Goal: Task Accomplishment & Management: Manage account settings

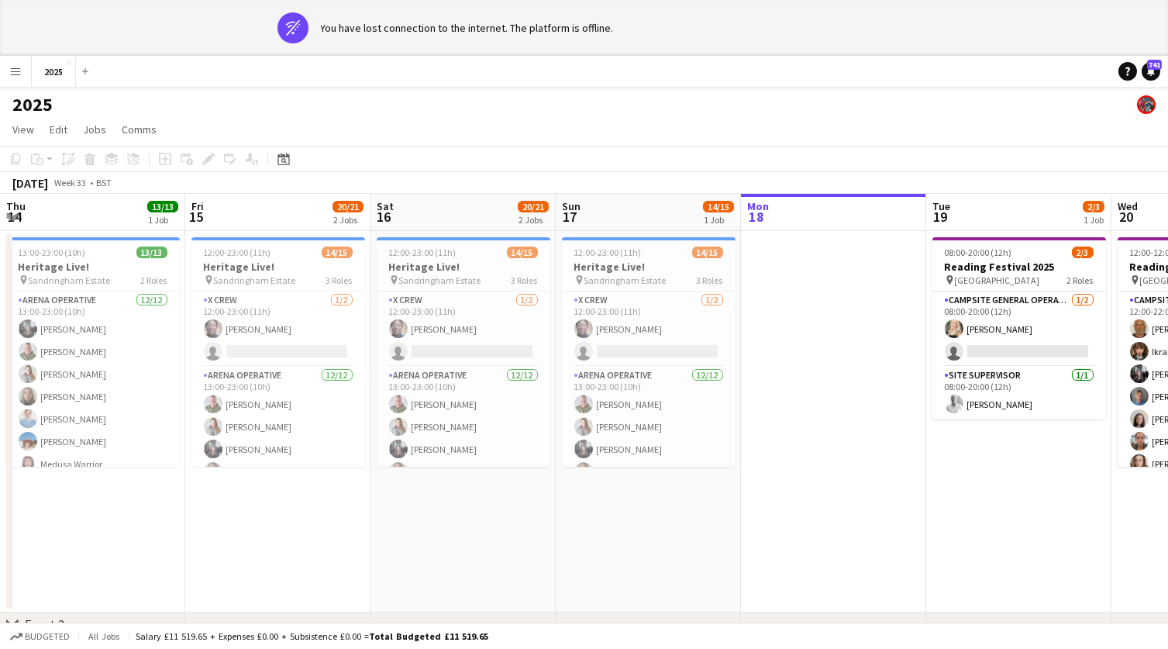
scroll to position [0, 370]
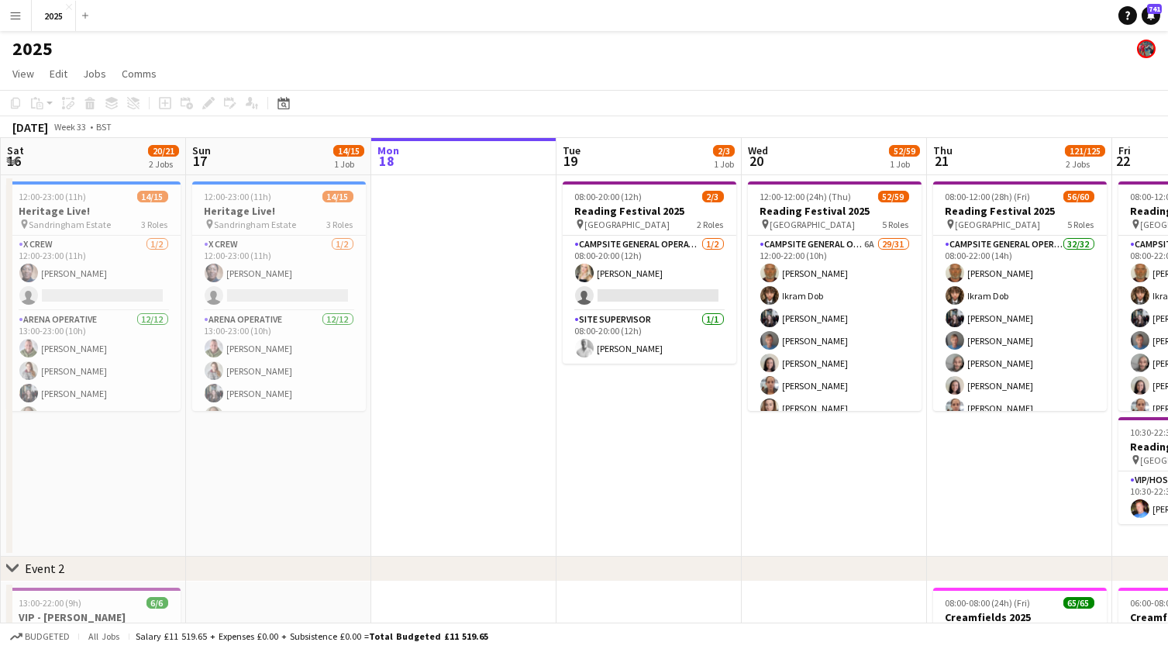
click at [22, 12] on button "Menu" at bounding box center [15, 15] width 31 height 31
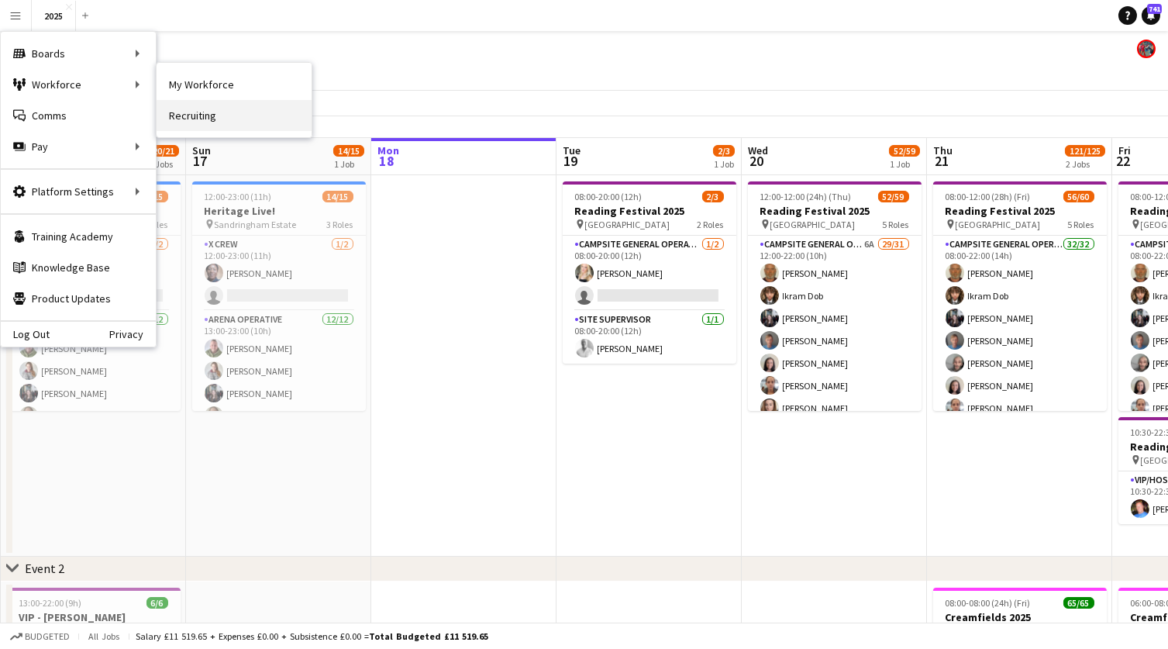
click at [201, 110] on link "Recruiting" at bounding box center [234, 115] width 155 height 31
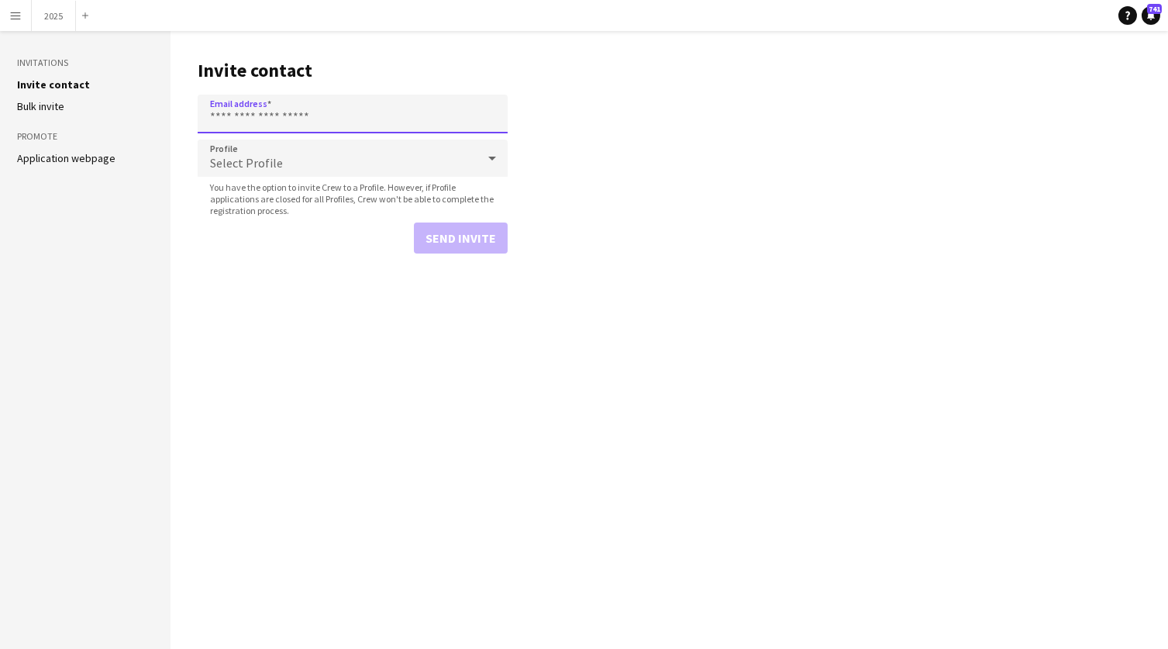
click at [247, 110] on input "Email address" at bounding box center [353, 114] width 310 height 39
paste input "**********"
type input "**********"
click at [251, 155] on span "Select Profile" at bounding box center [246, 163] width 73 height 16
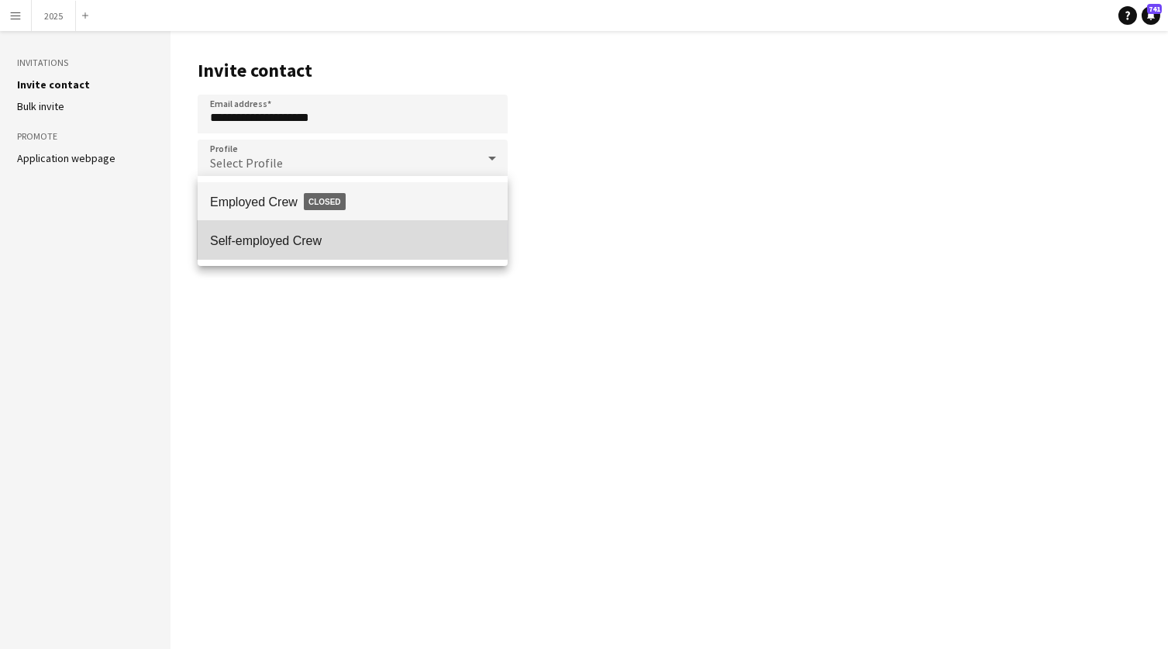
click at [255, 239] on span "Self-employed Crew" at bounding box center [352, 240] width 285 height 15
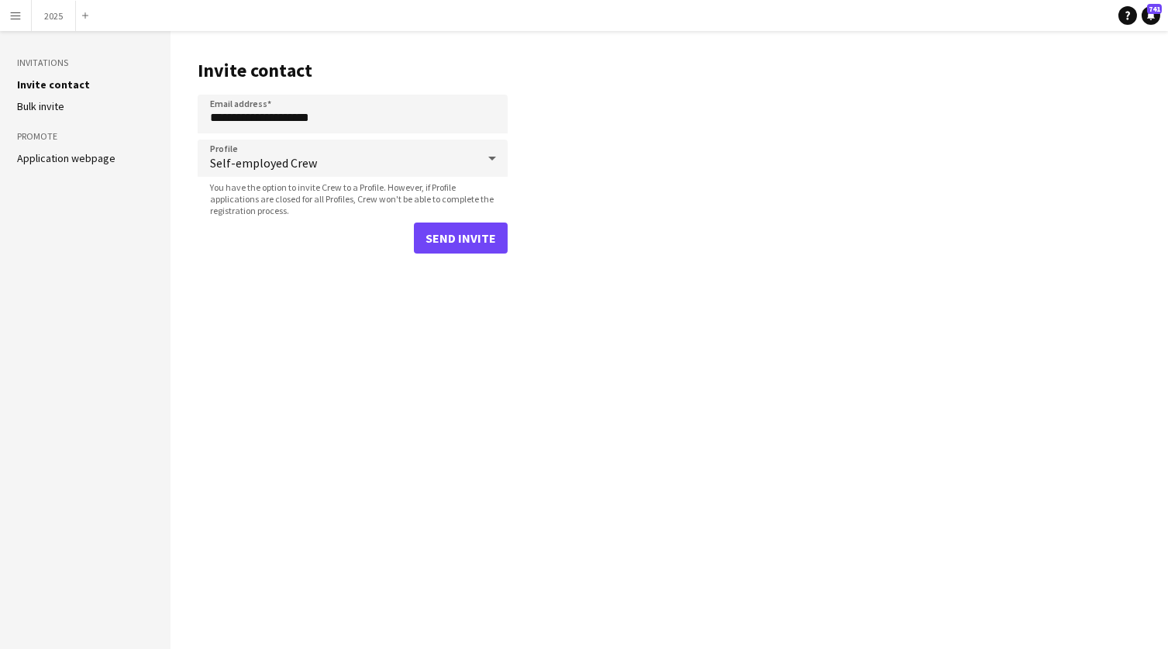
click at [449, 236] on button "Send invite" at bounding box center [461, 237] width 94 height 31
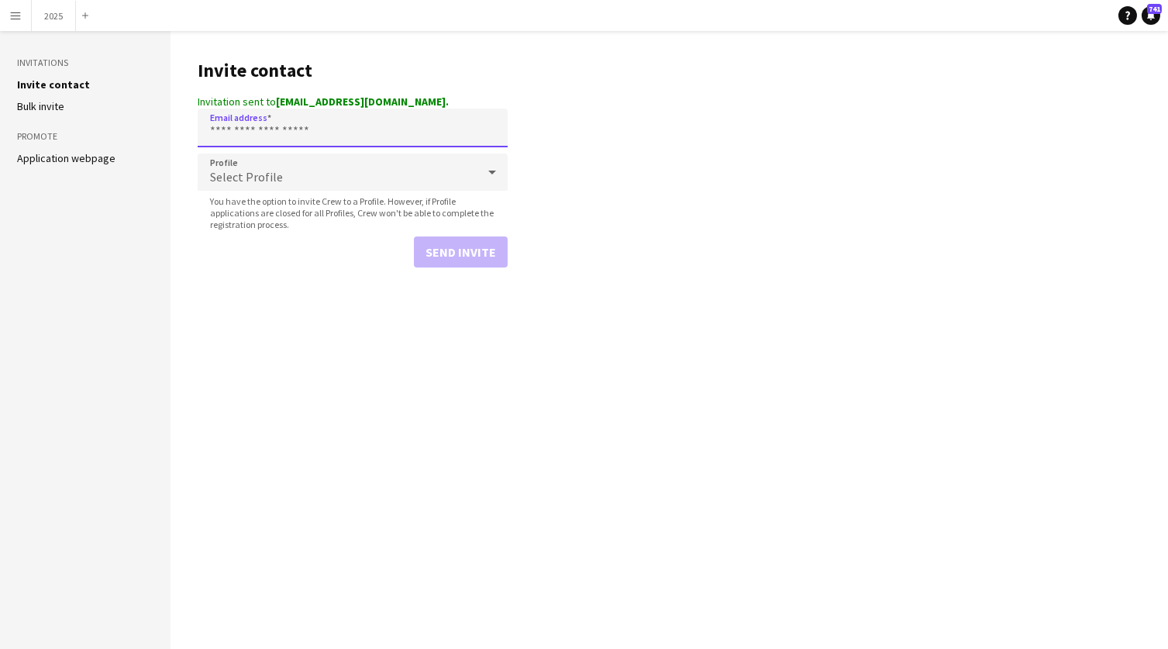
click at [304, 122] on input "Email address" at bounding box center [353, 128] width 310 height 39
click at [304, 125] on input "Email address" at bounding box center [353, 128] width 310 height 39
paste input "**********"
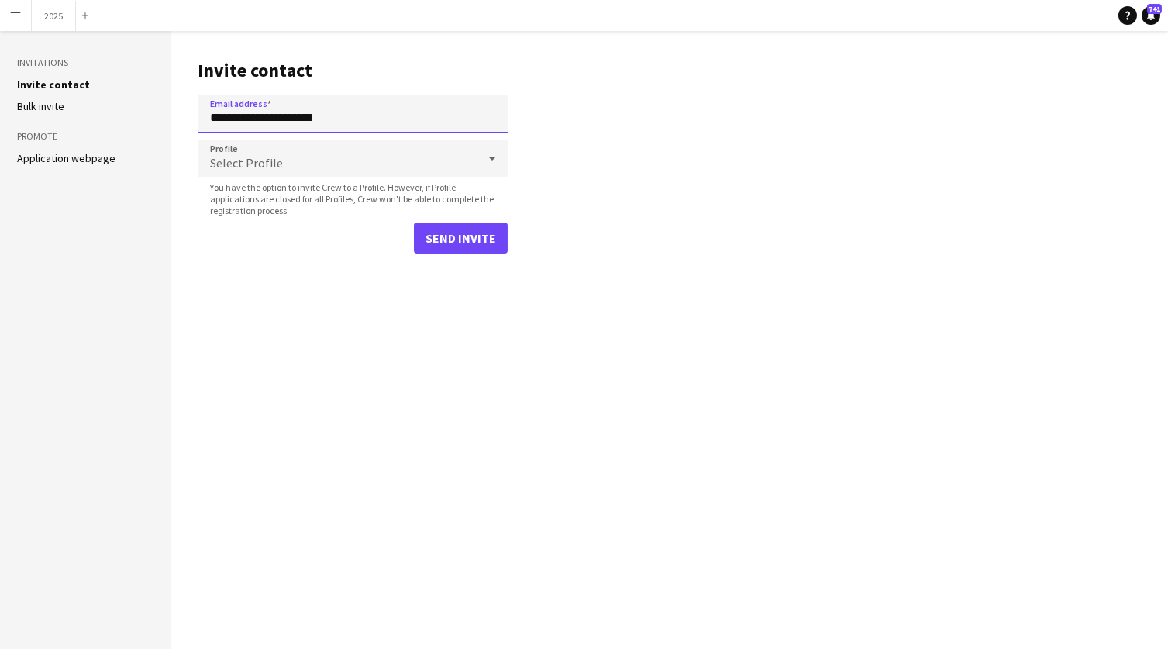
type input "**********"
click at [293, 160] on div "Select Profile" at bounding box center [337, 158] width 279 height 37
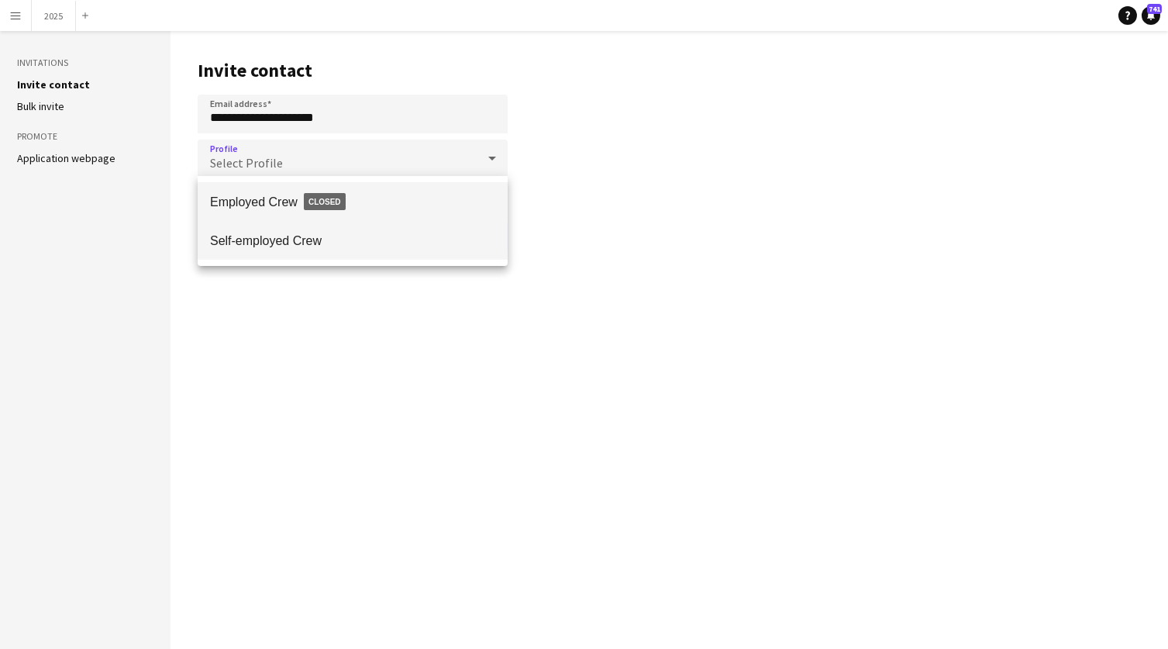
click at [285, 236] on span "Self-employed Crew" at bounding box center [352, 240] width 285 height 15
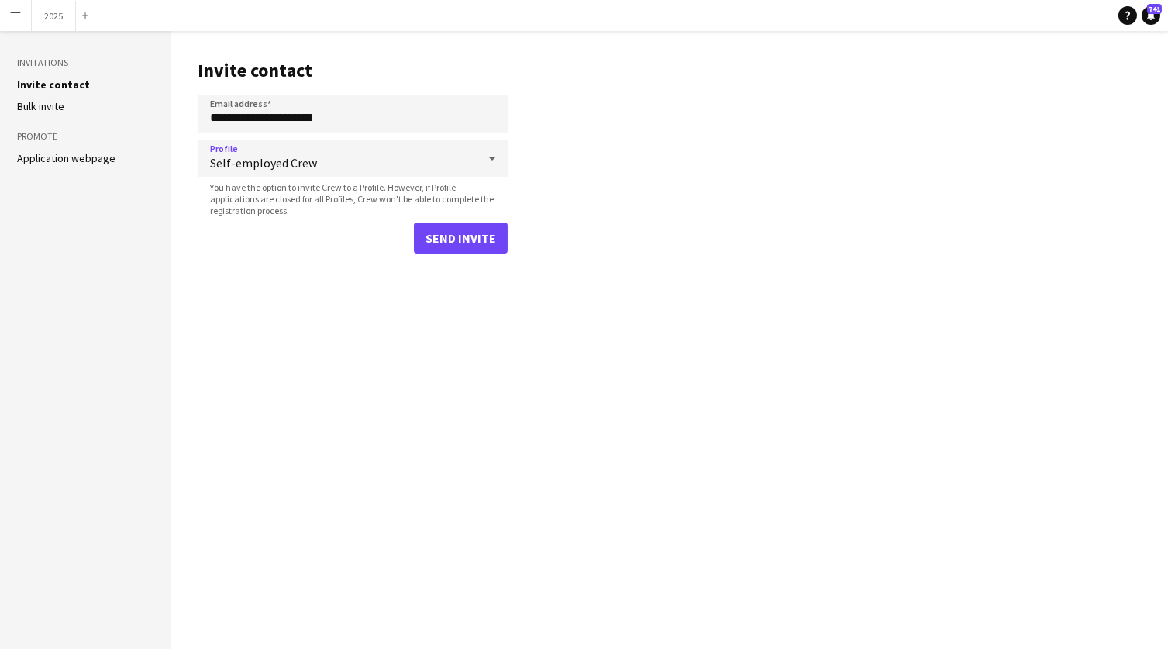
click at [445, 242] on button "Send invite" at bounding box center [461, 237] width 94 height 31
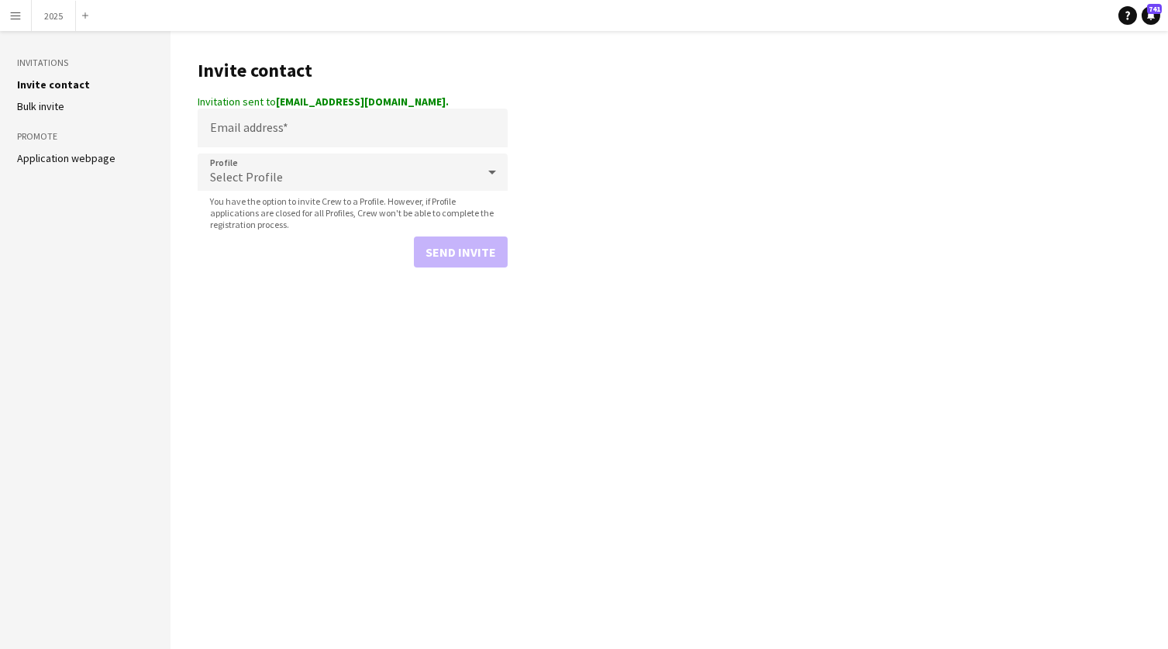
click at [17, 12] on app-icon "Menu" at bounding box center [15, 15] width 12 height 12
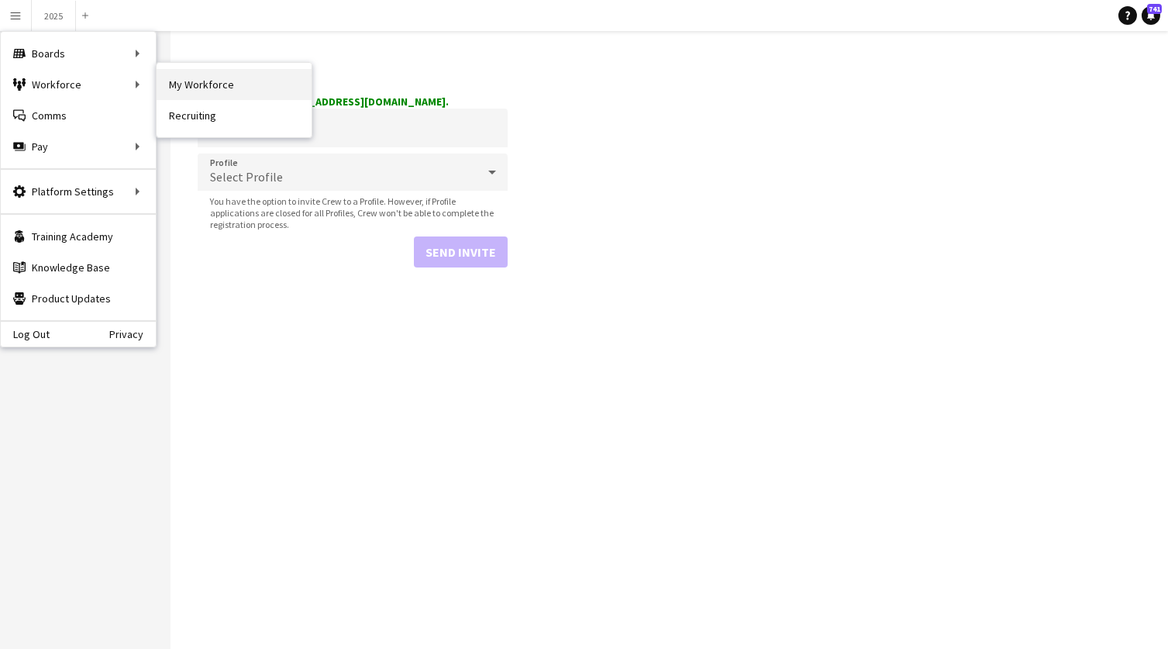
click at [229, 81] on link "My Workforce" at bounding box center [234, 84] width 155 height 31
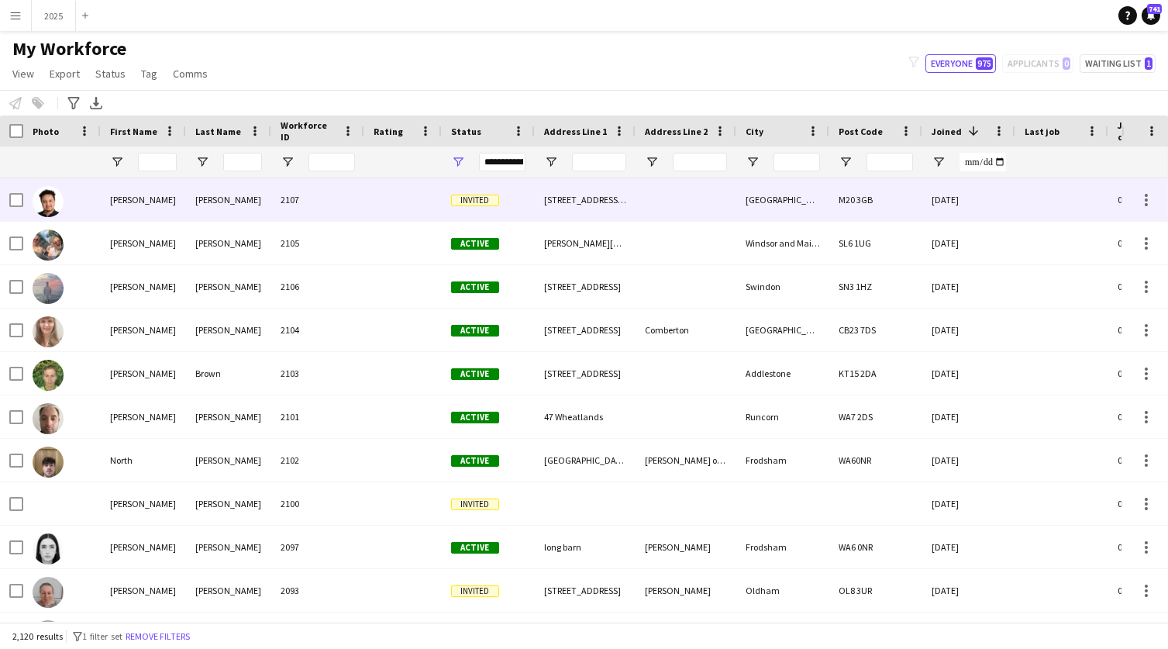
click at [212, 200] on div "[PERSON_NAME]" at bounding box center [228, 199] width 85 height 43
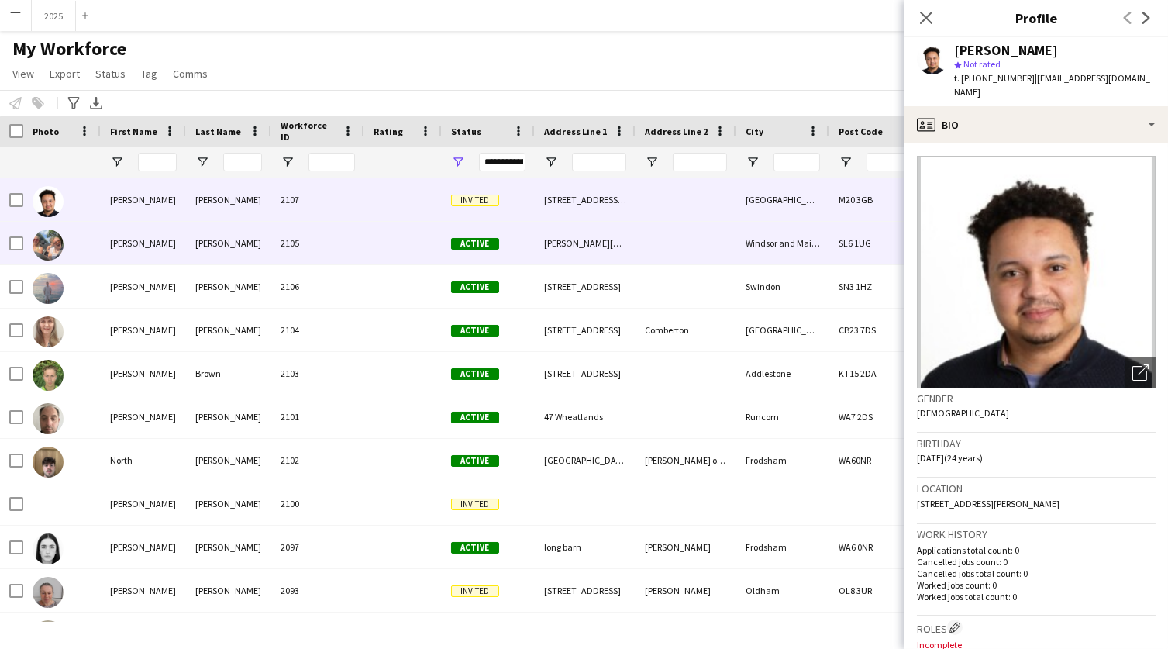
click at [240, 242] on div "[PERSON_NAME]" at bounding box center [228, 243] width 85 height 43
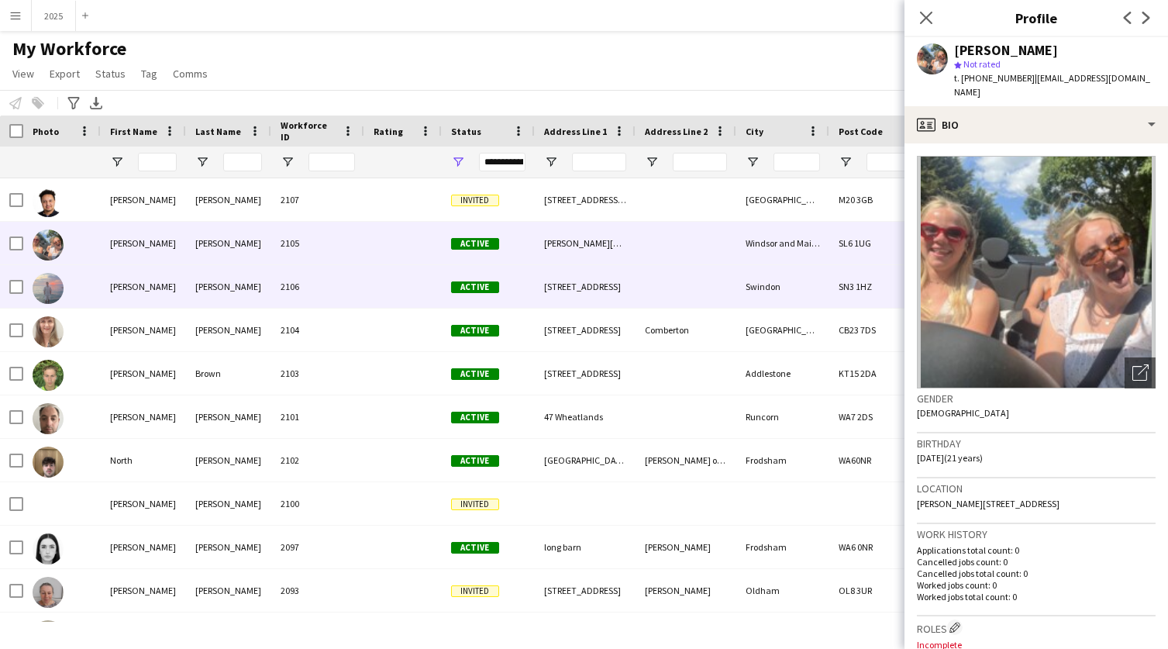
click at [226, 290] on div "[PERSON_NAME]" at bounding box center [228, 286] width 85 height 43
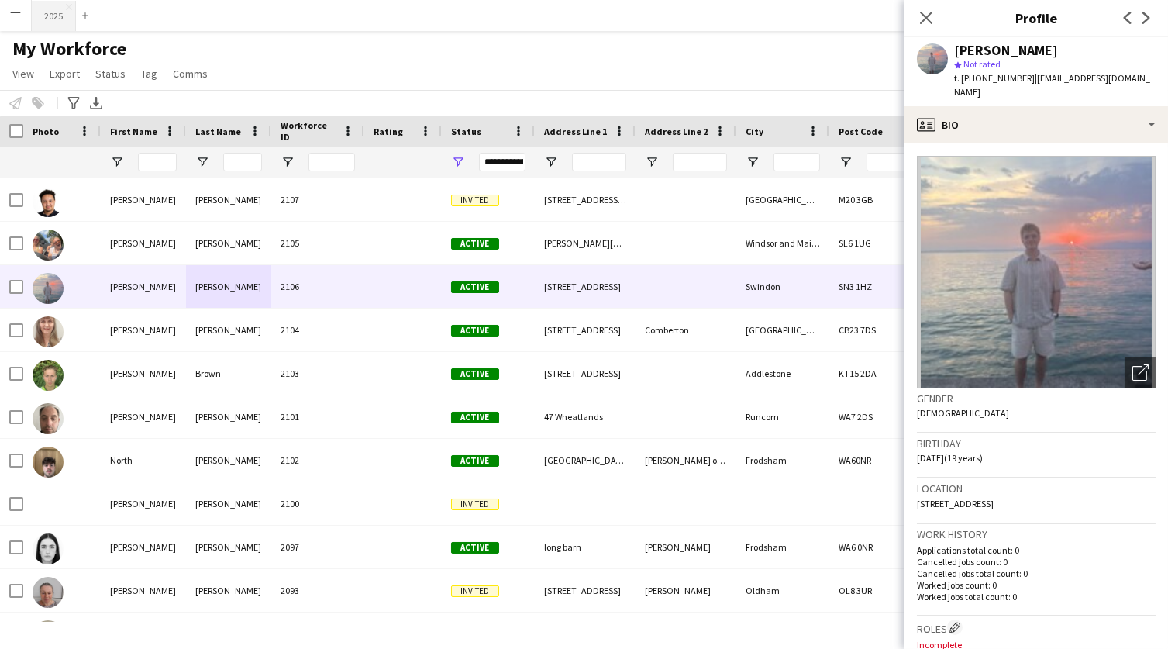
click at [58, 14] on button "2025 Close" at bounding box center [54, 16] width 44 height 30
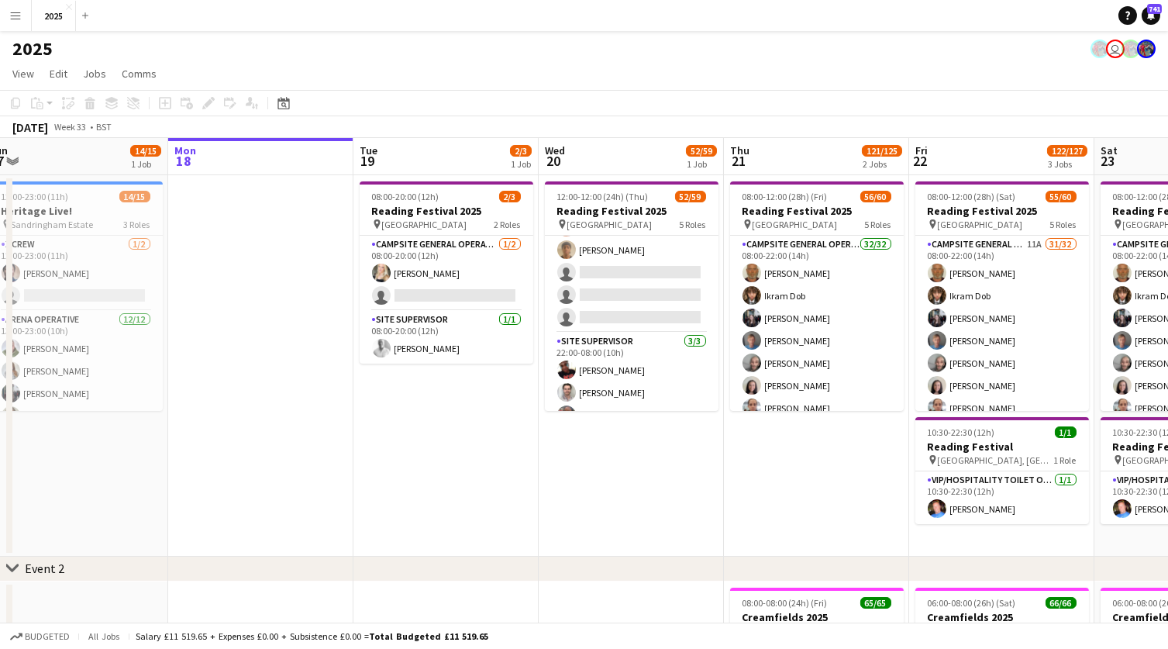
scroll to position [1293, 0]
click at [19, 19] on app-icon "Menu" at bounding box center [15, 15] width 12 height 12
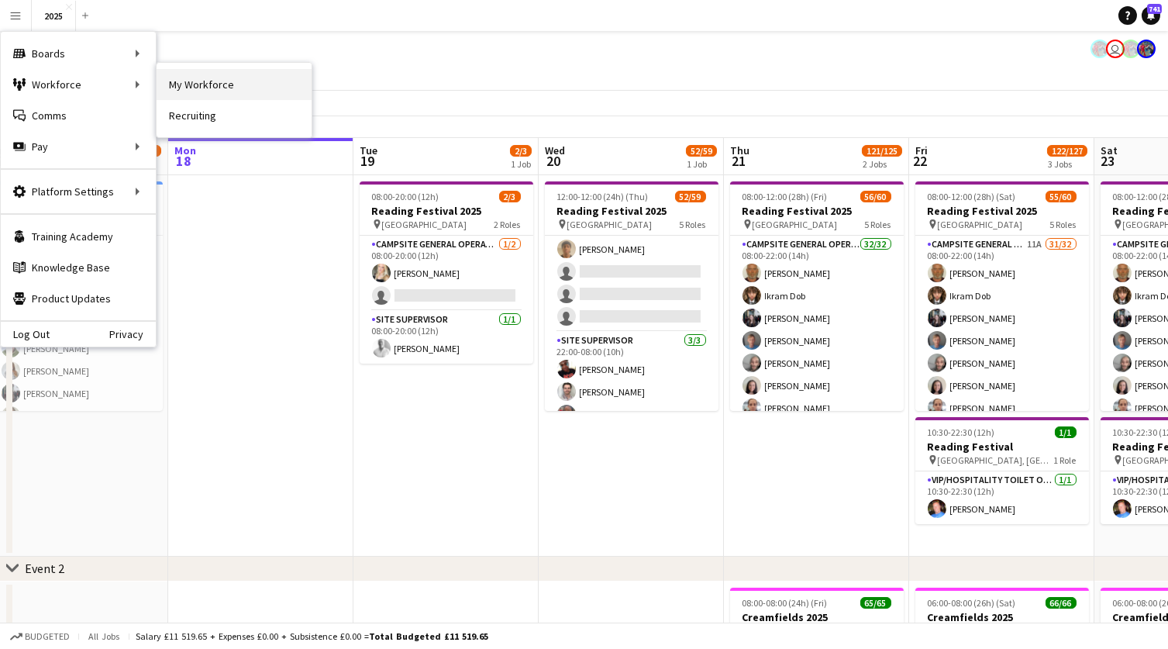
click at [218, 80] on link "My Workforce" at bounding box center [234, 84] width 155 height 31
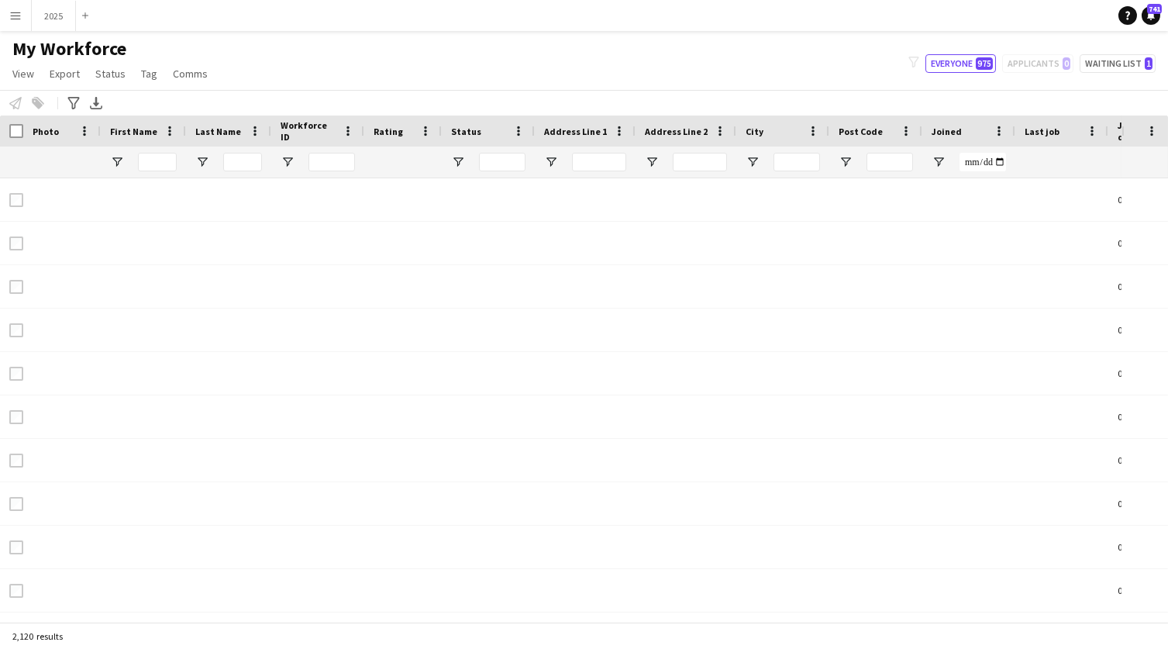
type input "**********"
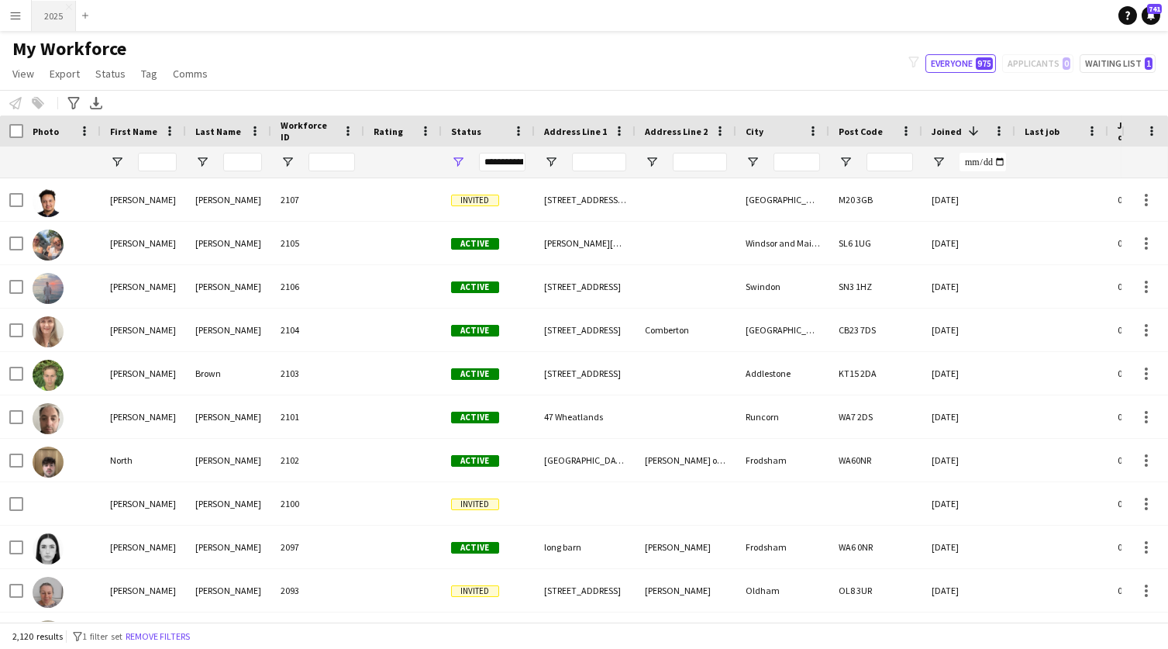
click at [53, 13] on button "2025 Close" at bounding box center [54, 16] width 44 height 30
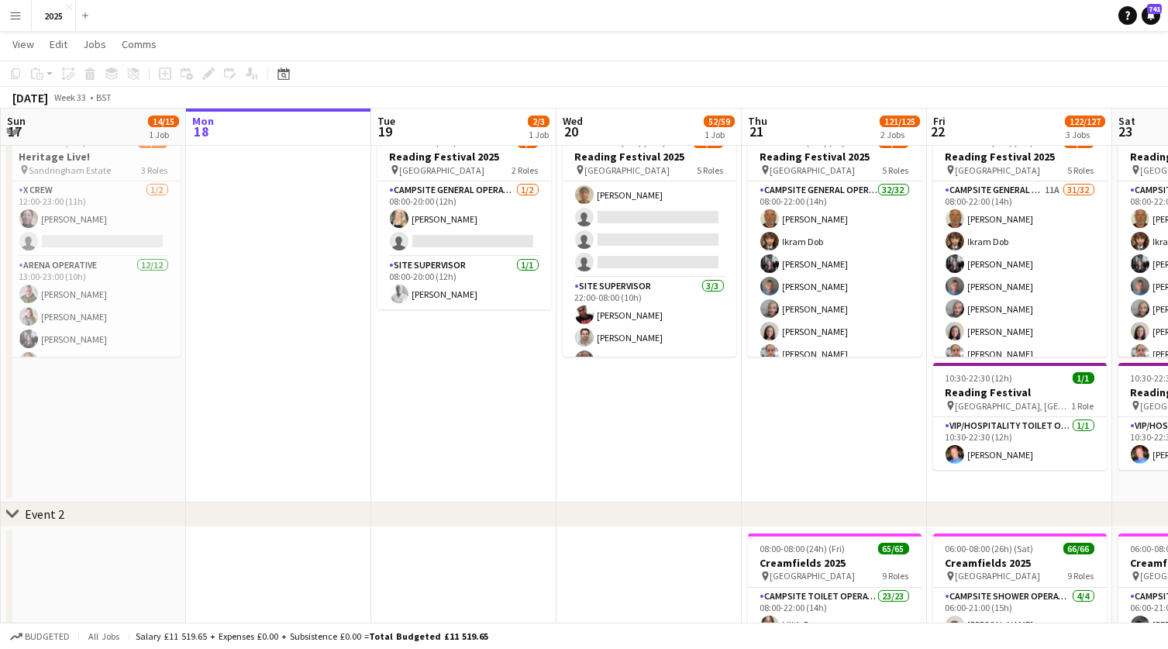
scroll to position [1285, 0]
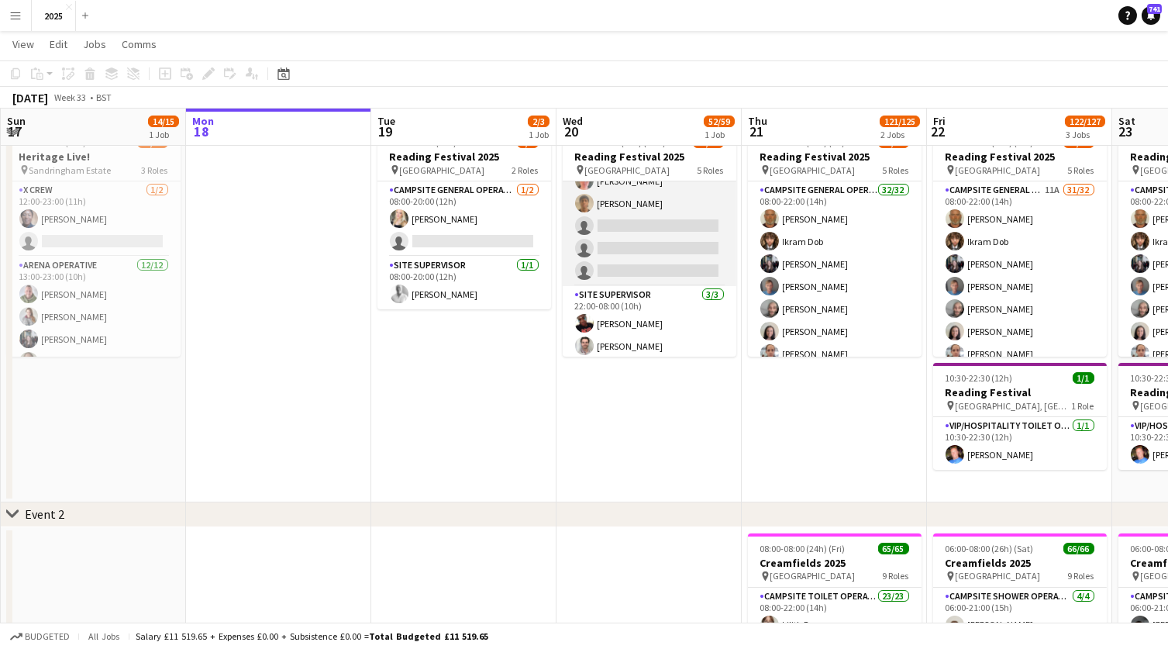
click at [616, 211] on app-card-role "Cleaning Operative (NIGHT) 2A 13/16 22:00-08:00 (10h) [PERSON_NAME]-[PERSON_NAM…" at bounding box center [650, 88] width 174 height 395
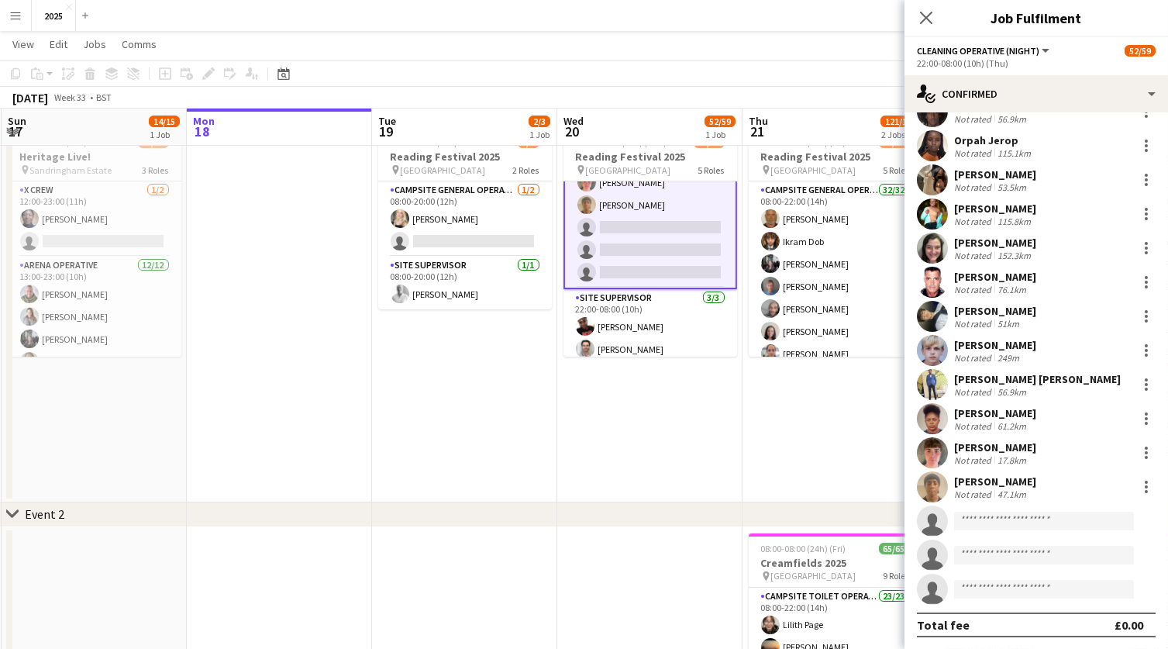
scroll to position [94, 0]
click at [1026, 515] on input at bounding box center [1044, 521] width 180 height 19
type input "*********"
click at [18, 14] on app-icon "Menu" at bounding box center [15, 15] width 12 height 12
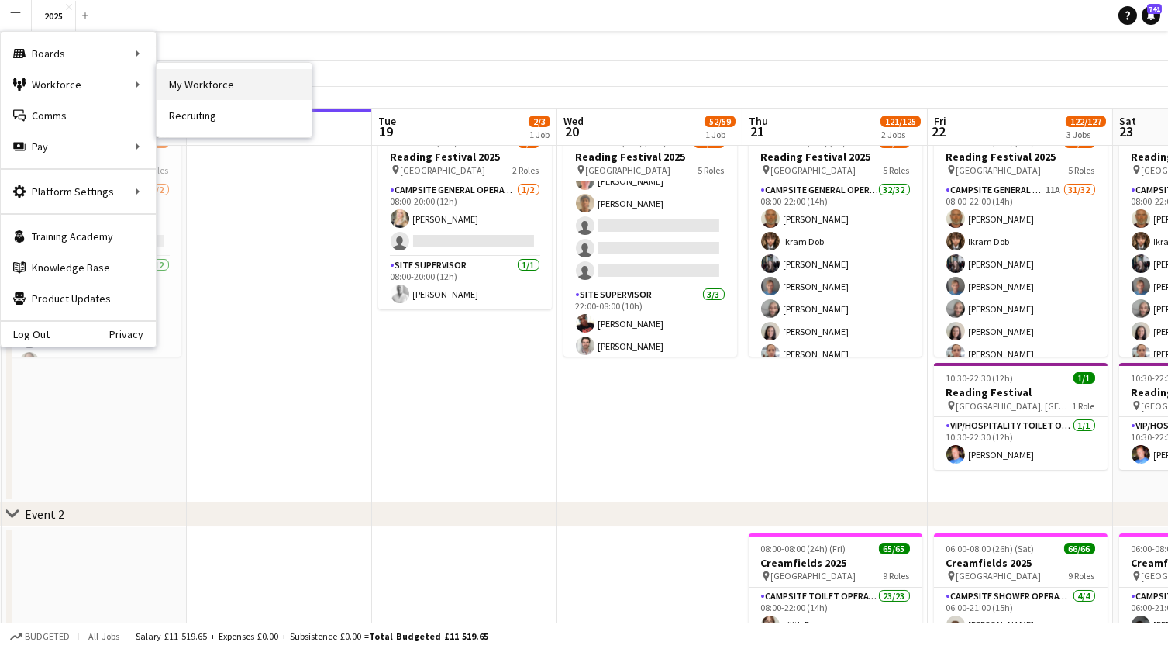
click at [195, 83] on link "My Workforce" at bounding box center [234, 84] width 155 height 31
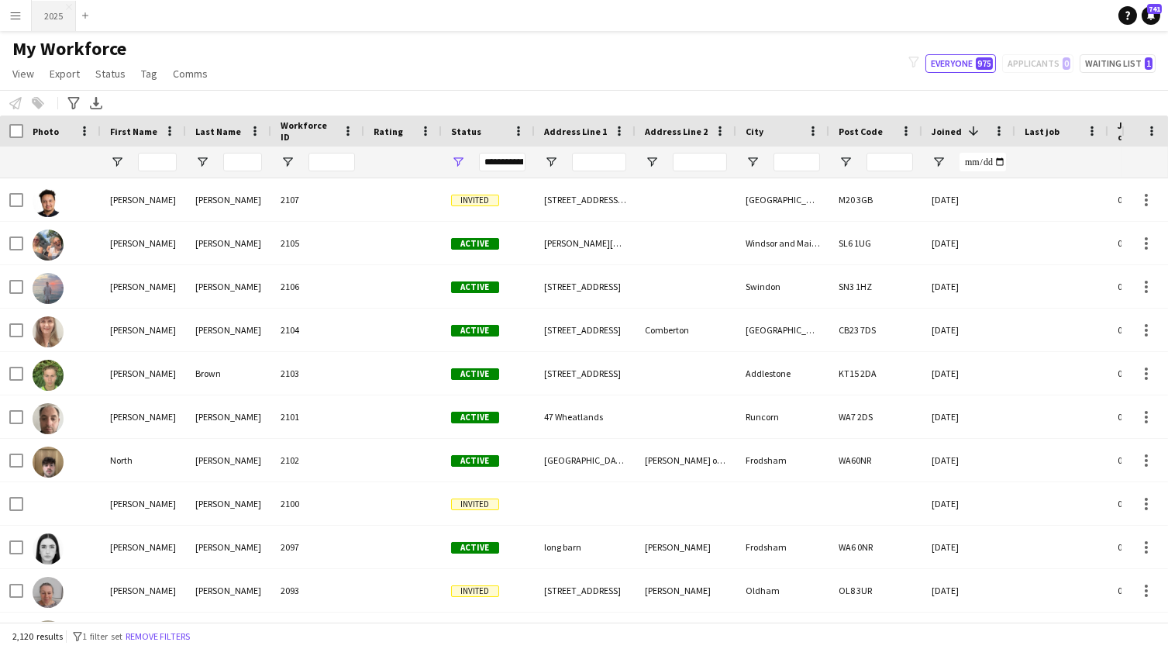
click at [50, 19] on button "2025 Close" at bounding box center [54, 16] width 44 height 30
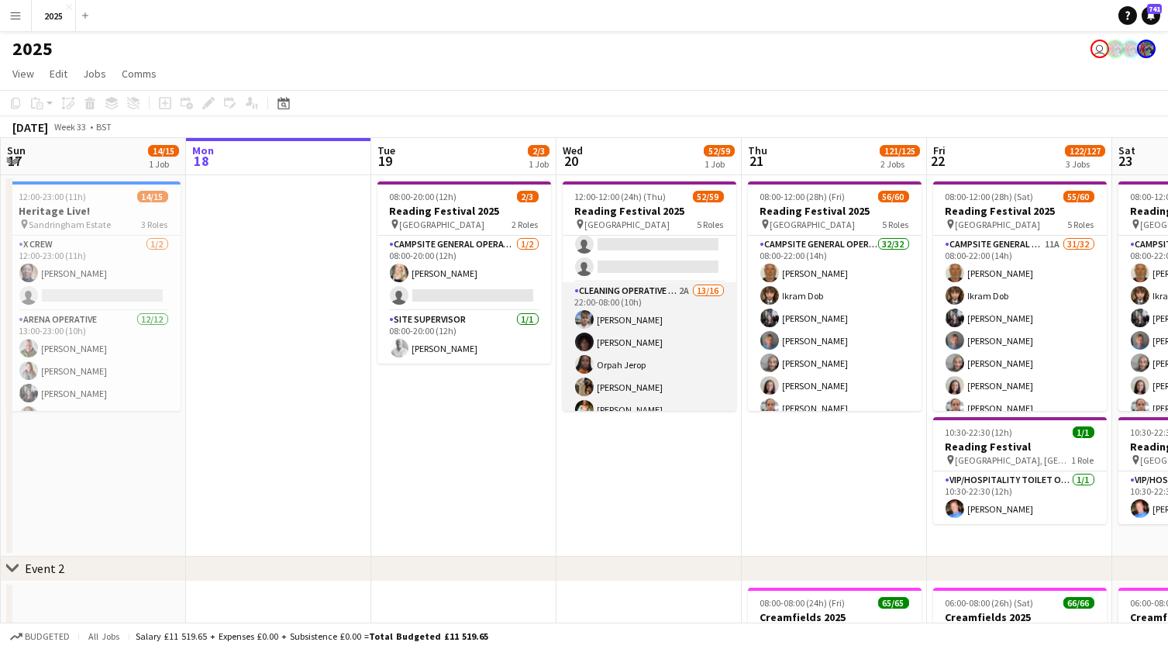
scroll to position [882, 0]
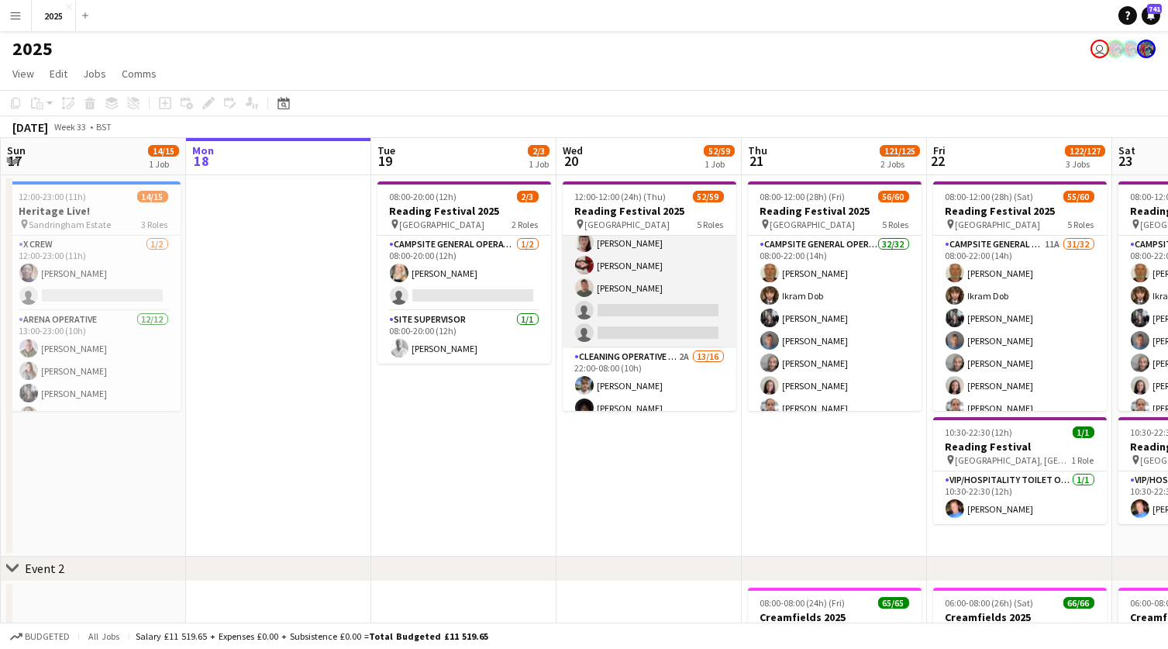
click at [639, 304] on app-card-role "X Crew 1A [DATE] 12:00-12:00 (24h) [PERSON_NAME] [PERSON_NAME] [PERSON_NAME] [P…" at bounding box center [650, 265] width 174 height 165
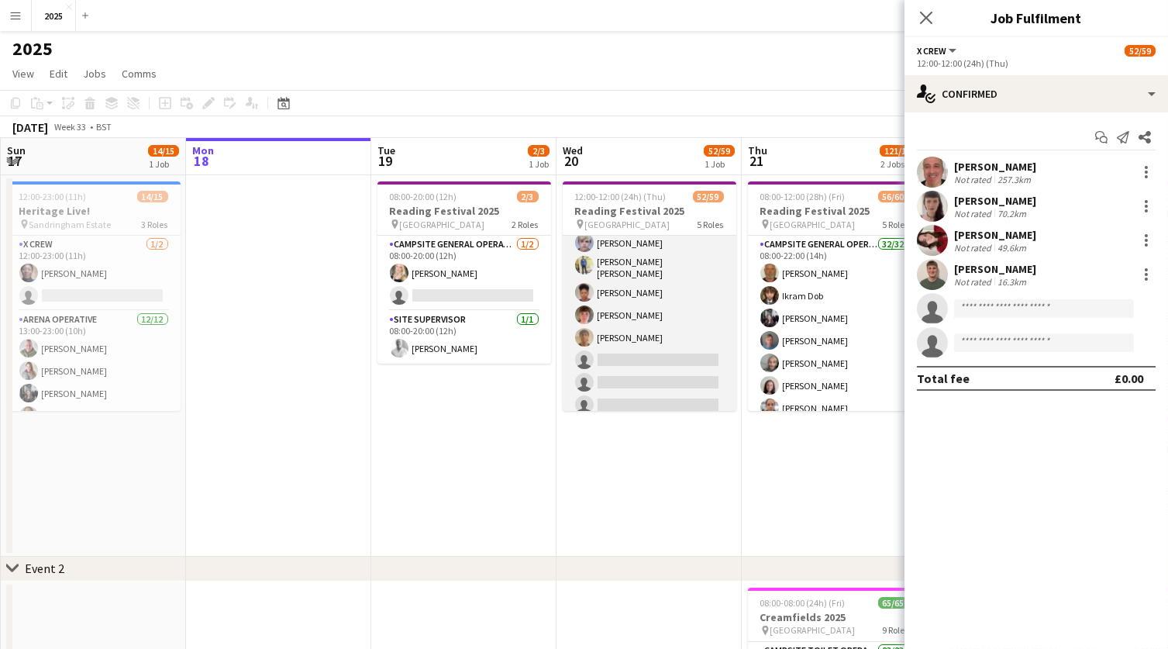
scroll to position [1239, 0]
click at [657, 314] on app-card-role "Cleaning Operative (NIGHT) 2A 13/16 22:00-08:00 (10h) [PERSON_NAME]-[PERSON_NAM…" at bounding box center [650, 192] width 174 height 395
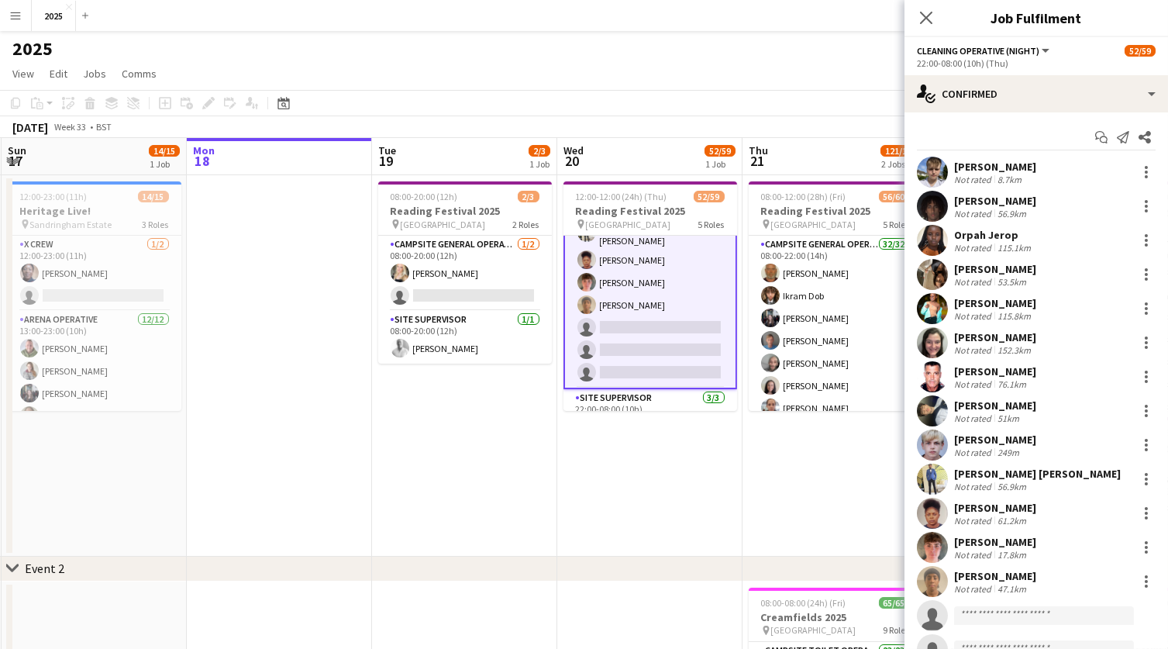
scroll to position [71, 0]
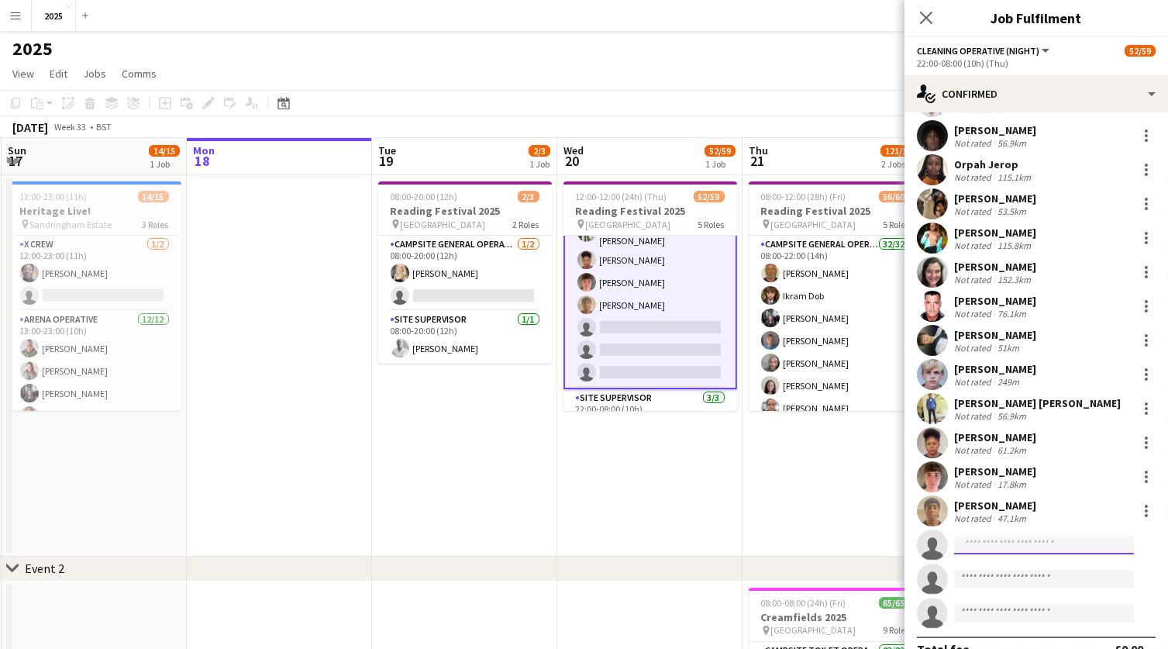
click at [988, 544] on input at bounding box center [1044, 545] width 180 height 19
type input "********"
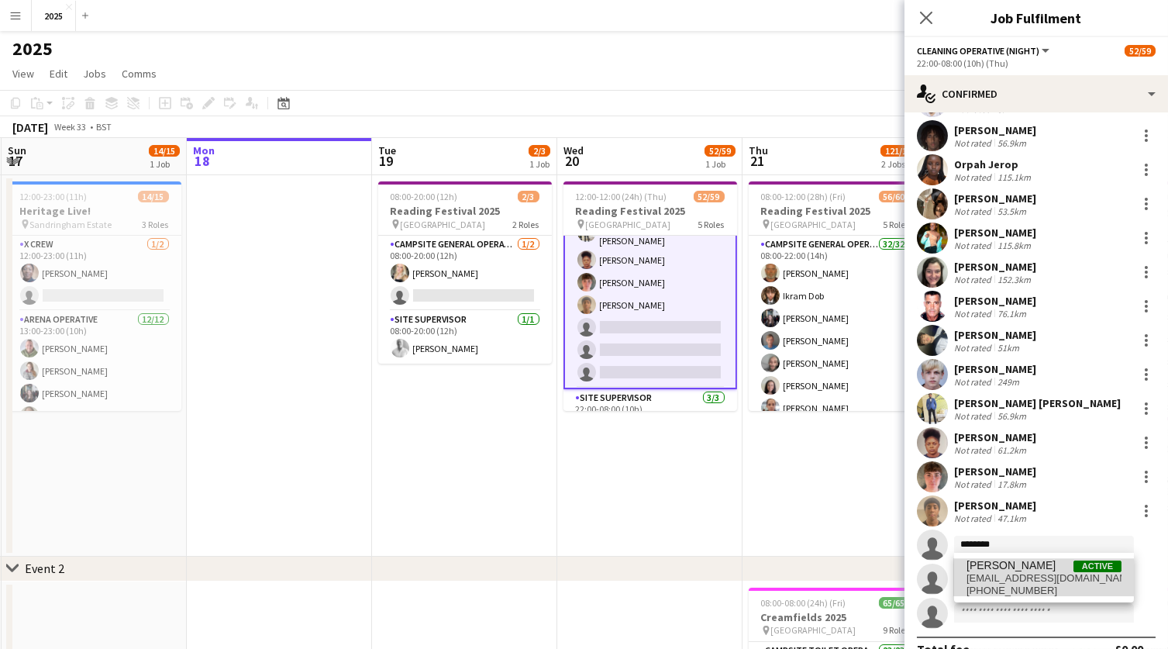
click at [985, 578] on span "[EMAIL_ADDRESS][DOMAIN_NAME]" at bounding box center [1044, 578] width 155 height 12
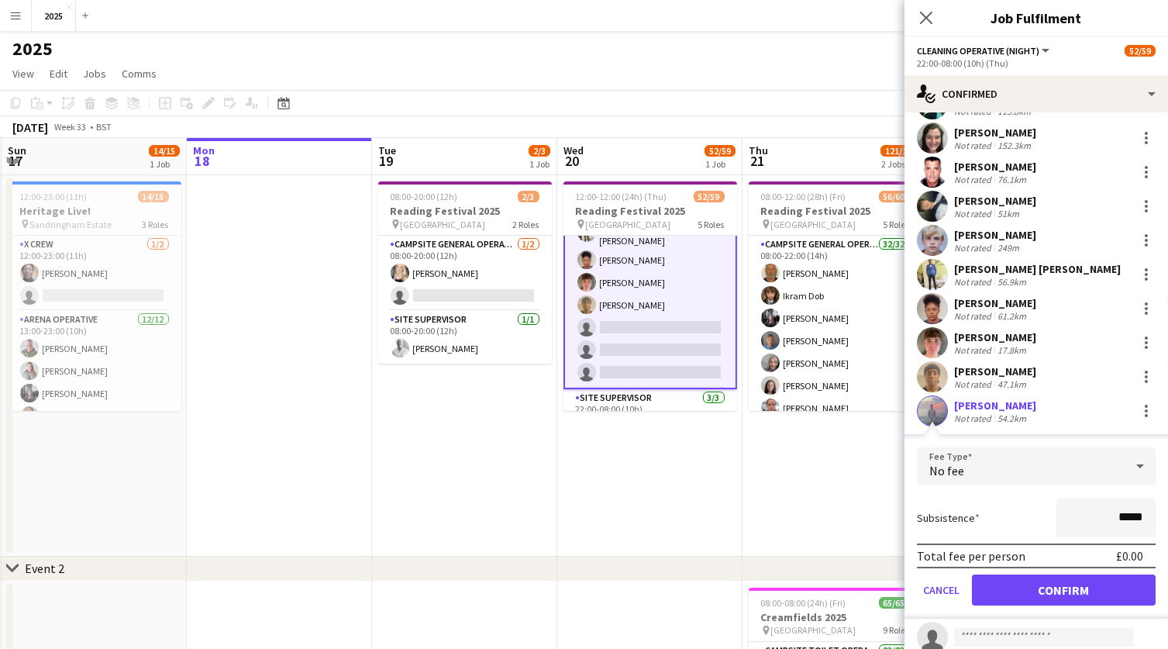
click at [988, 595] on button "Confirm" at bounding box center [1064, 589] width 184 height 31
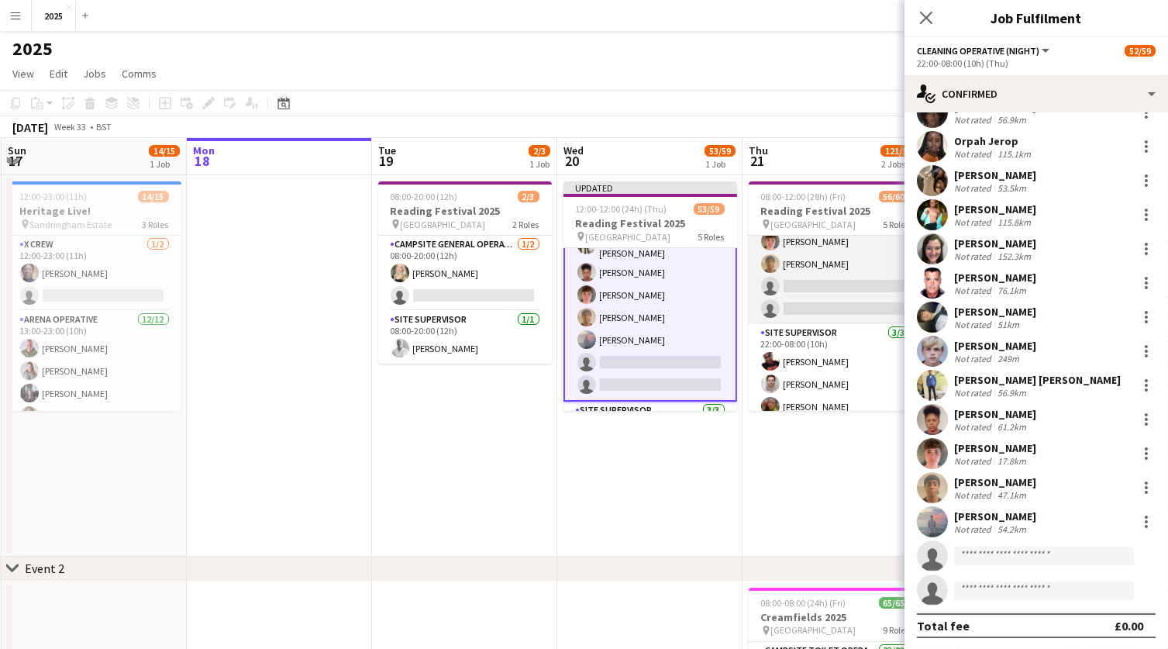
scroll to position [1322, 0]
click at [794, 276] on app-card-role "Cleaning Operative (NIGHT) 1A 14/16 22:00-08:00 (10h) [PERSON_NAME]-[PERSON_NAM…" at bounding box center [836, 128] width 174 height 395
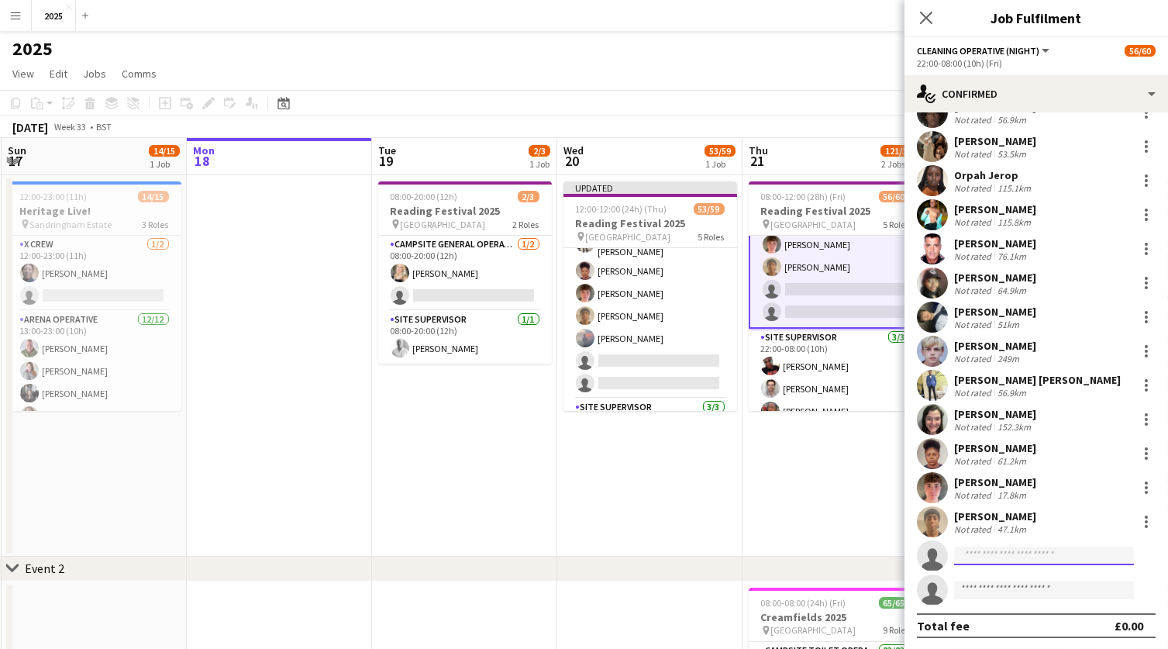
click at [1081, 554] on input at bounding box center [1044, 556] width 180 height 19
type input "********"
click at [1053, 619] on div "Total fee £0.00" at bounding box center [1036, 625] width 239 height 25
click at [1036, 555] on input "********" at bounding box center [1044, 556] width 180 height 19
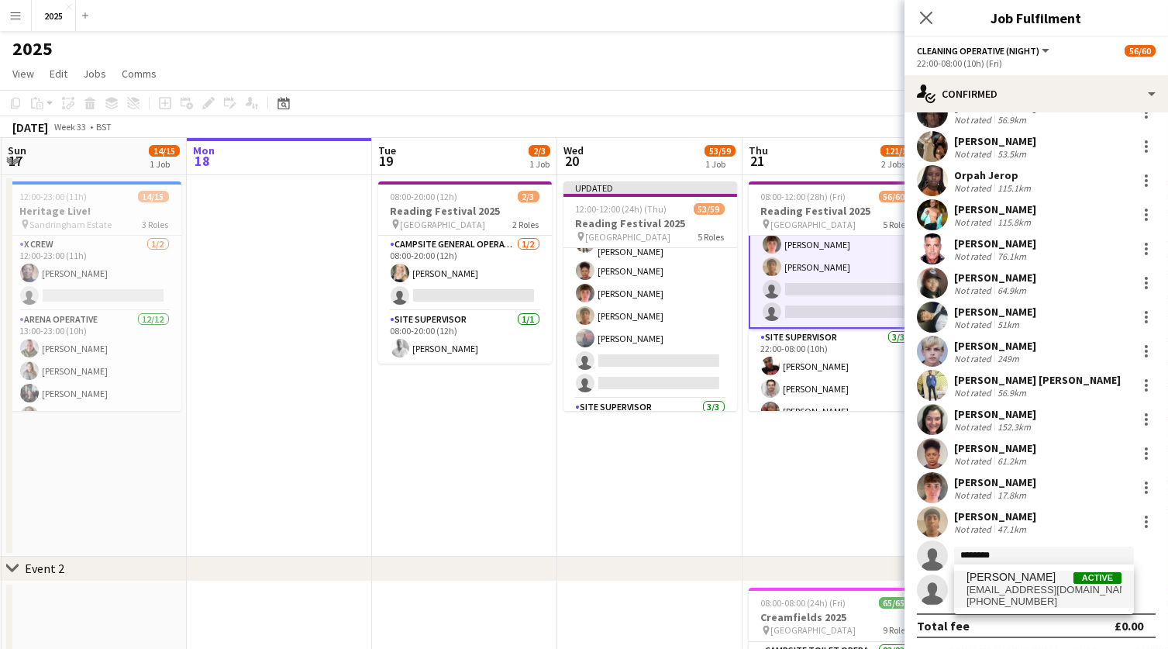
click at [1023, 581] on span "[PERSON_NAME]" at bounding box center [1011, 577] width 89 height 13
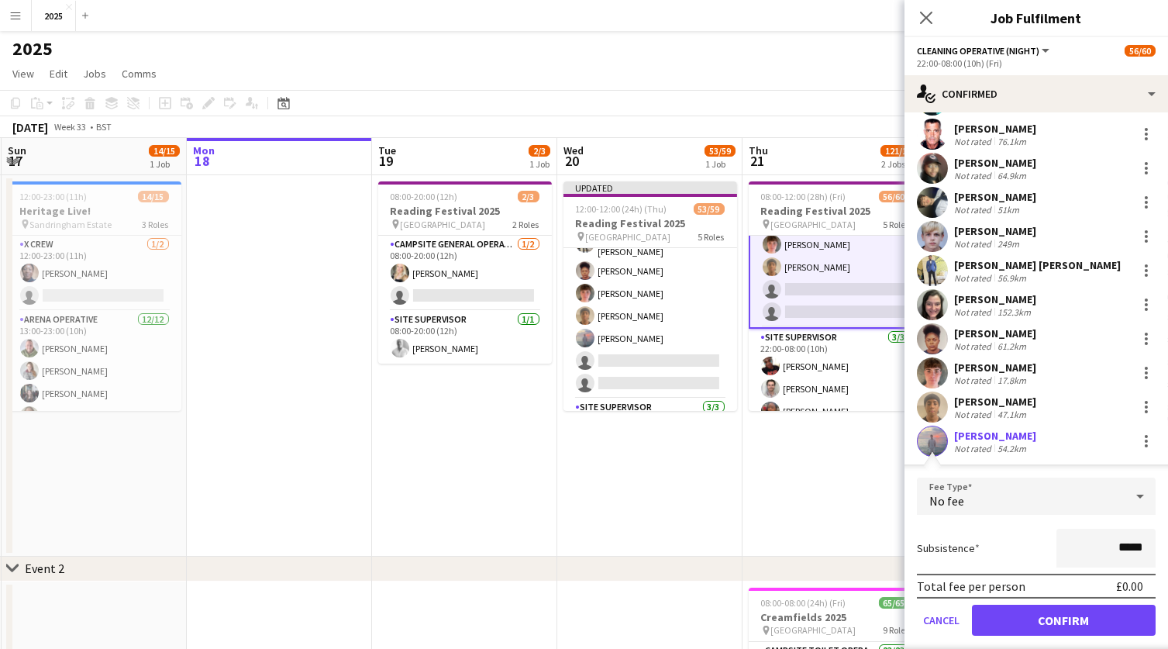
click at [1012, 622] on button "Confirm" at bounding box center [1064, 620] width 184 height 31
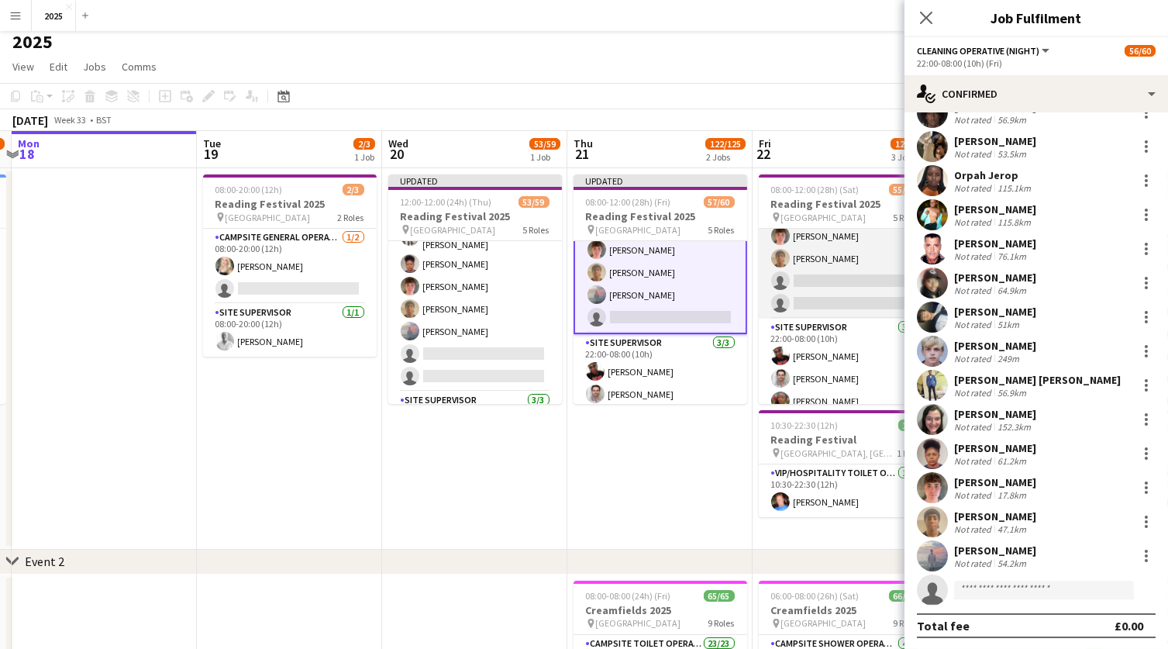
click at [810, 267] on app-card-role "Cleaning Operative (NIGHT) 2A 14/16 22:00-08:00 (10h) [PERSON_NAME]-[PERSON_NAM…" at bounding box center [846, 121] width 174 height 395
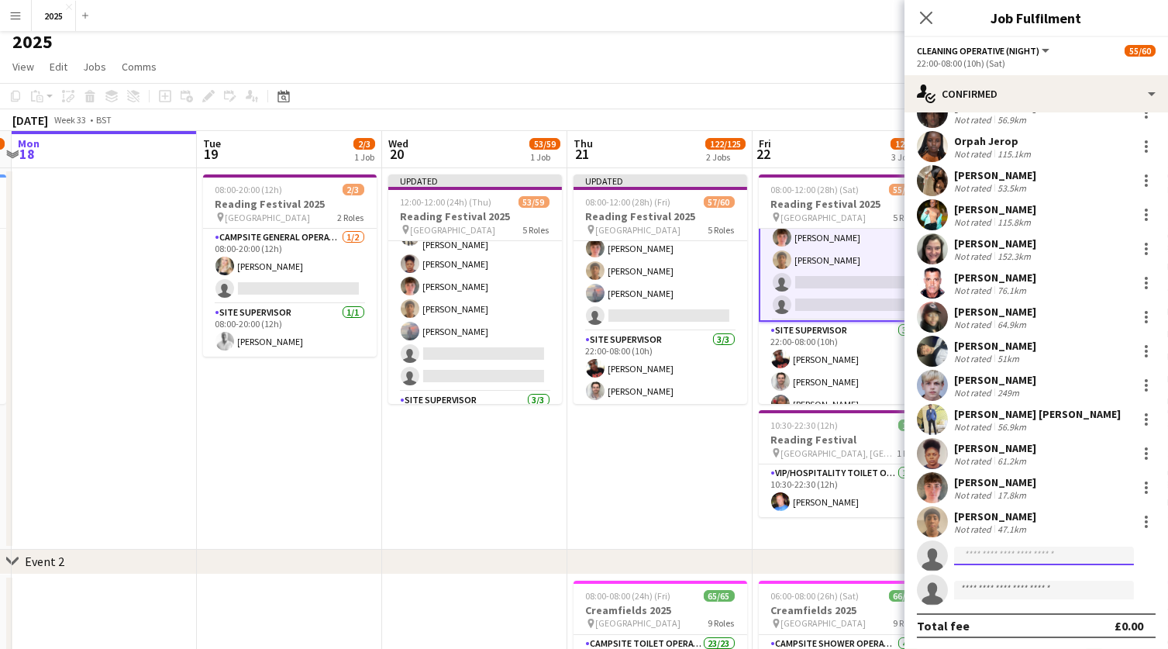
click at [1032, 557] on input at bounding box center [1044, 556] width 180 height 19
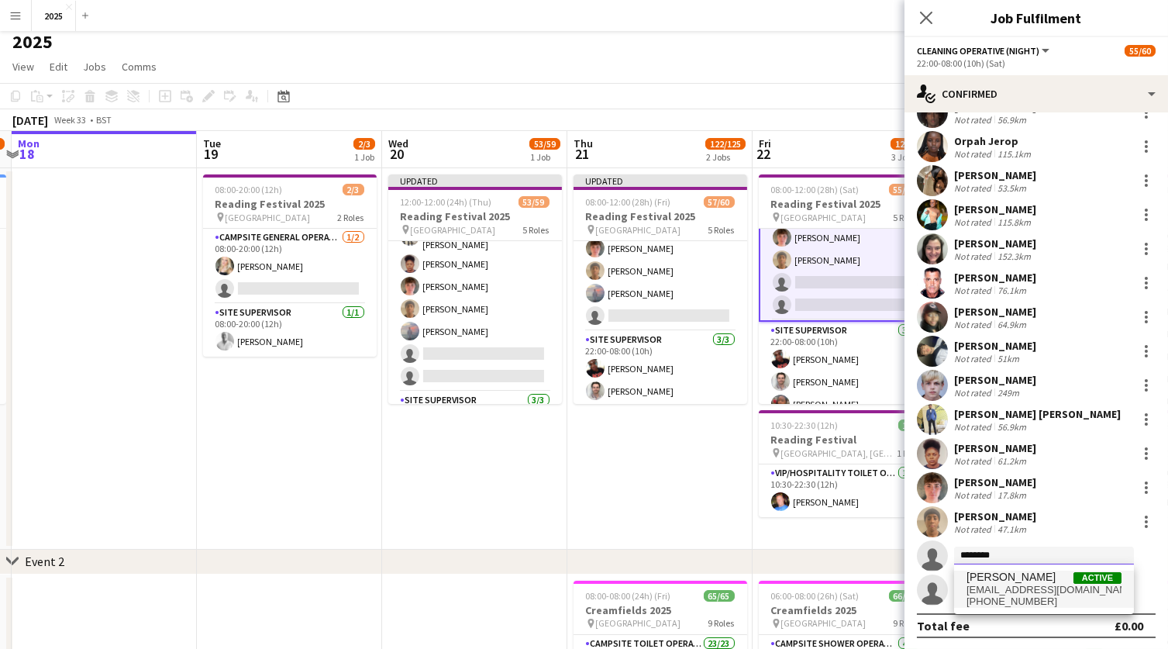
type input "********"
click at [1014, 581] on span "[PERSON_NAME]" at bounding box center [1011, 577] width 89 height 13
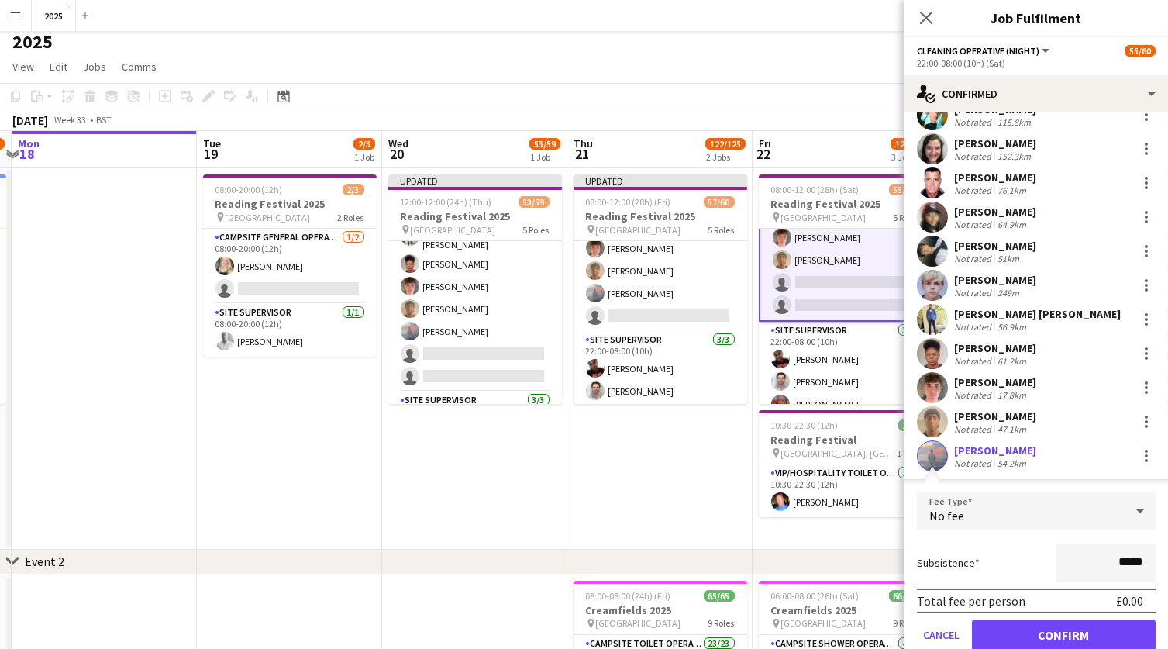
click at [1002, 622] on button "Confirm" at bounding box center [1064, 634] width 184 height 31
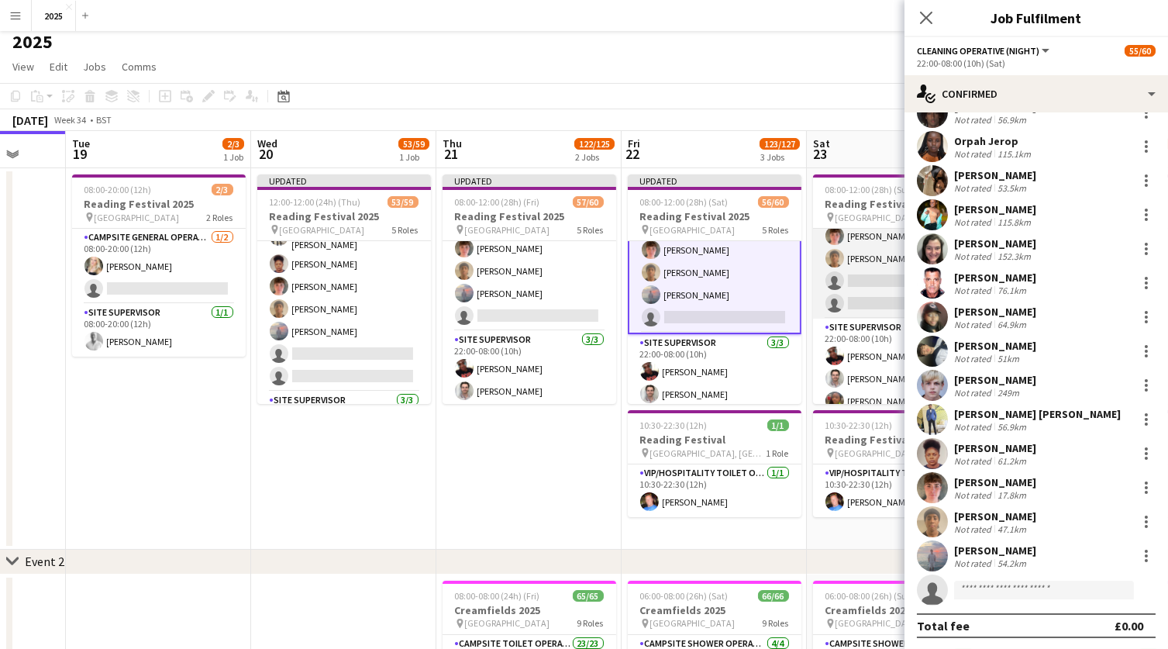
click at [862, 263] on app-card-role "Cleaning Operative (NIGHT) 2A 14/16 22:00-08:00 (10h) [PERSON_NAME]-[PERSON_NAM…" at bounding box center [900, 121] width 174 height 395
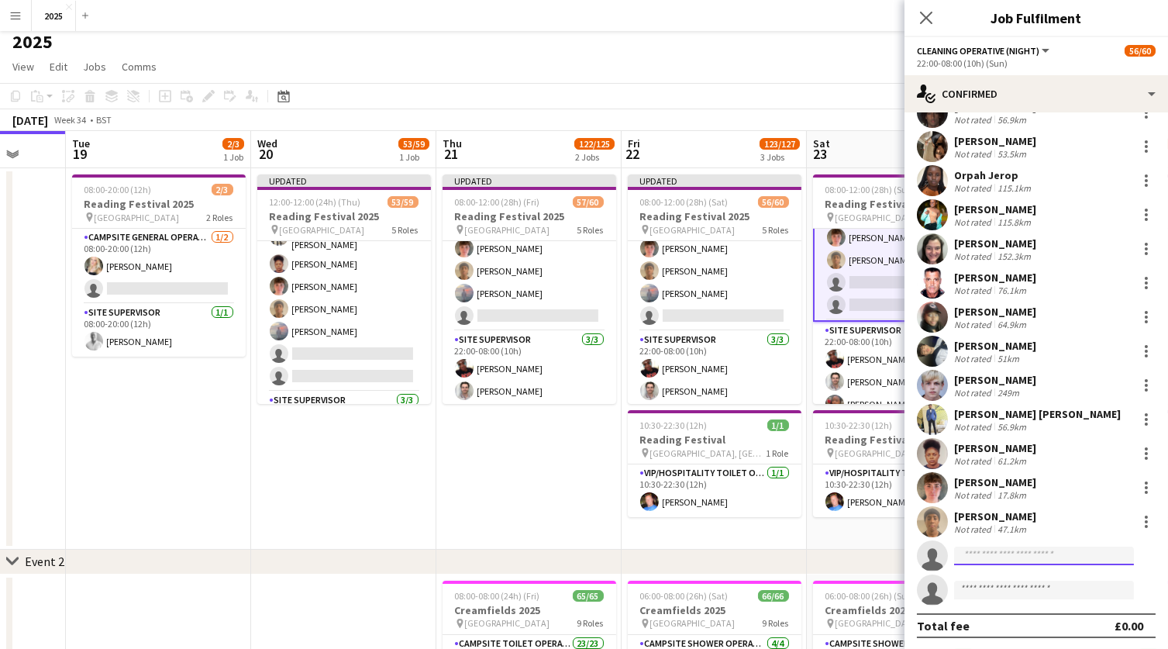
click at [1005, 557] on input at bounding box center [1044, 556] width 180 height 19
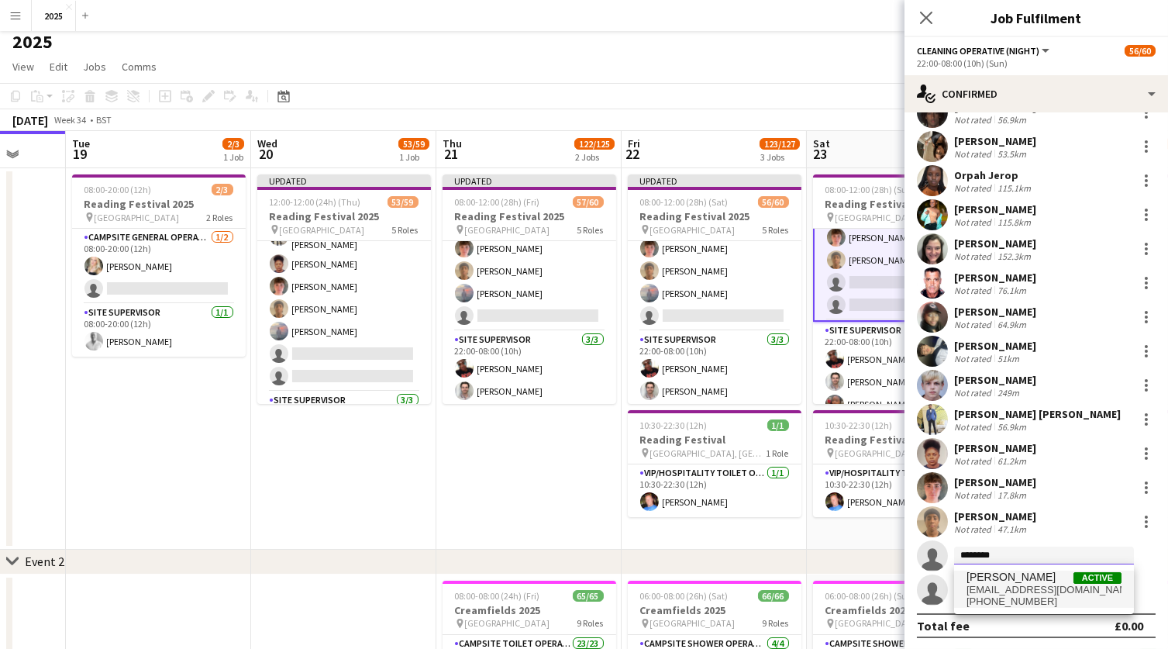
type input "********"
click at [1019, 588] on span "[EMAIL_ADDRESS][DOMAIN_NAME]" at bounding box center [1044, 590] width 155 height 12
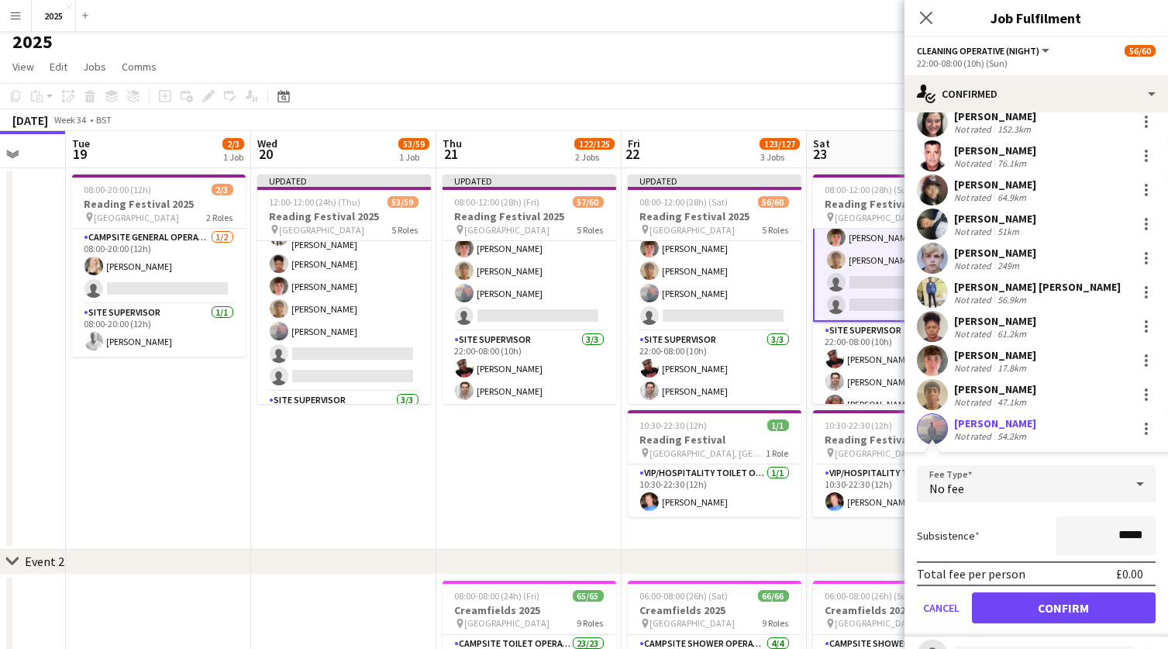
click at [1016, 595] on button "Confirm" at bounding box center [1064, 607] width 184 height 31
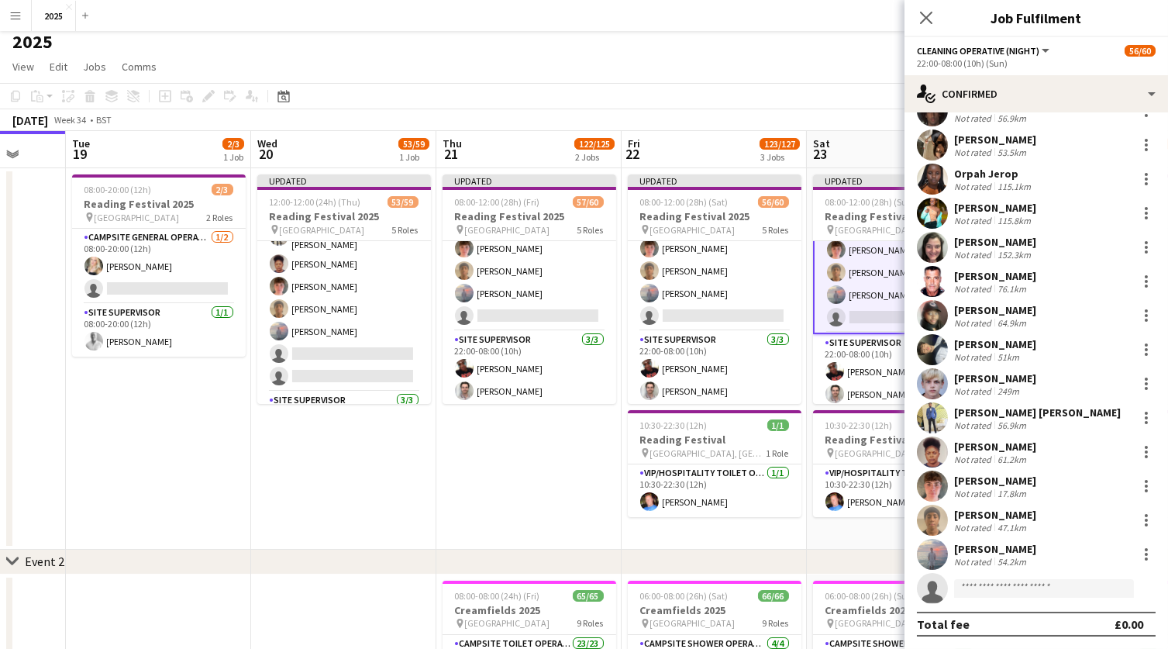
scroll to position [94, 0]
click at [862, 520] on app-date-cell "Updated 08:00-12:00 (28h) (Sun) 57/60 Reading Festival 2025 pin Richfield Avenu…" at bounding box center [899, 358] width 185 height 381
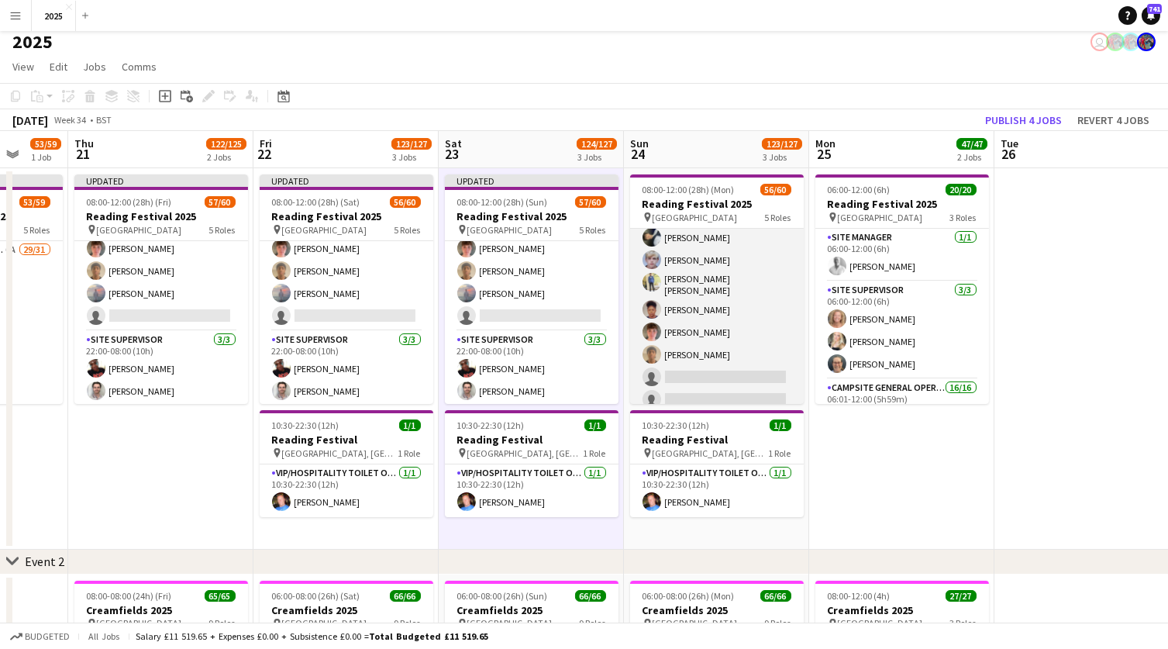
scroll to position [1322, 0]
click at [725, 366] on app-card-role "Cleaning Operative (NIGHT) 2A 14/16 22:00-06:00 (8h) [PERSON_NAME]-[PERSON_NAME…" at bounding box center [717, 219] width 174 height 395
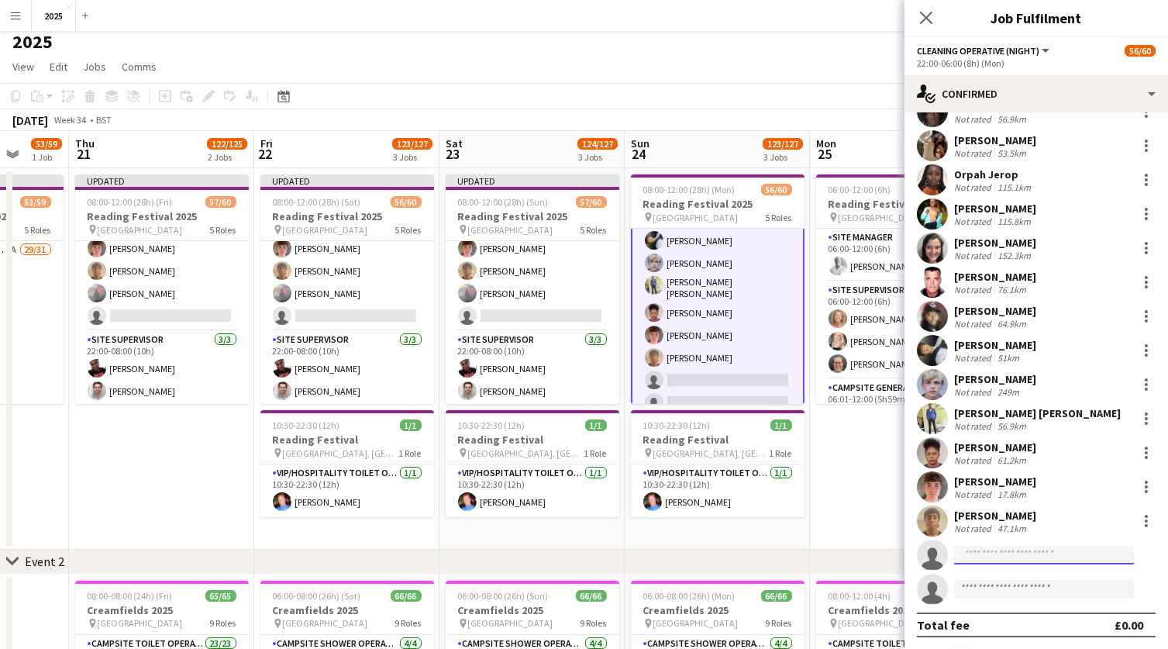
scroll to position [94, 0]
click at [1010, 554] on input at bounding box center [1044, 556] width 180 height 19
type input "********"
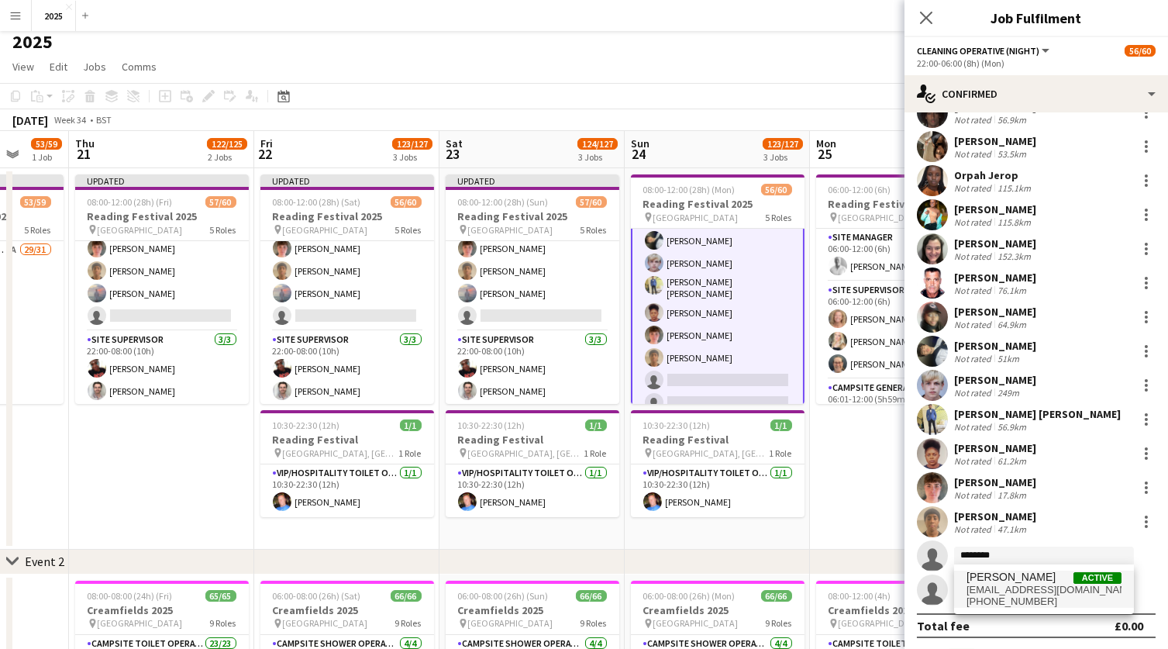
click at [1016, 596] on span "[PHONE_NUMBER]" at bounding box center [1044, 601] width 155 height 12
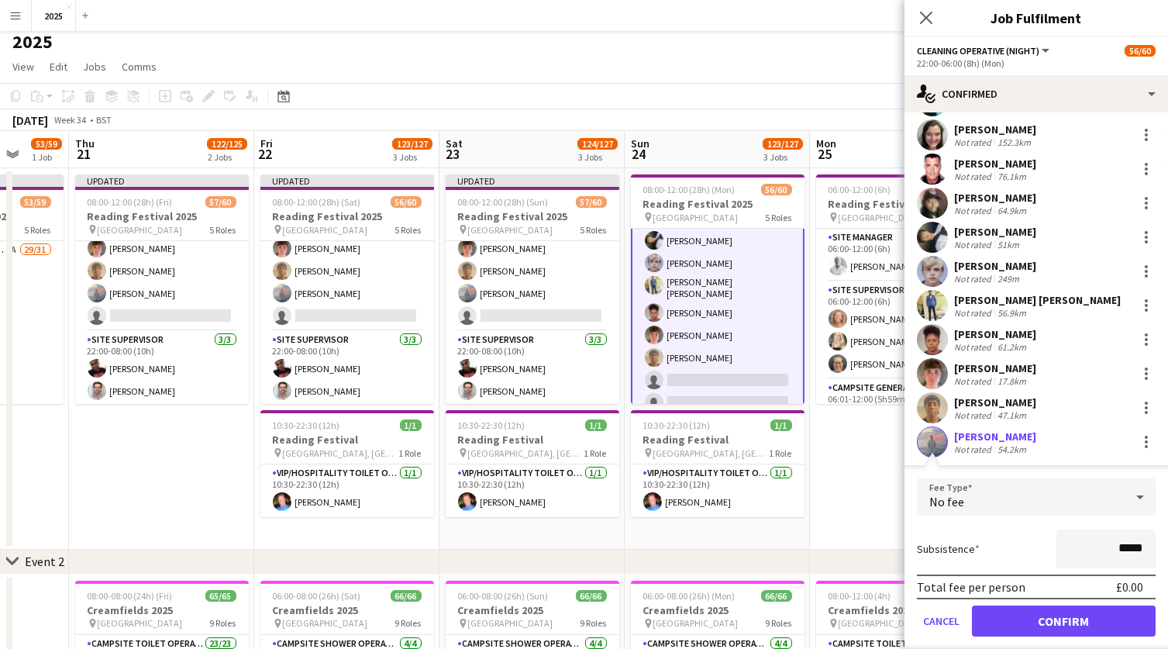
click at [1015, 605] on button "Confirm" at bounding box center [1064, 620] width 184 height 31
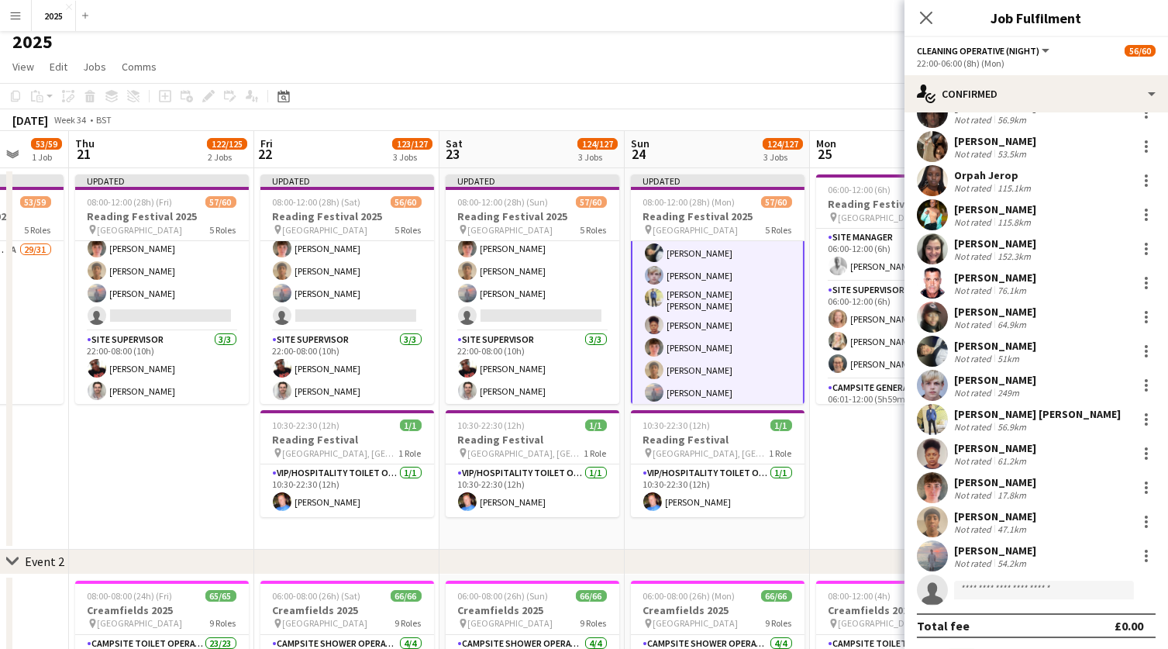
click at [859, 461] on app-date-cell "06:00-12:00 (6h) 20/20 Reading Festival 2025 pin Richfield Avenue 3 Roles Site …" at bounding box center [902, 358] width 185 height 381
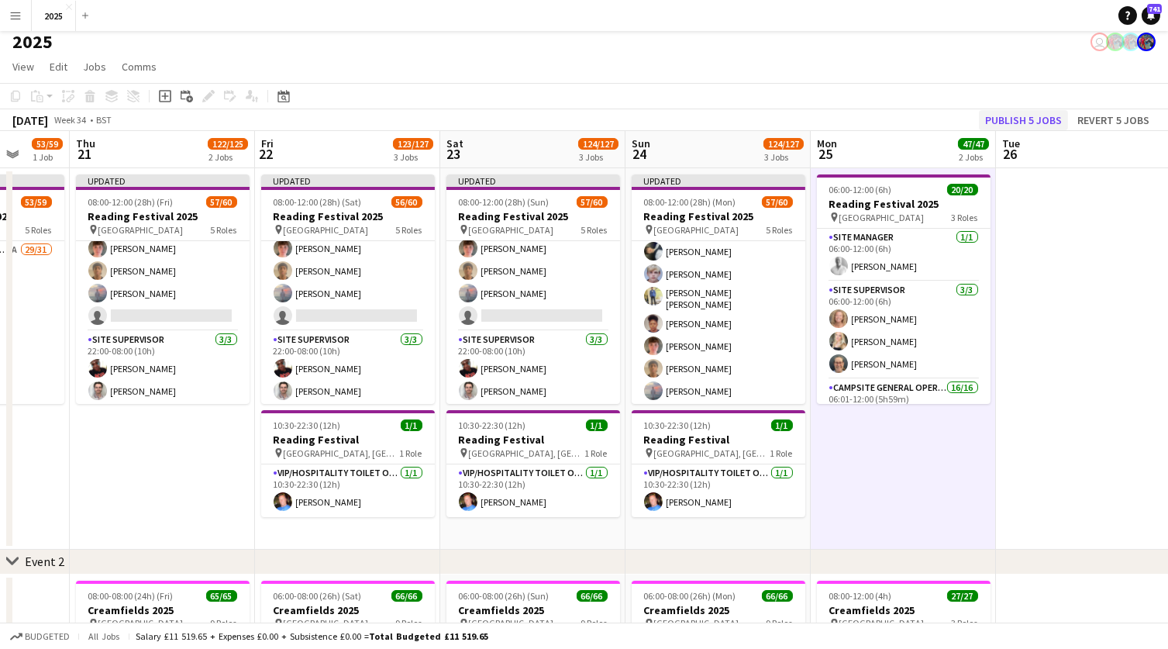
click at [1016, 112] on button "Publish 5 jobs" at bounding box center [1023, 120] width 89 height 20
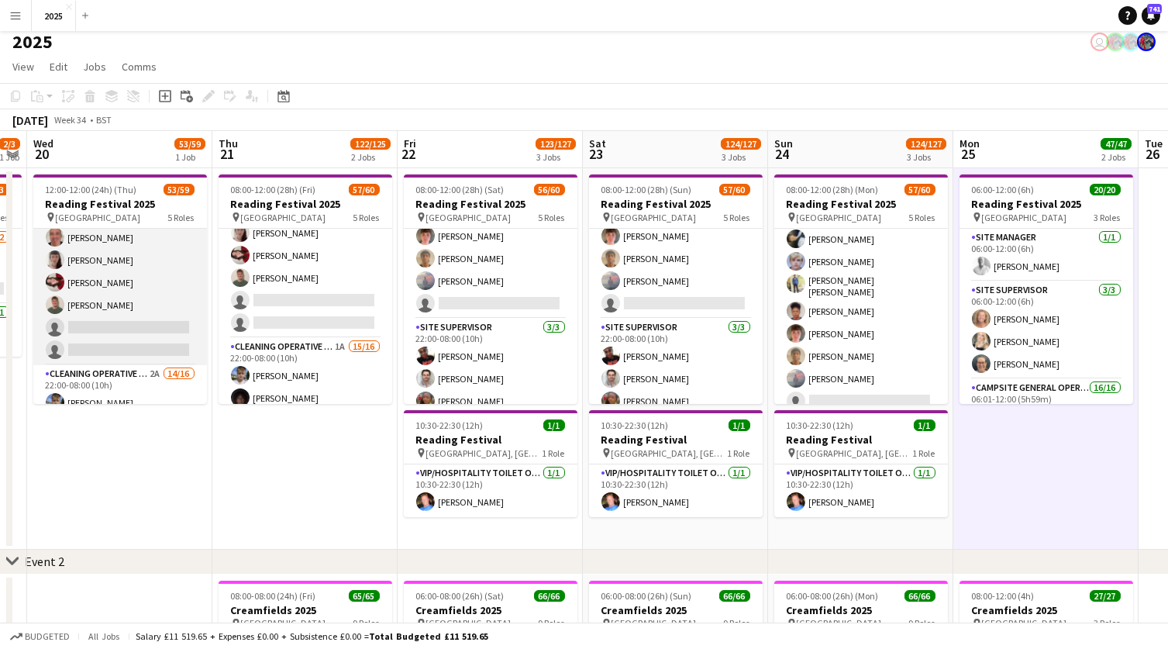
scroll to position [0, 343]
click at [159, 319] on app-card-role "X Crew 1A [DATE] 12:00-12:00 (24h) [PERSON_NAME] [PERSON_NAME] [PERSON_NAME] [P…" at bounding box center [121, 282] width 174 height 165
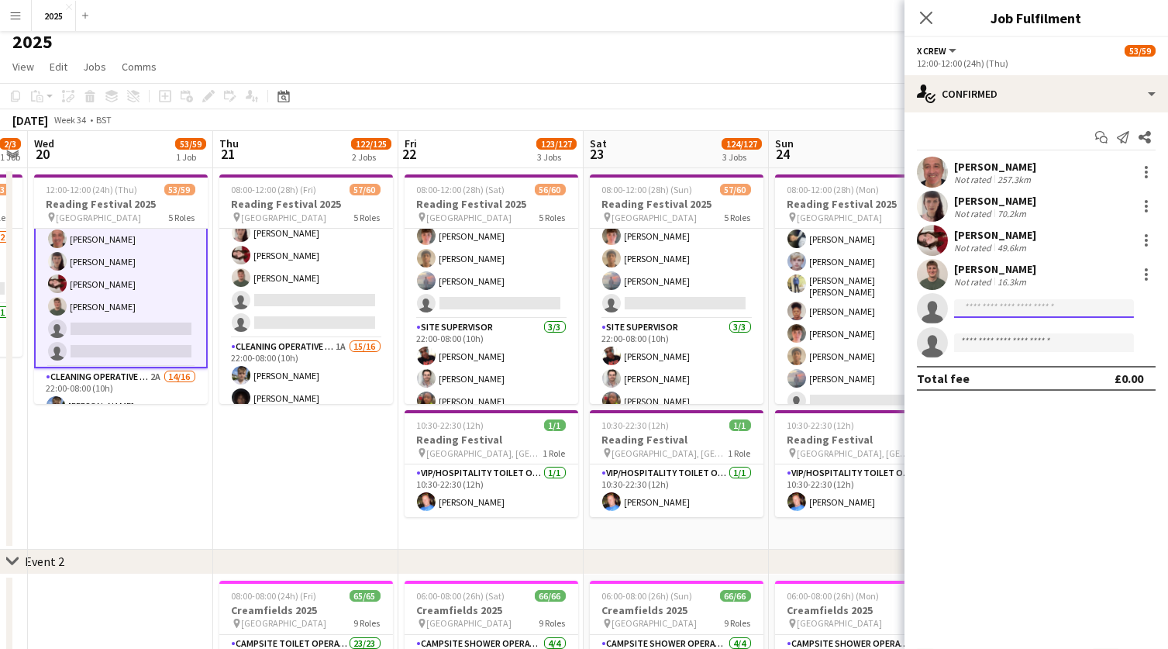
click at [998, 302] on input at bounding box center [1044, 308] width 180 height 19
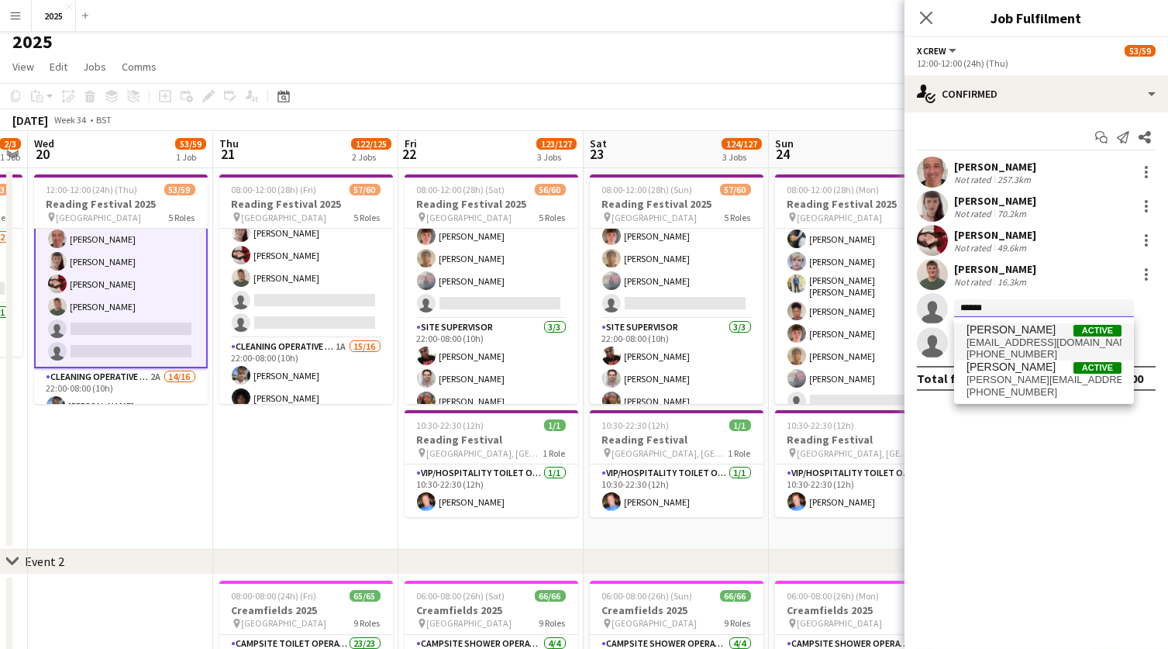
type input "******"
drag, startPoint x: 1023, startPoint y: 336, endPoint x: 1036, endPoint y: 347, distance: 17.7
click at [1036, 348] on span "[PHONE_NUMBER]" at bounding box center [1044, 354] width 155 height 12
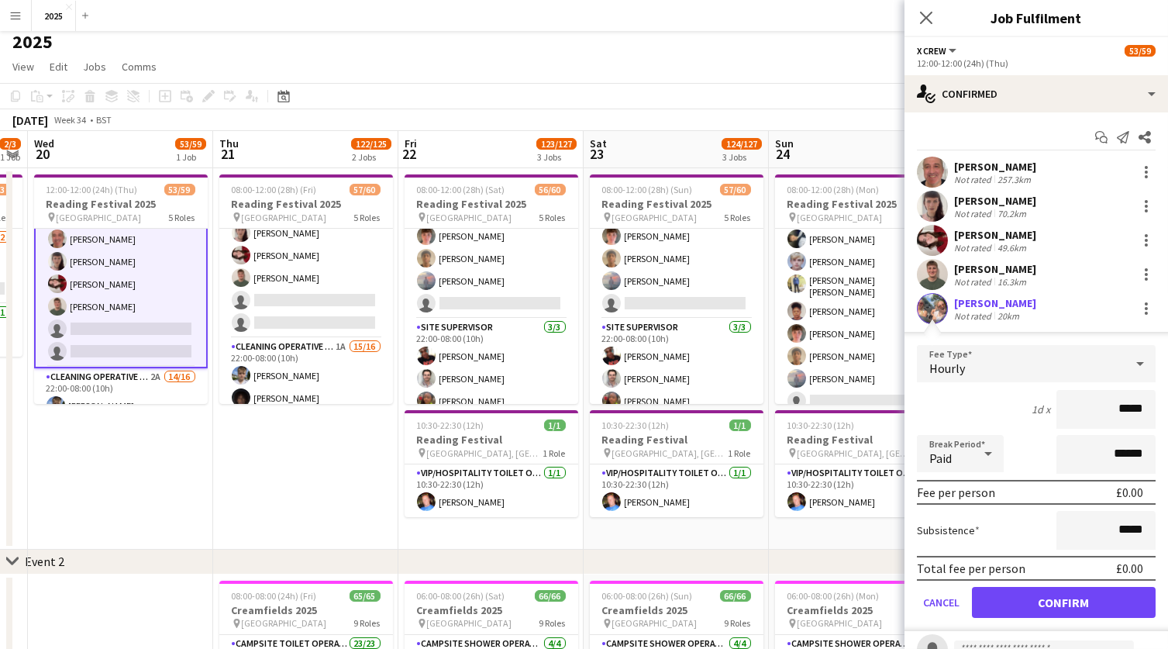
click at [1000, 598] on button "Confirm" at bounding box center [1064, 602] width 184 height 31
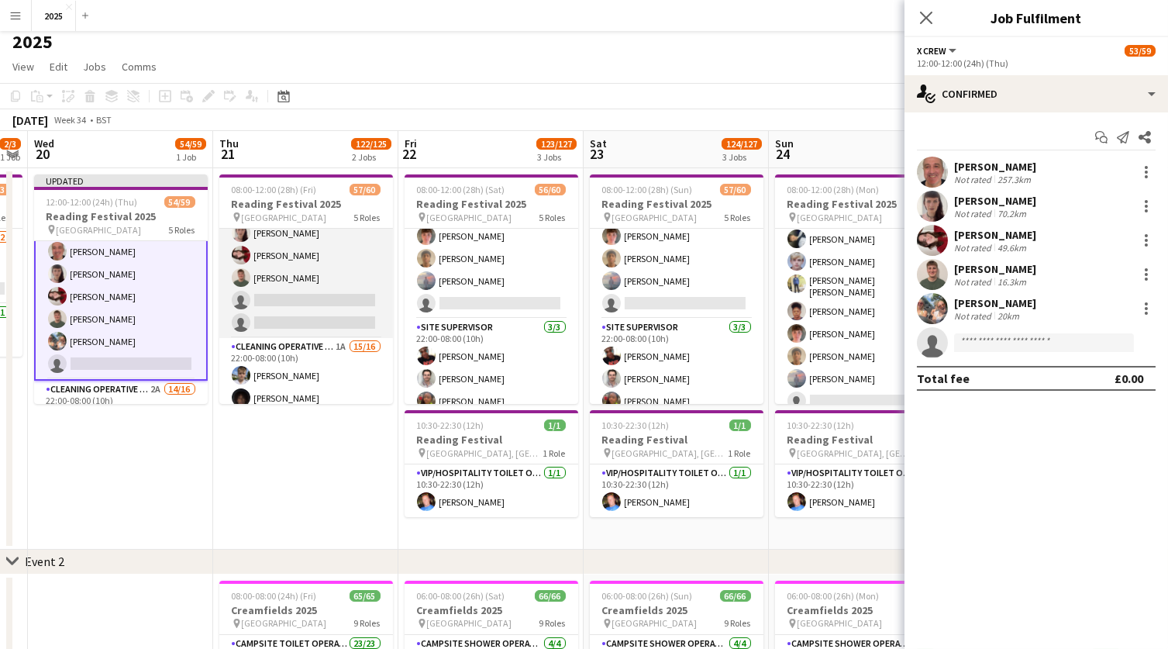
click at [332, 291] on app-card-role "X Crew [DATE] 12:00-12:00 (24h) [PERSON_NAME] [PERSON_NAME] [PERSON_NAME] [PERS…" at bounding box center [306, 255] width 174 height 165
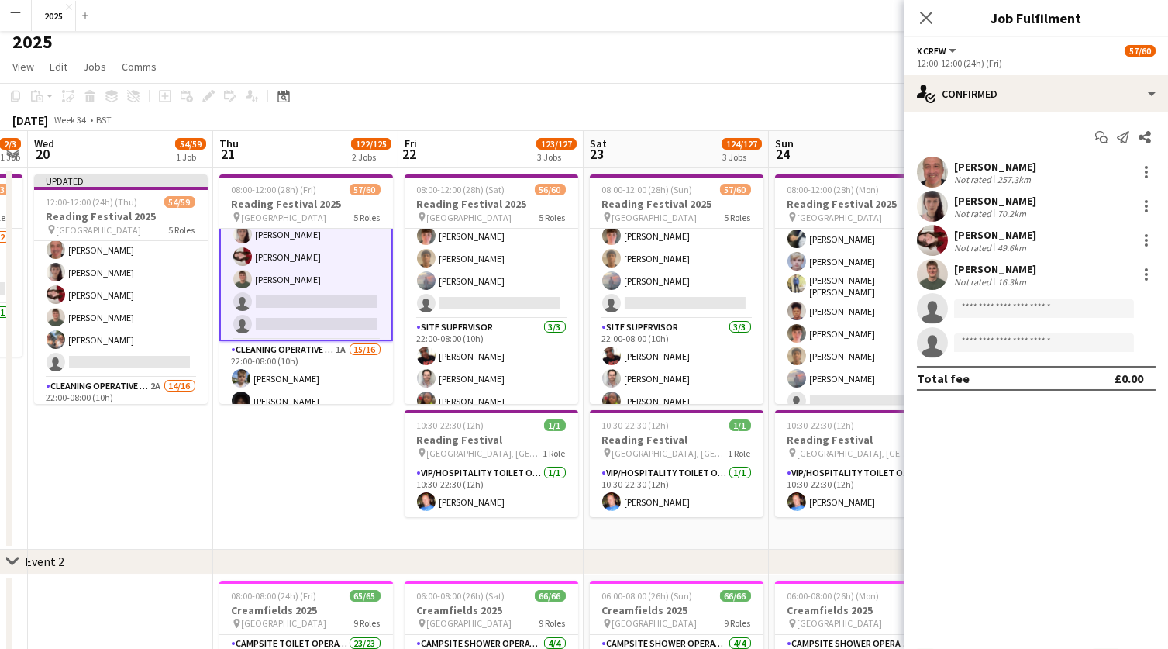
scroll to position [0, 342]
click at [981, 308] on input at bounding box center [1044, 308] width 180 height 19
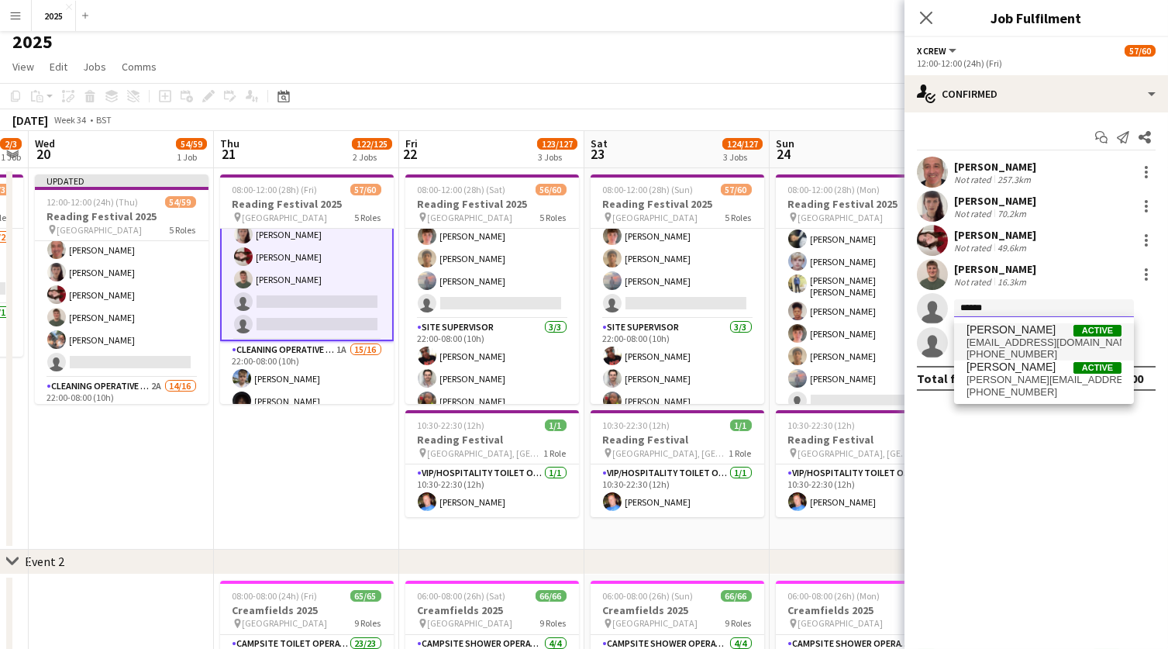
type input "******"
drag, startPoint x: 995, startPoint y: 335, endPoint x: 1001, endPoint y: 344, distance: 10.8
click at [1001, 344] on span "[EMAIL_ADDRESS][DOMAIN_NAME]" at bounding box center [1044, 342] width 155 height 12
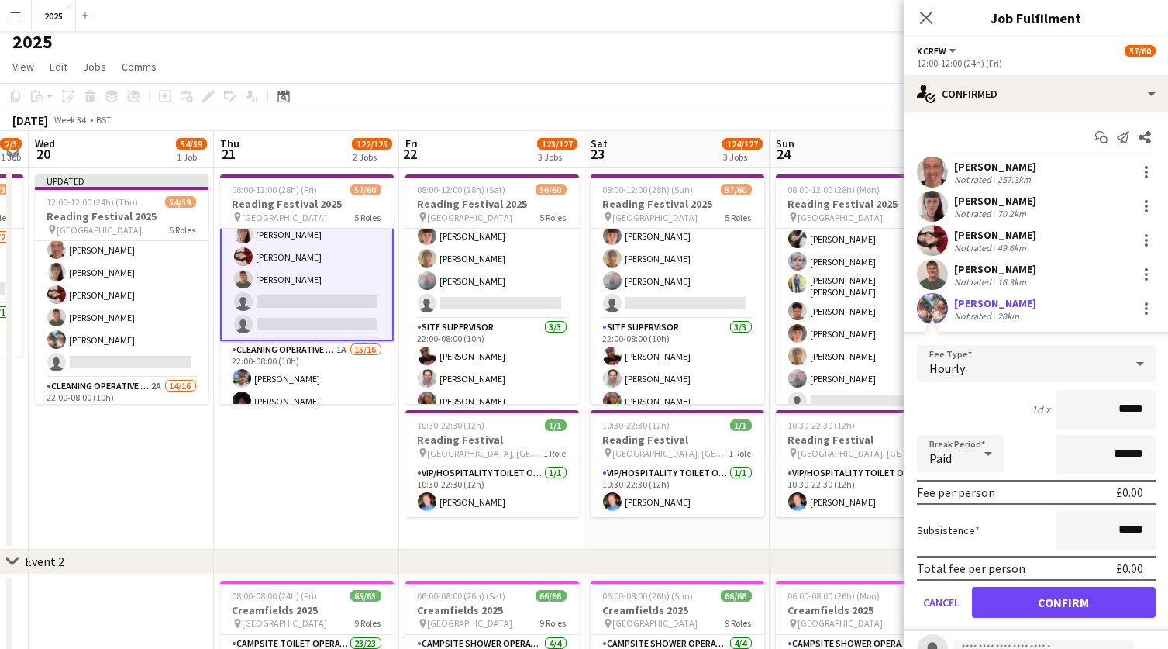
click at [994, 592] on button "Confirm" at bounding box center [1064, 602] width 184 height 31
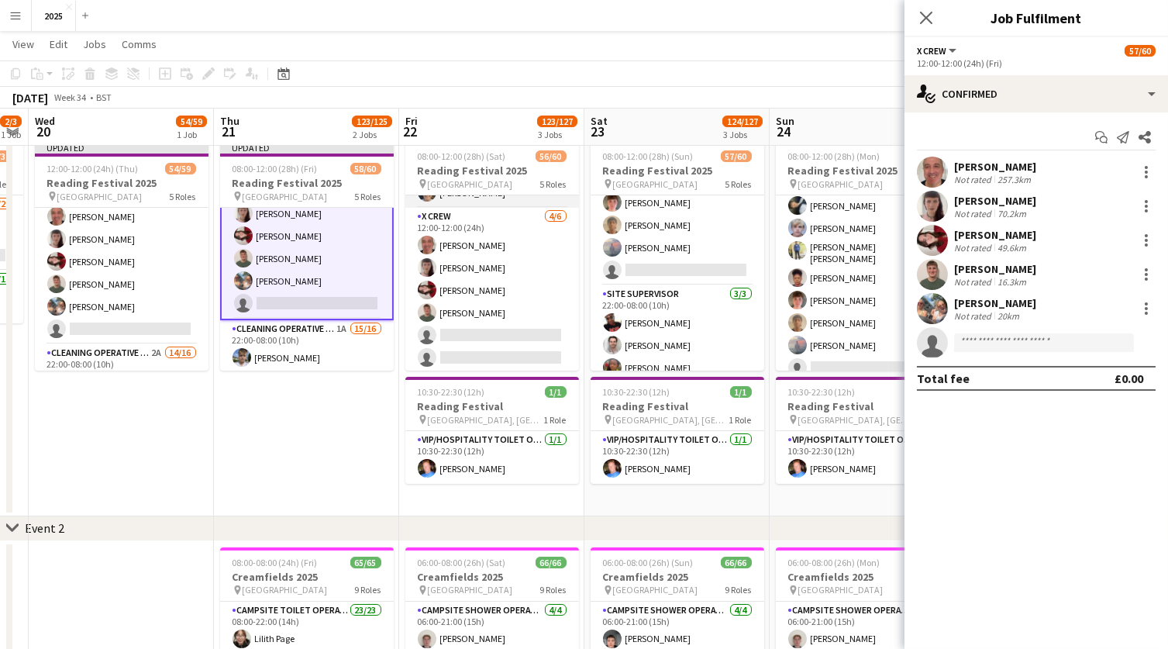
scroll to position [840, 0]
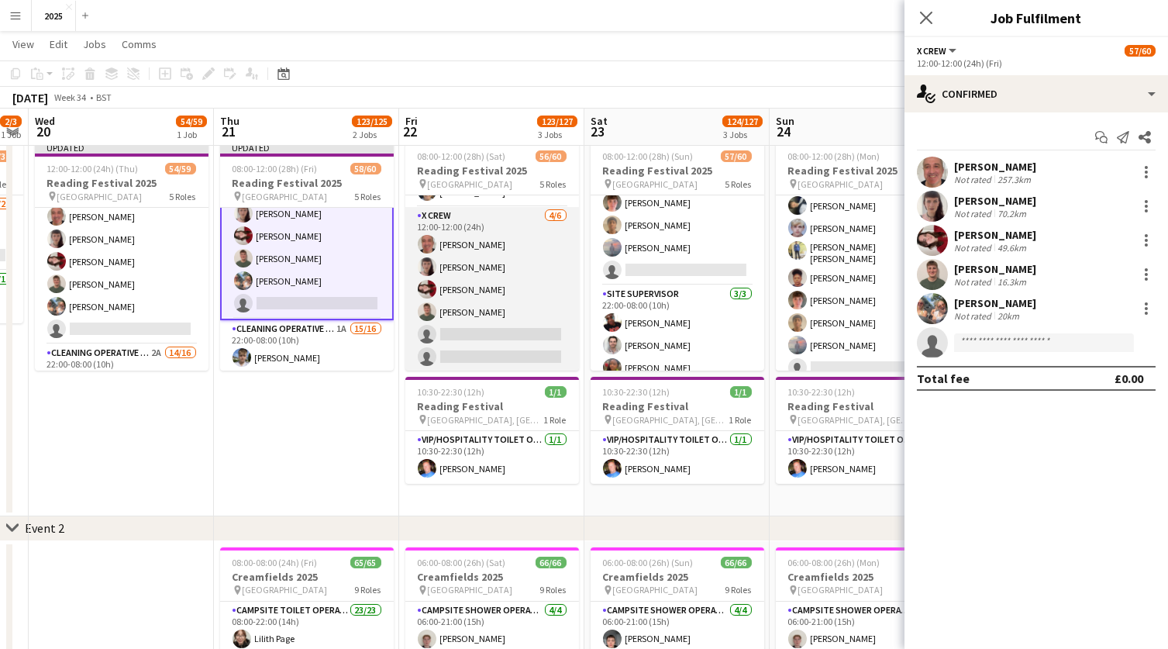
click at [509, 324] on app-card-role "X Crew [DATE] 12:00-12:00 (24h) [PERSON_NAME] [PERSON_NAME] [PERSON_NAME] [PERS…" at bounding box center [492, 289] width 174 height 165
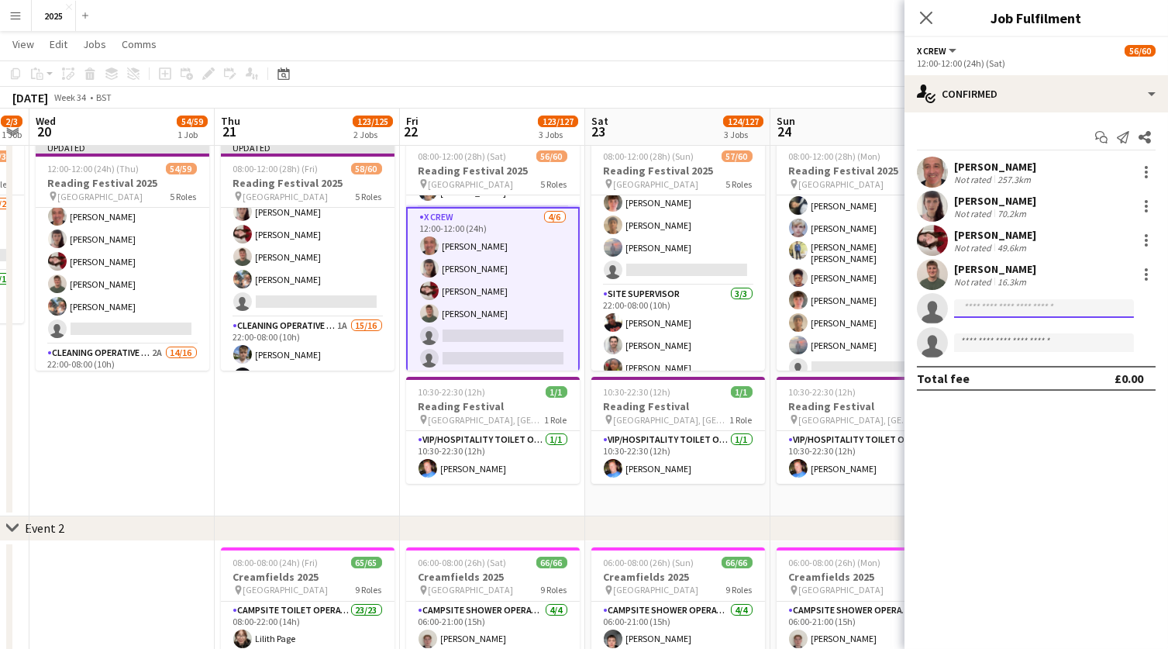
click at [1005, 304] on input at bounding box center [1044, 308] width 180 height 19
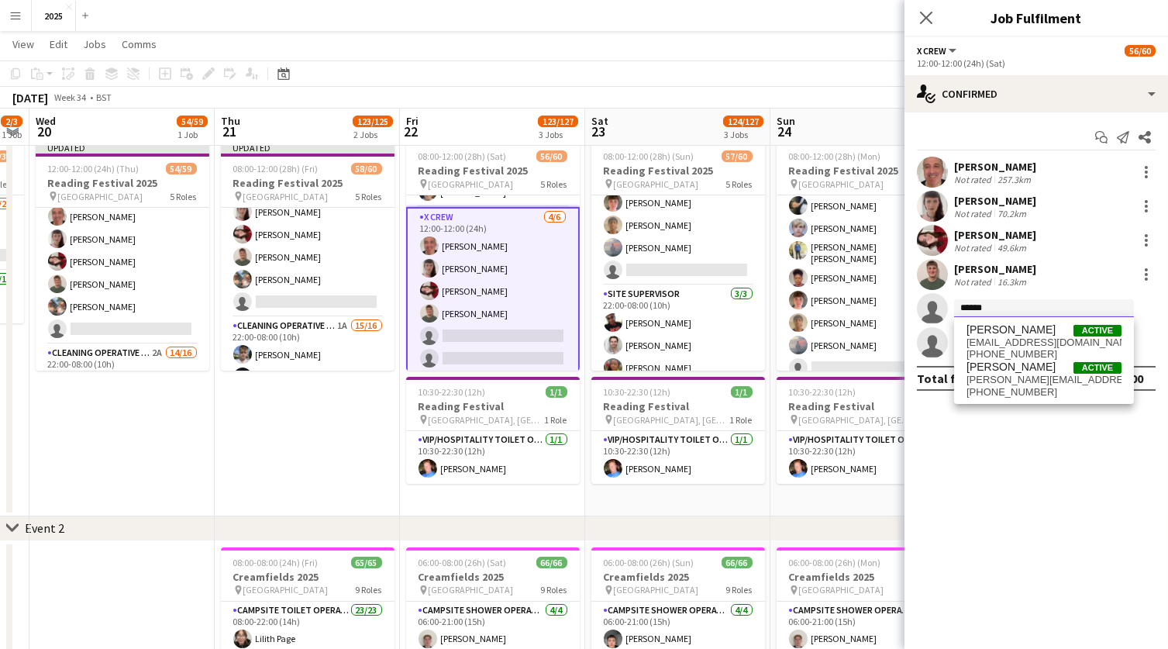
type input "******"
drag, startPoint x: 1005, startPoint y: 304, endPoint x: 1030, endPoint y: 348, distance: 50.3
click at [1030, 348] on span "[PHONE_NUMBER]" at bounding box center [1044, 354] width 155 height 12
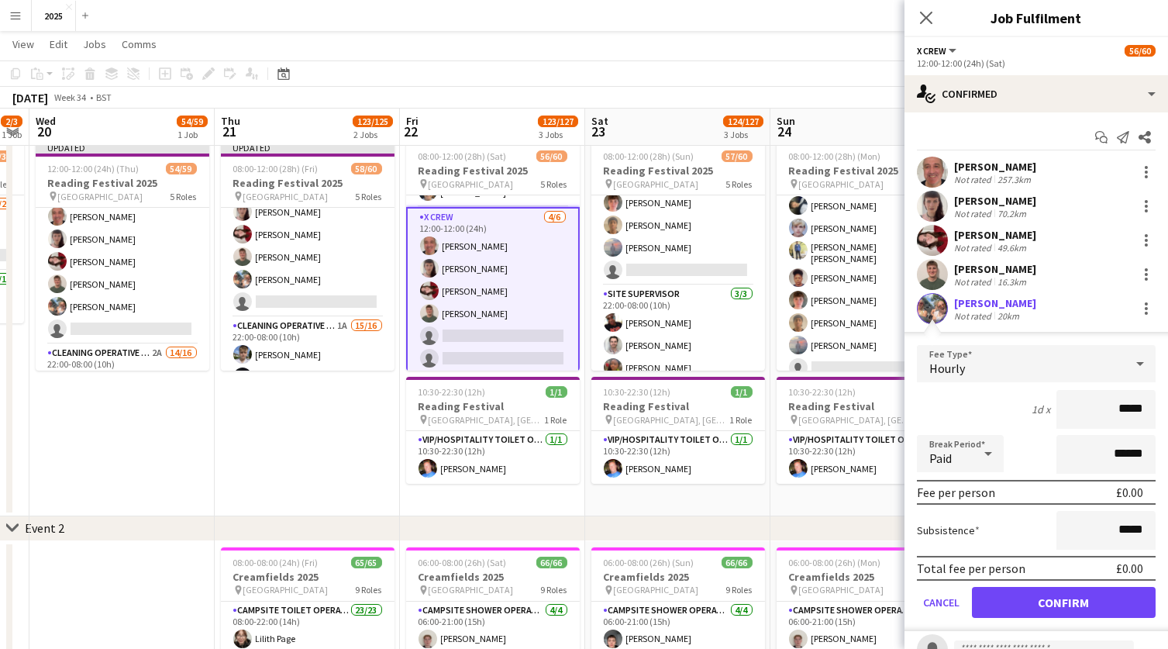
click at [995, 602] on button "Confirm" at bounding box center [1064, 602] width 184 height 31
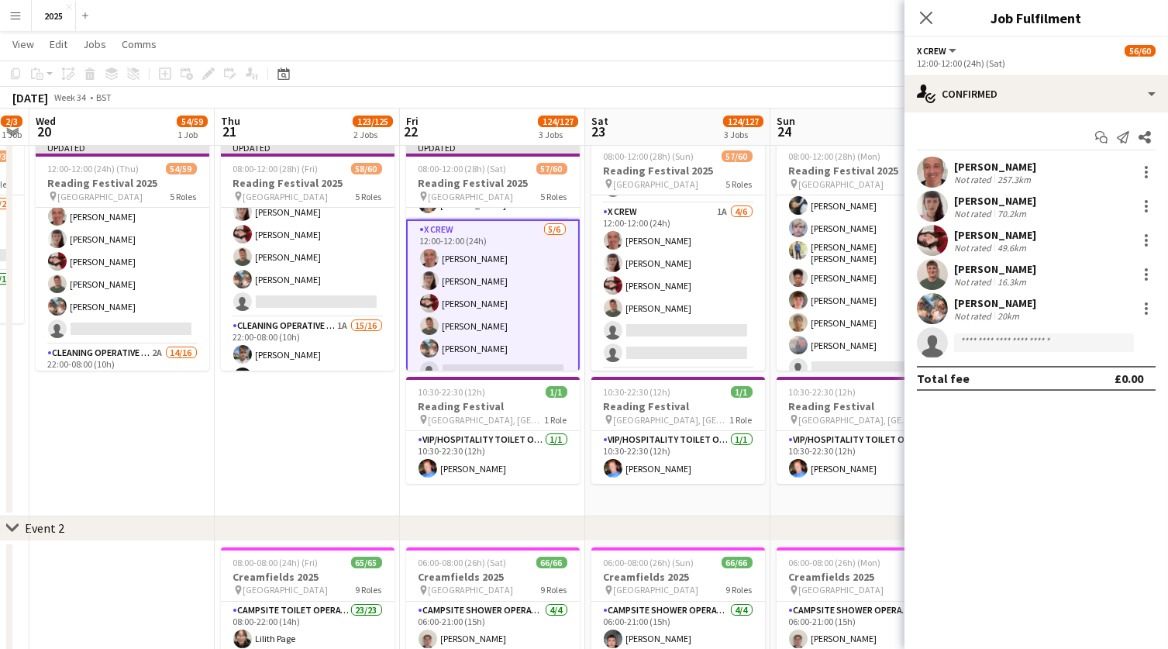
scroll to position [859, 0]
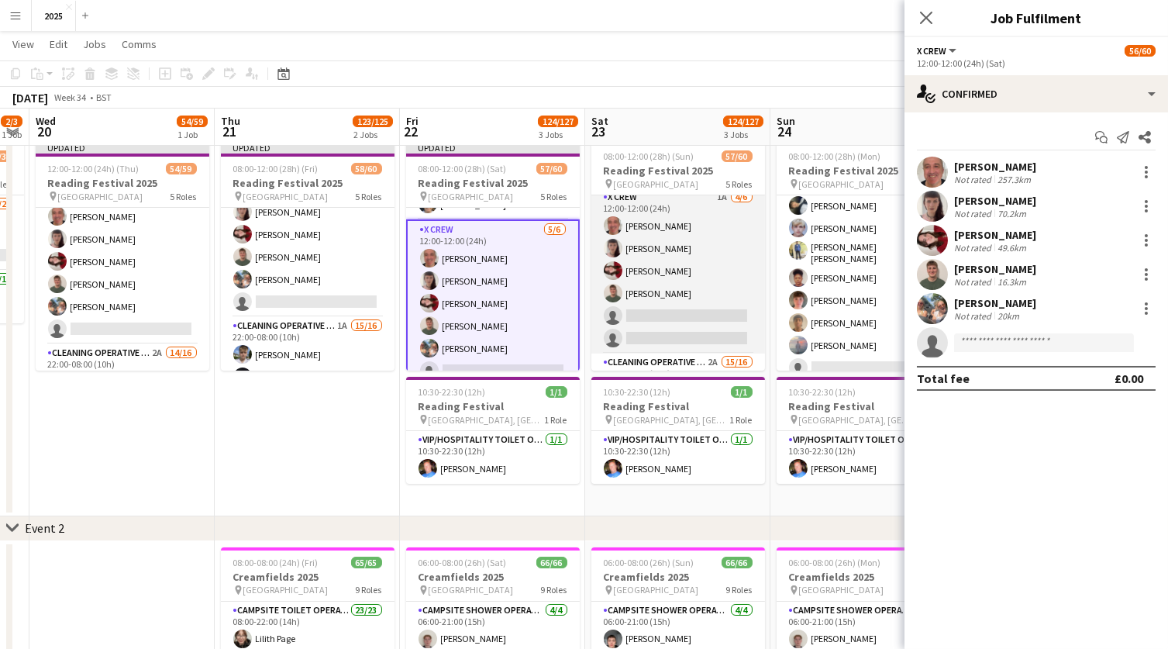
click at [649, 305] on app-card-role "X Crew 1A [DATE] 12:00-12:00 (24h) [PERSON_NAME] [PERSON_NAME] [PERSON_NAME] [P…" at bounding box center [679, 270] width 174 height 165
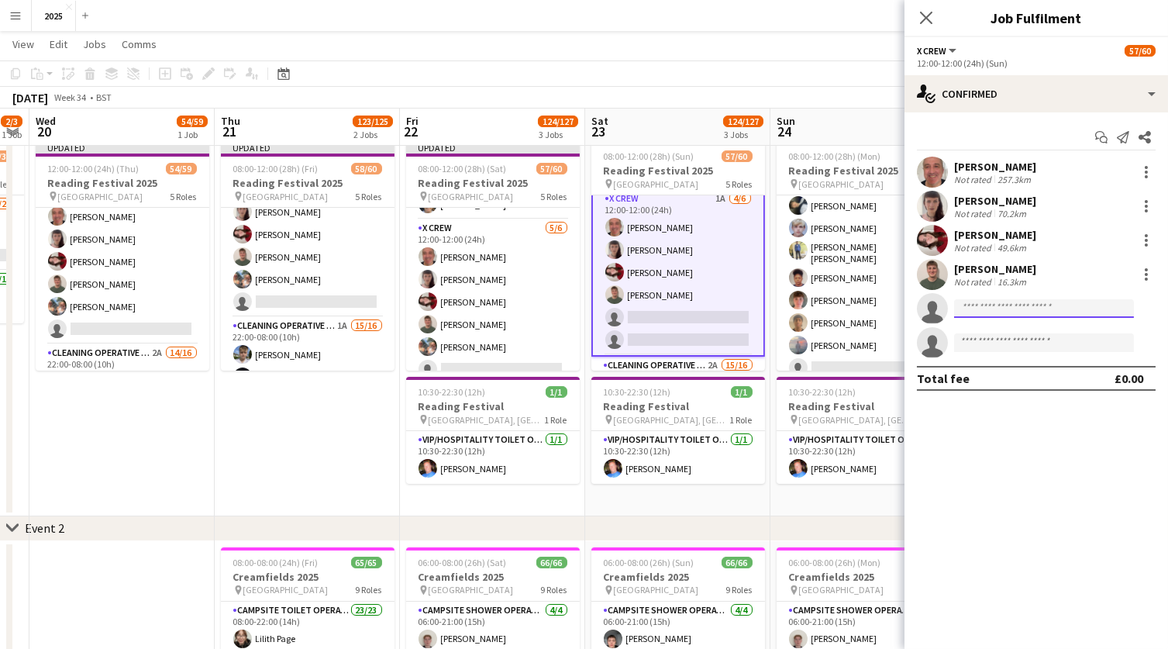
click at [988, 309] on input at bounding box center [1044, 308] width 180 height 19
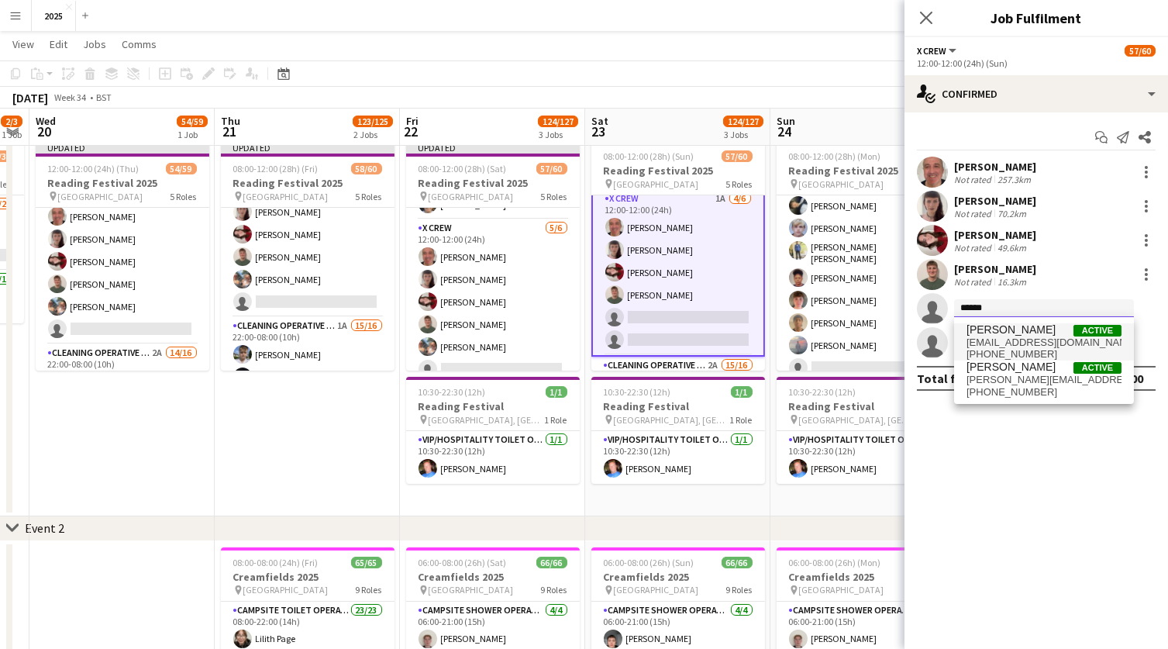
type input "******"
drag, startPoint x: 998, startPoint y: 335, endPoint x: 998, endPoint y: 348, distance: 13.2
click at [998, 348] on span "[PHONE_NUMBER]" at bounding box center [1044, 354] width 155 height 12
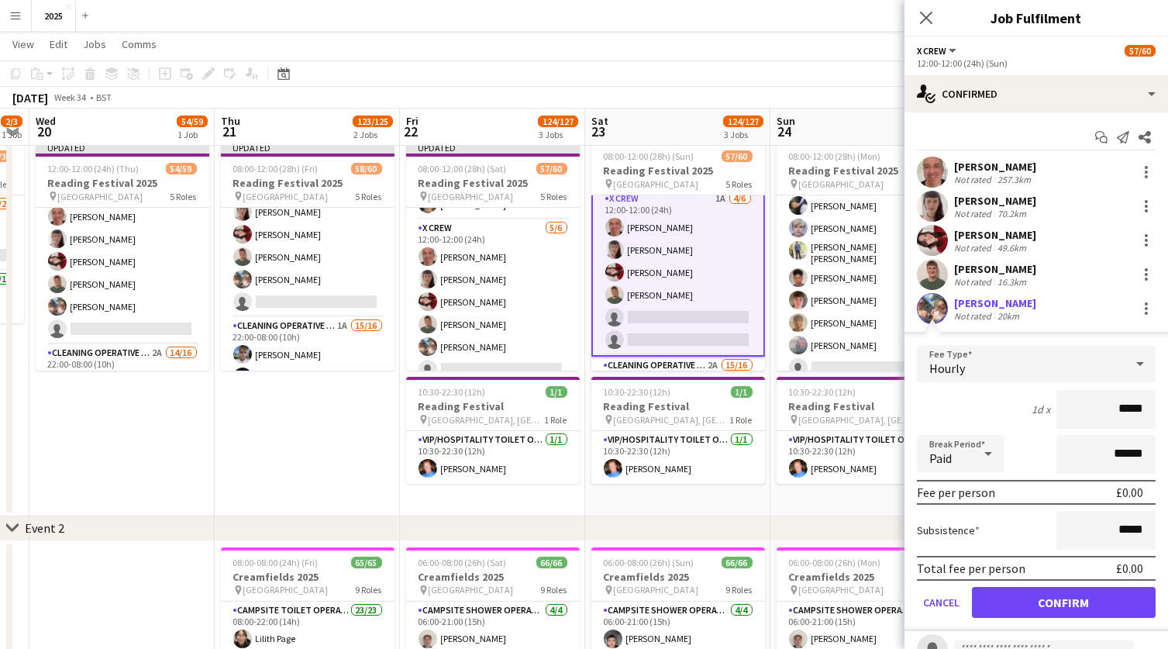
click at [992, 602] on button "Confirm" at bounding box center [1064, 602] width 184 height 31
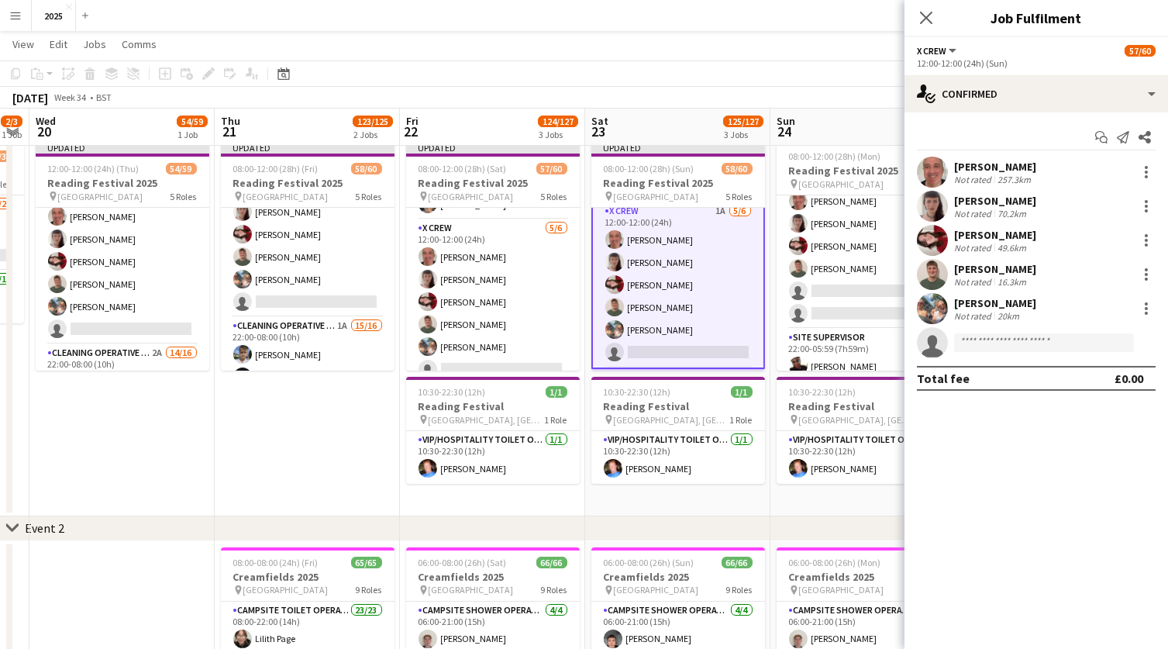
scroll to position [870, 0]
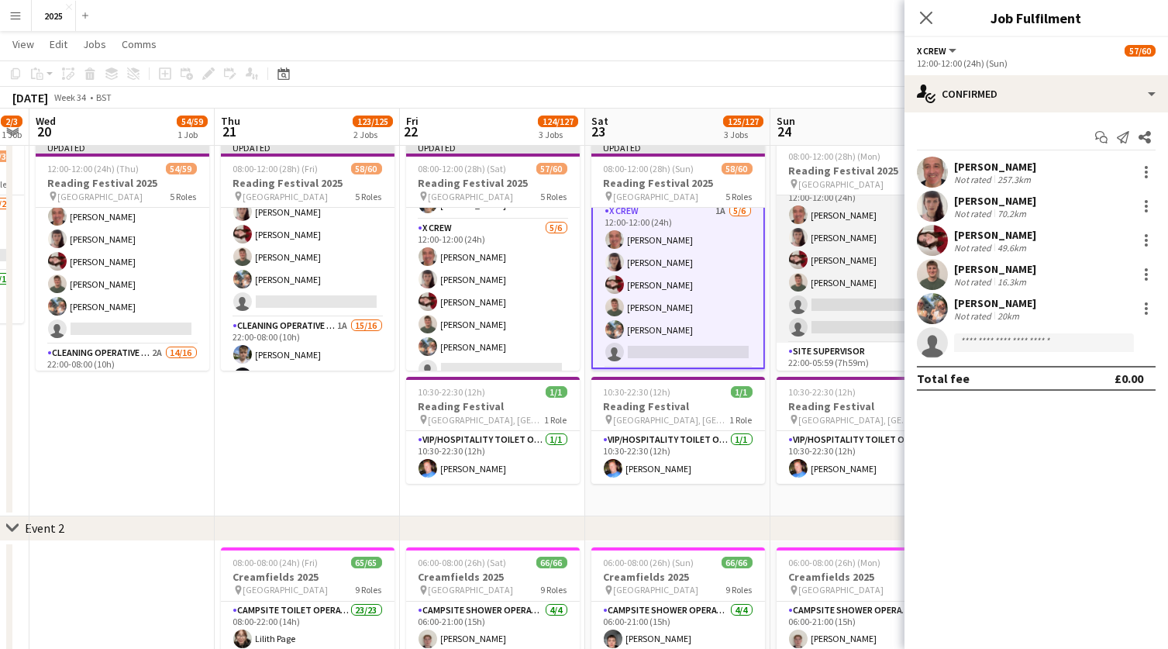
click at [846, 294] on app-card-role "X Crew [DATE] 12:00-12:00 (24h) [PERSON_NAME] [PERSON_NAME] [PERSON_NAME] [PERS…" at bounding box center [864, 260] width 174 height 165
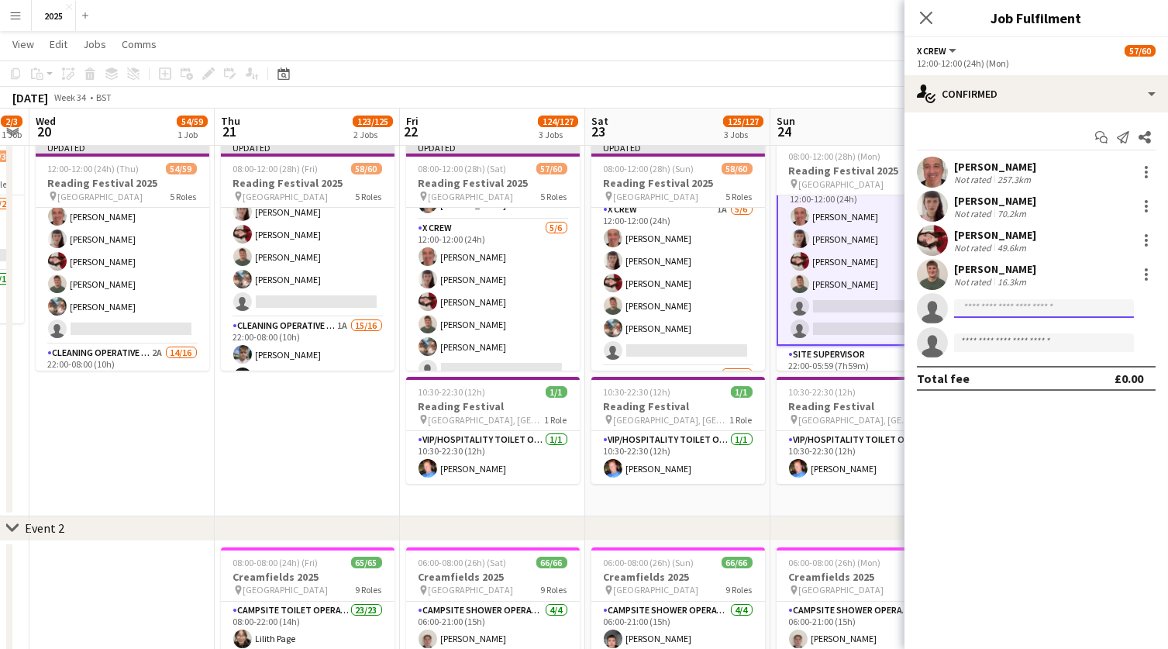
click at [1024, 309] on input at bounding box center [1044, 308] width 180 height 19
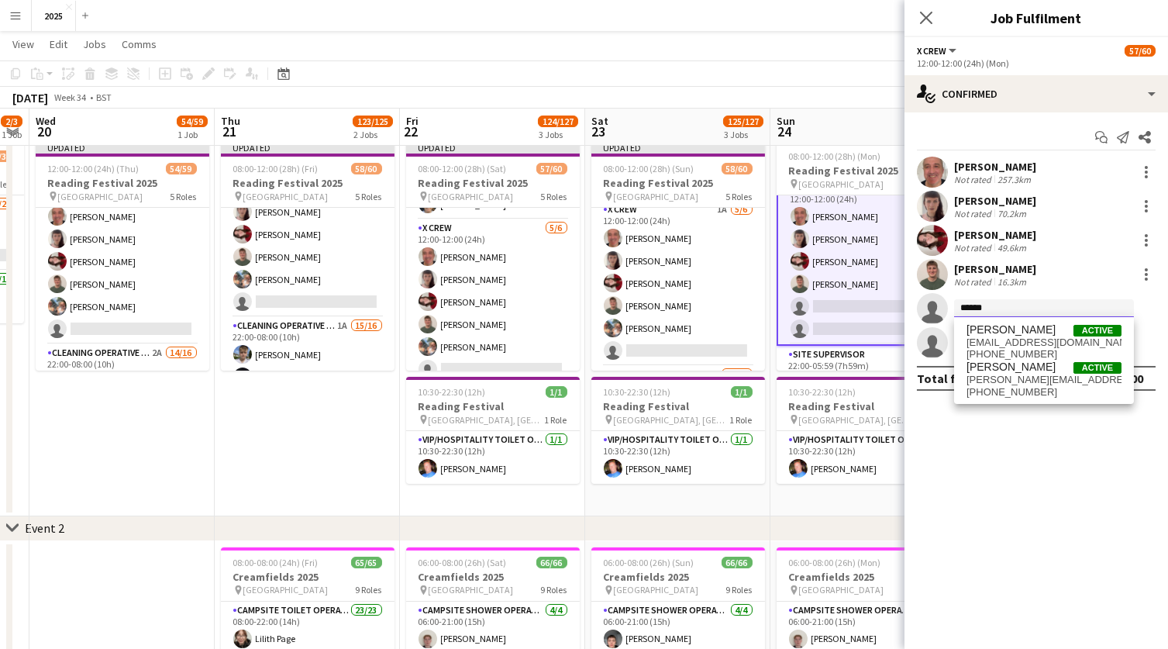
type input "******"
drag, startPoint x: 1024, startPoint y: 309, endPoint x: 1037, endPoint y: 343, distance: 36.6
click at [1037, 343] on span "[EMAIL_ADDRESS][DOMAIN_NAME]" at bounding box center [1044, 342] width 155 height 12
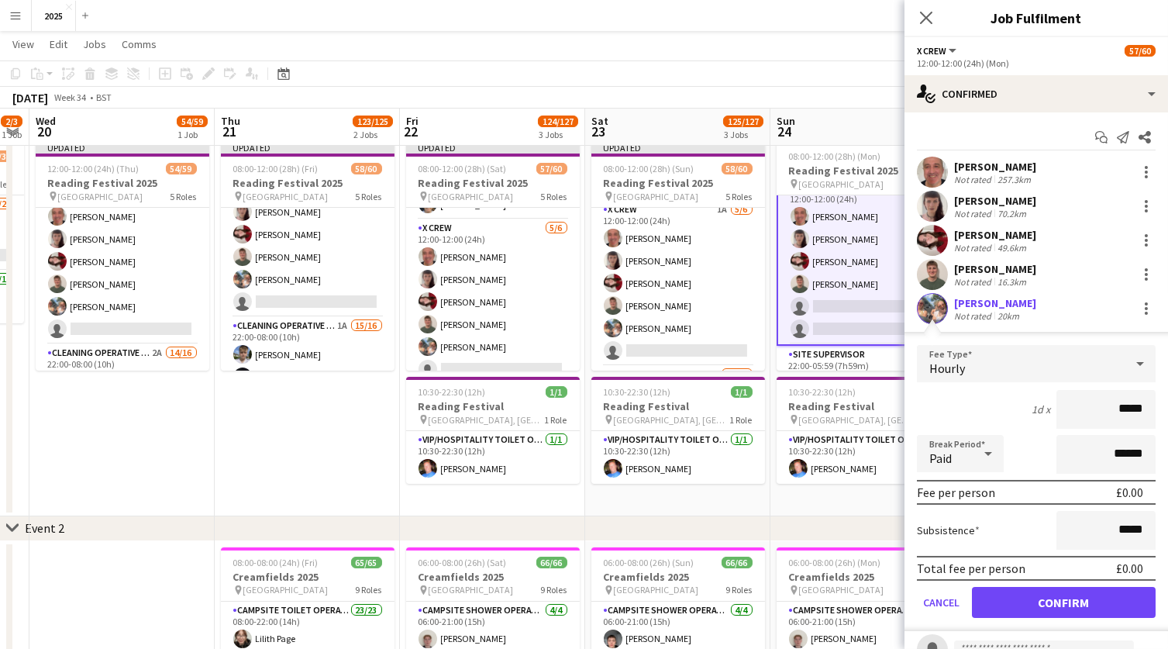
click at [1002, 605] on button "Confirm" at bounding box center [1064, 602] width 184 height 31
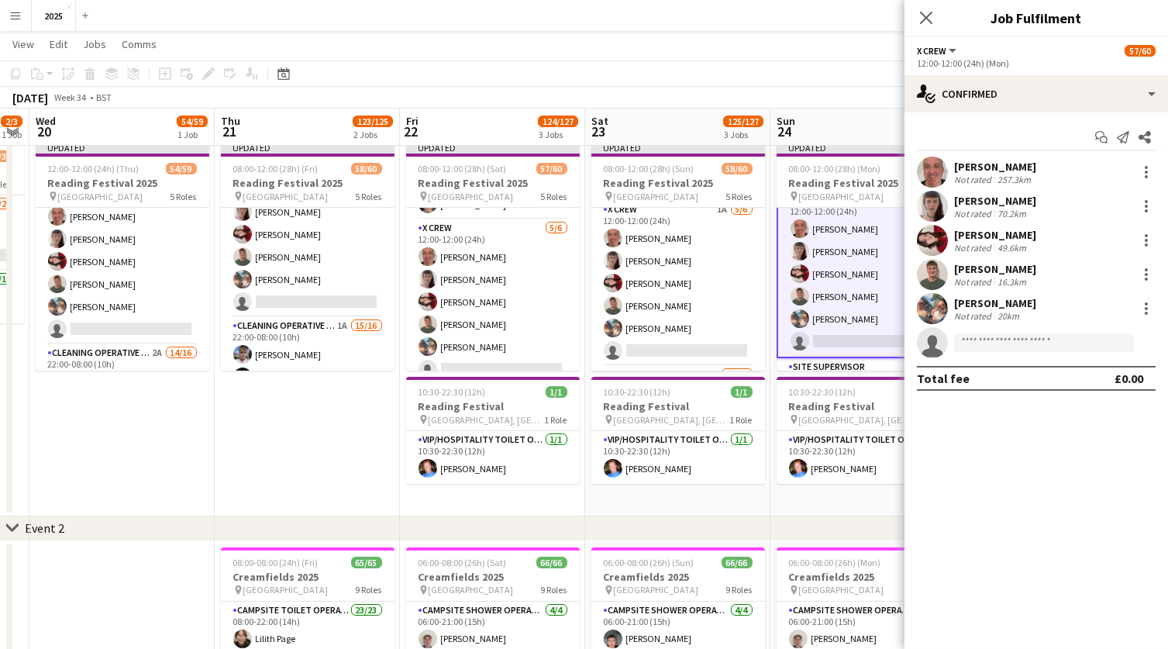
click at [848, 497] on app-date-cell "Updated 08:00-12:00 (28h) (Mon) 58/60 Reading Festival 2025 pin Richfield Avenu…" at bounding box center [863, 325] width 185 height 381
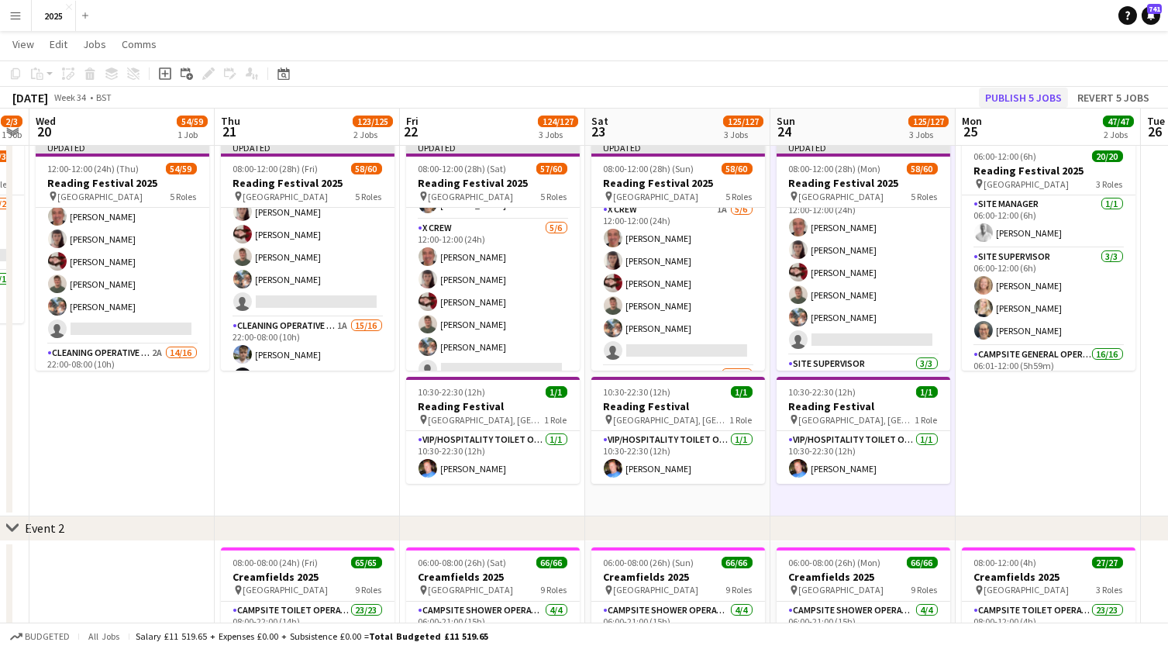
click at [1013, 97] on button "Publish 5 jobs" at bounding box center [1023, 98] width 89 height 20
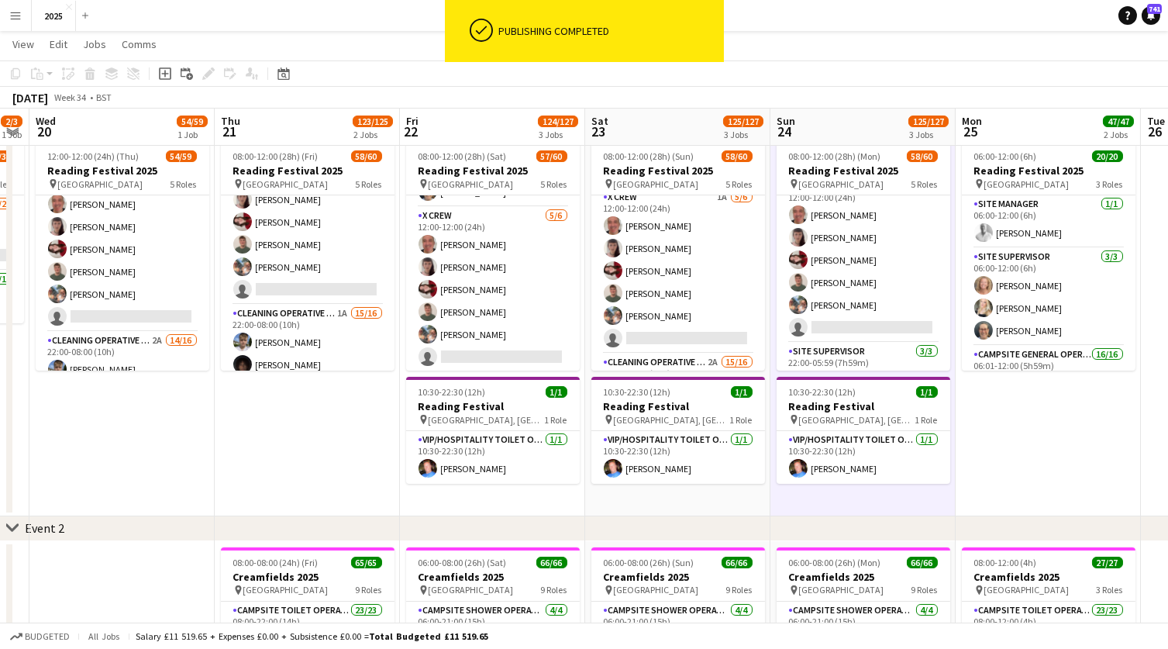
click at [12, 21] on button "Menu" at bounding box center [15, 15] width 31 height 31
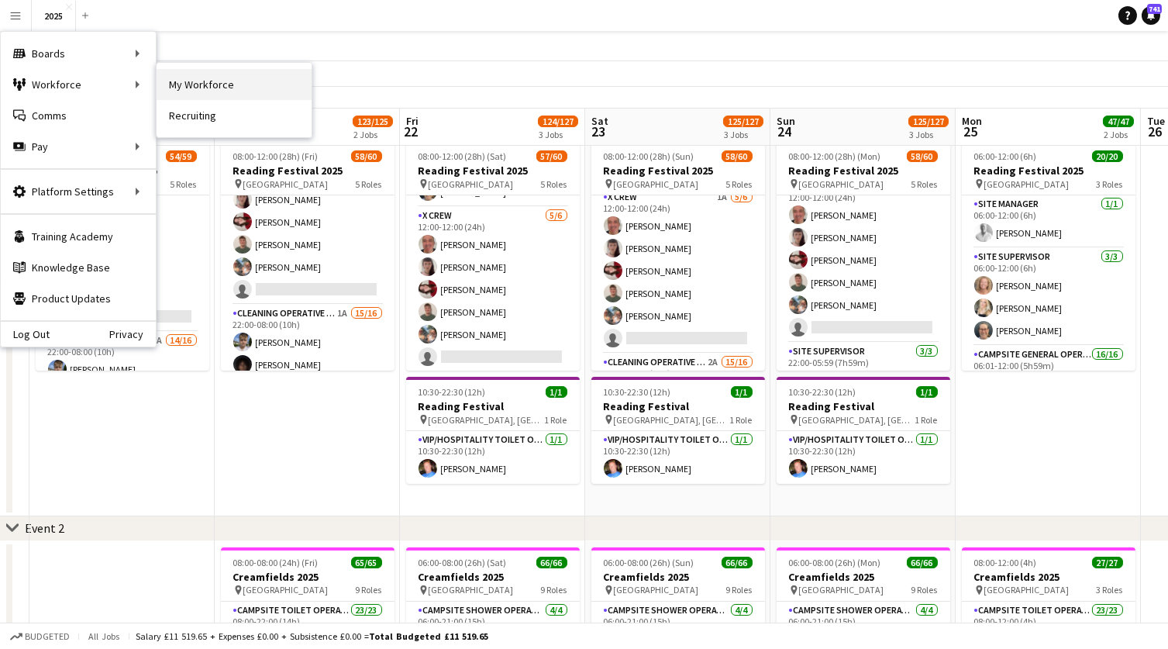
click at [181, 87] on link "My Workforce" at bounding box center [234, 84] width 155 height 31
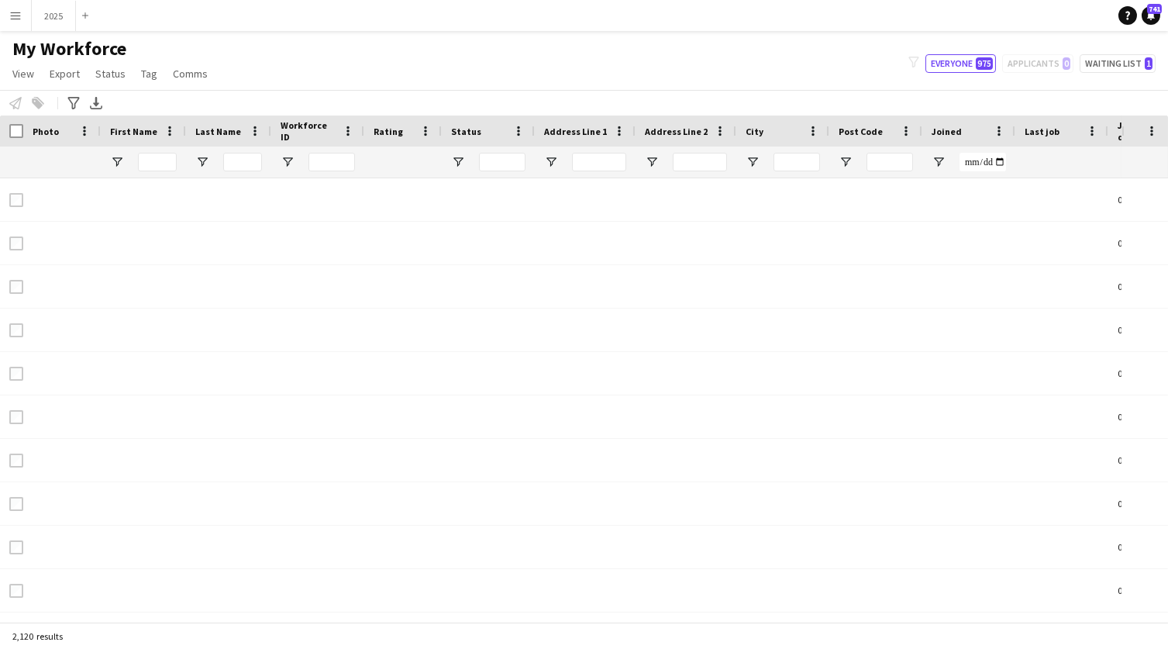
type input "**********"
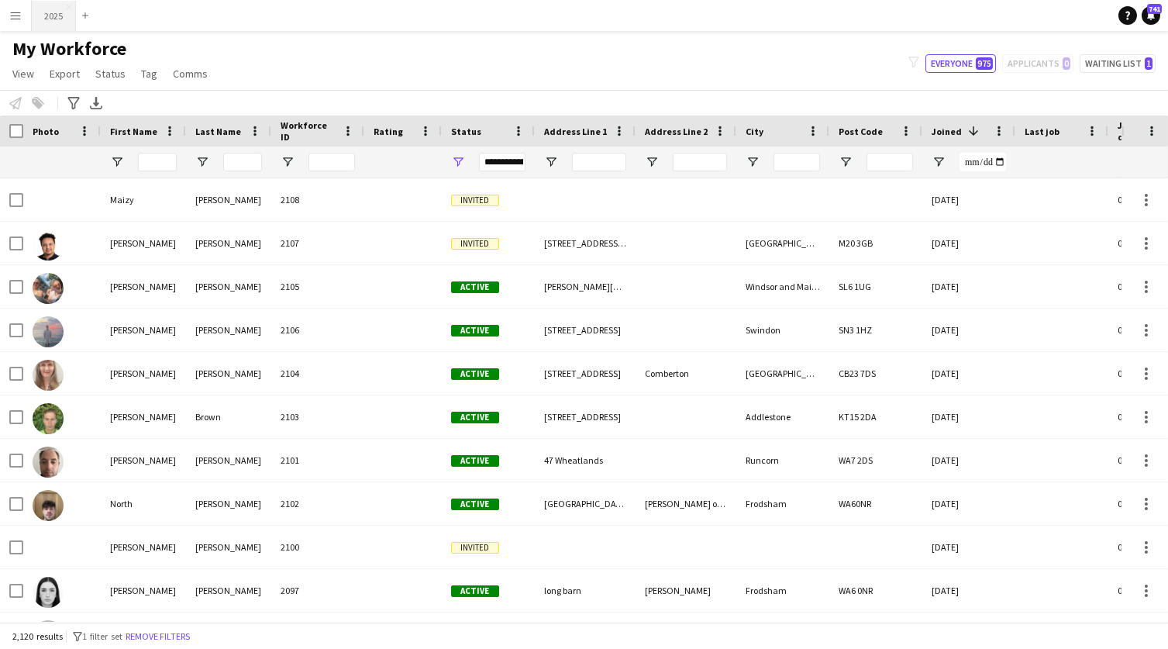
click at [57, 17] on button "2025 Close" at bounding box center [54, 16] width 44 height 30
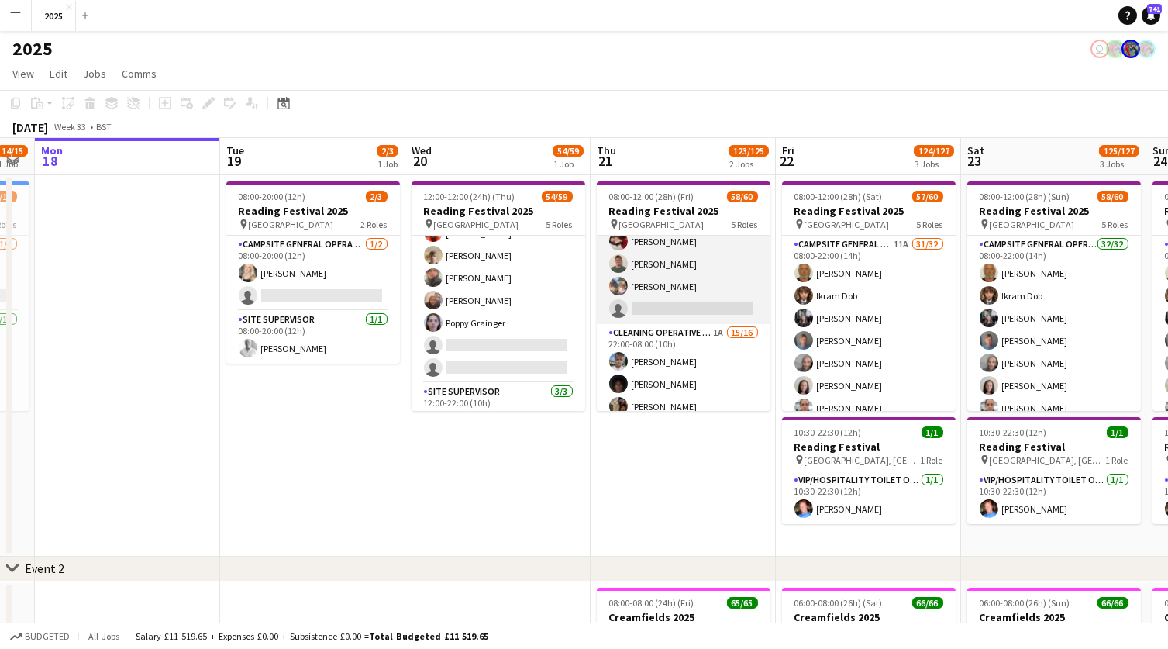
scroll to position [931, 0]
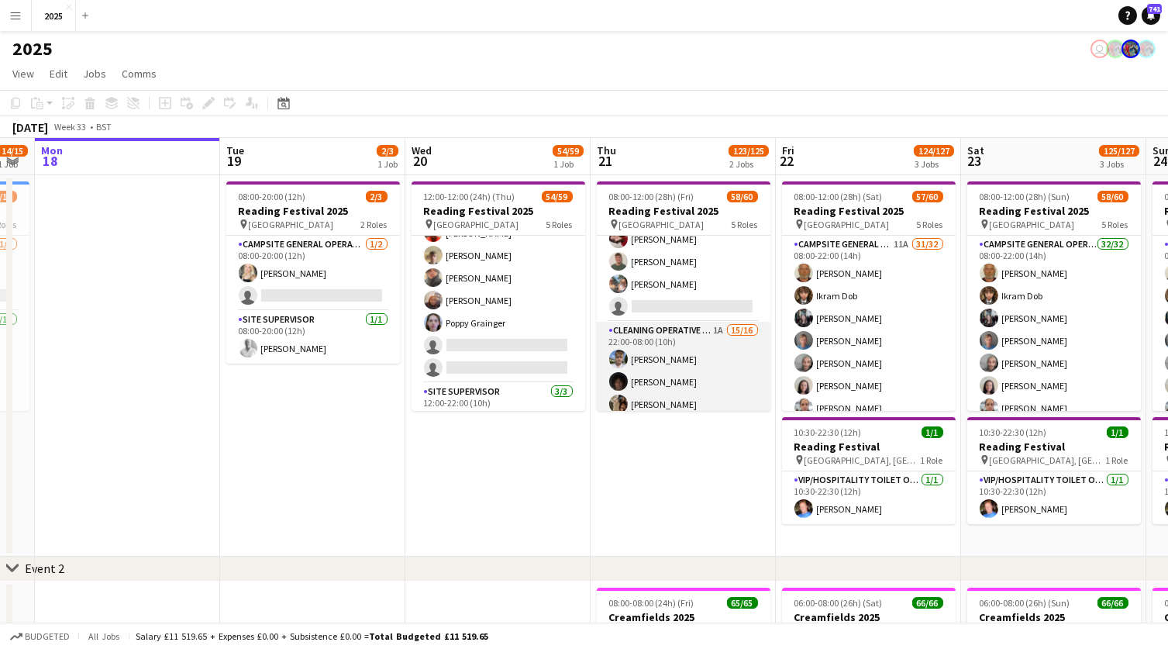
click at [719, 322] on app-card-role "Cleaning Operative (NIGHT) 1A 15/16 22:00-08:00 (10h) [PERSON_NAME]-[PERSON_NAM…" at bounding box center [684, 519] width 174 height 395
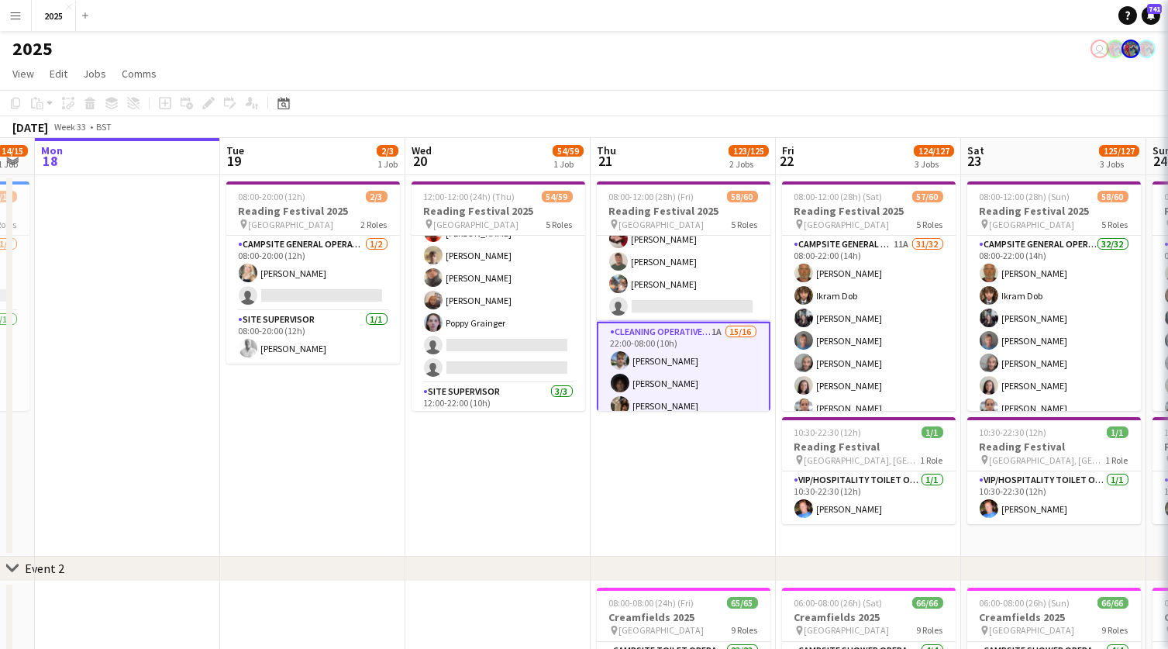
scroll to position [0, 520]
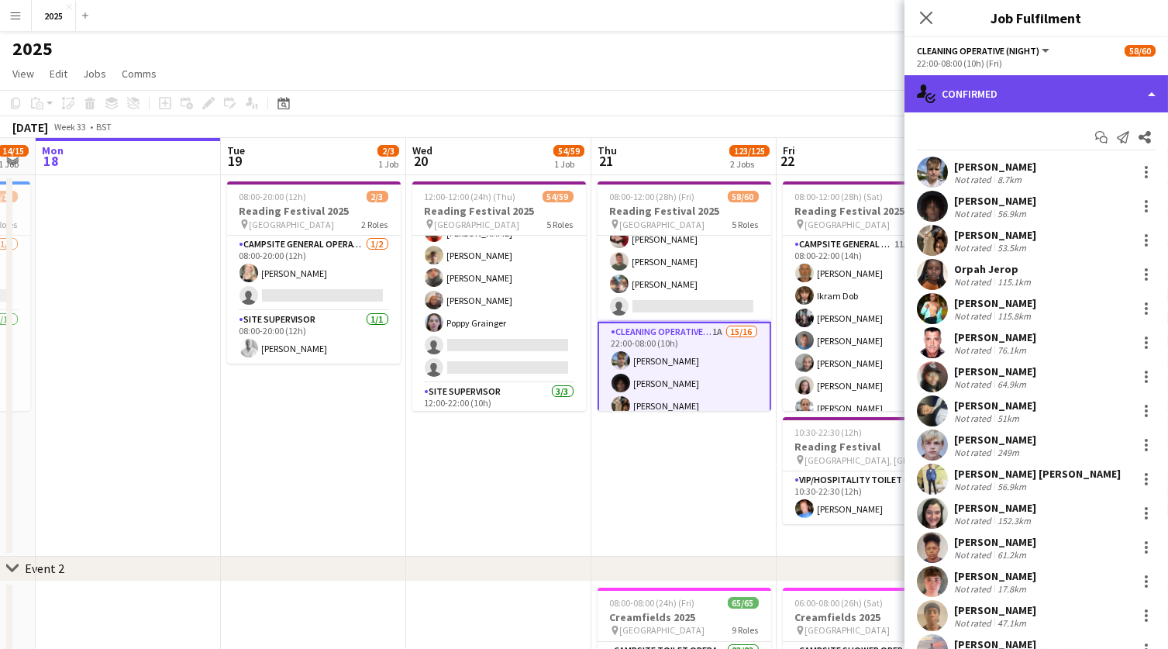
click at [1043, 97] on div "single-neutral-actions-check-2 Confirmed" at bounding box center [1037, 93] width 264 height 37
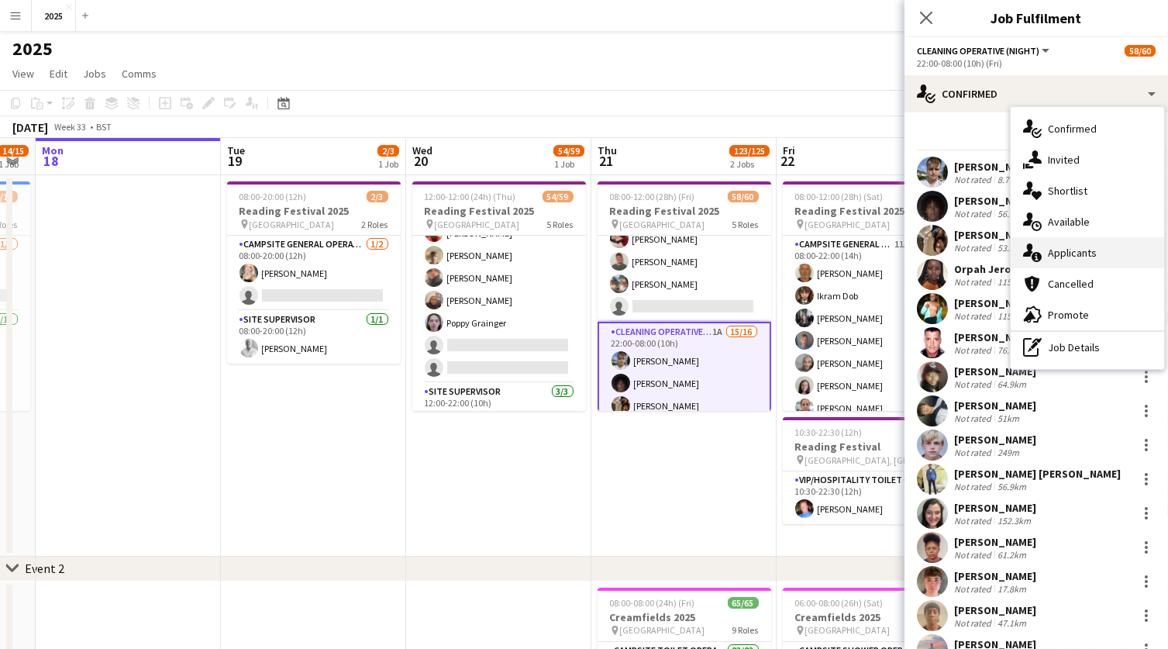
click at [1066, 244] on div "single-neutral-actions-information Applicants" at bounding box center [1087, 252] width 153 height 31
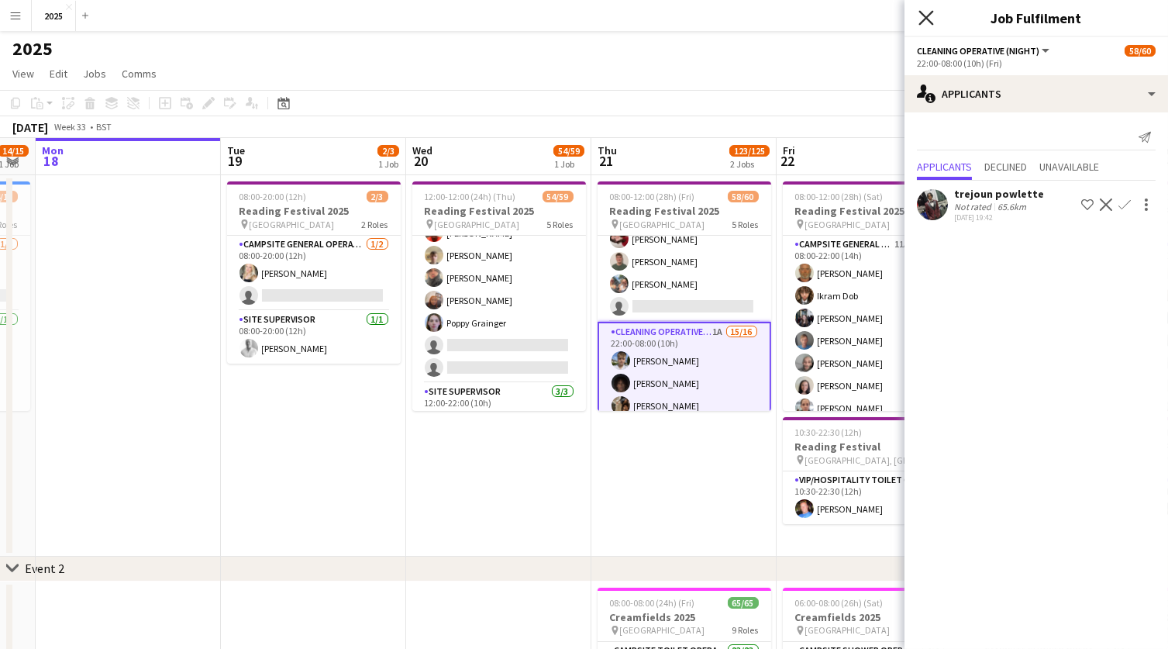
click at [931, 19] on icon "Close pop-in" at bounding box center [926, 17] width 15 height 15
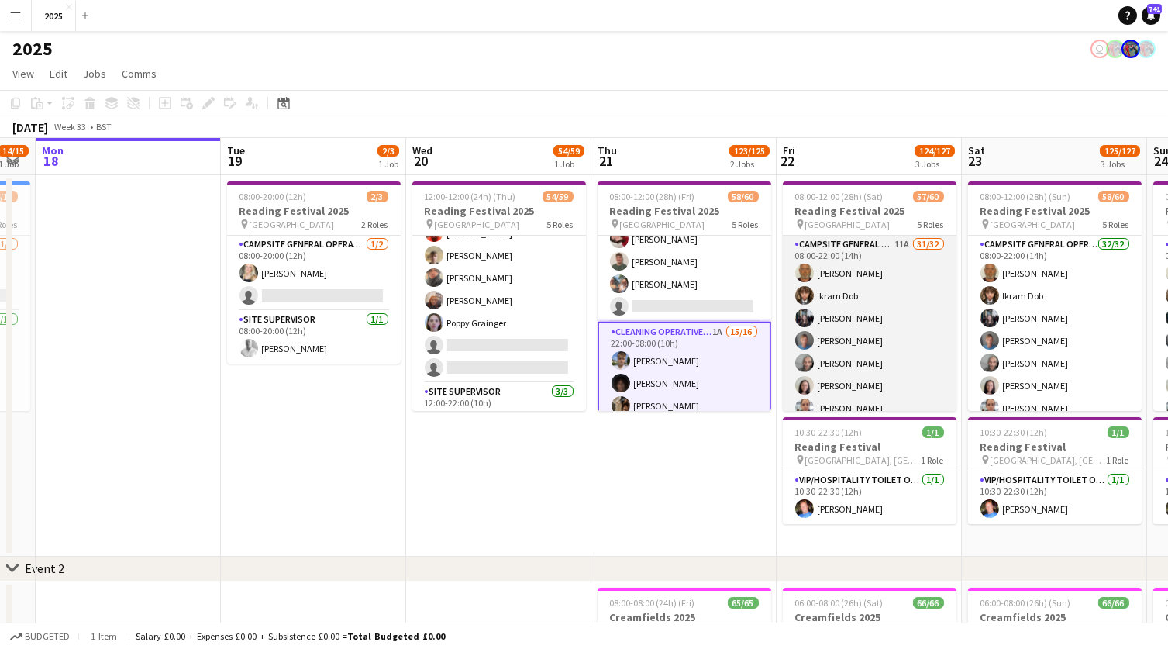
scroll to position [7, 0]
click at [898, 236] on app-card-role "Campsite General Operative 11A 31/32 08:00-22:00 (14h) [PERSON_NAME] [PERSON_NA…" at bounding box center [870, 606] width 174 height 754
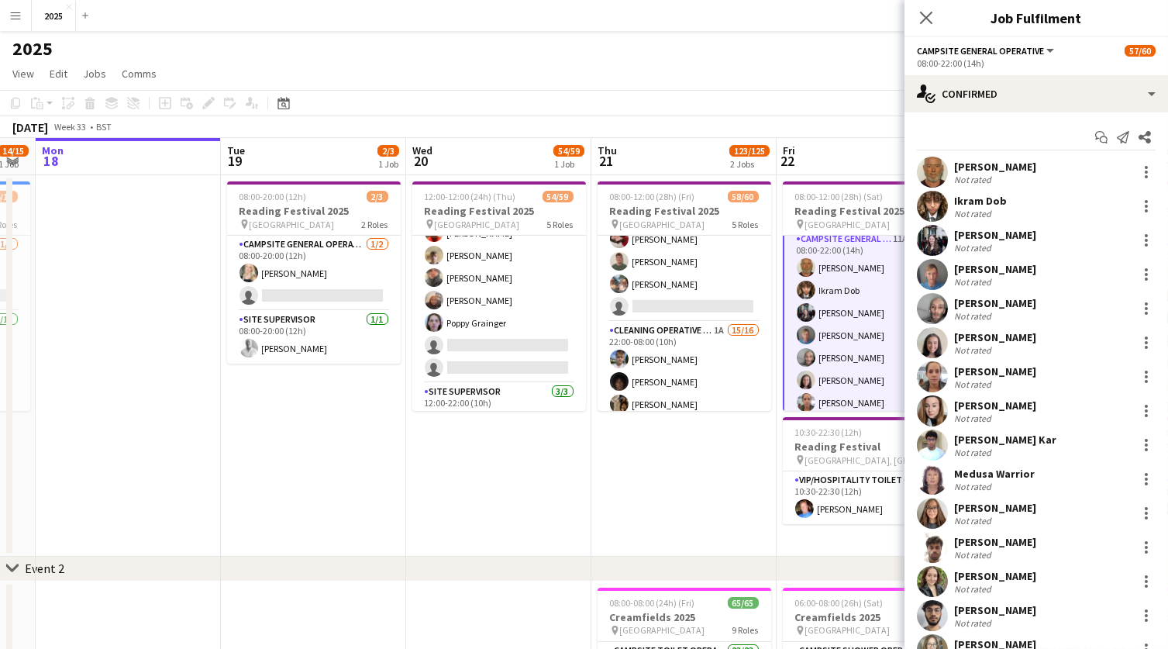
scroll to position [0, 0]
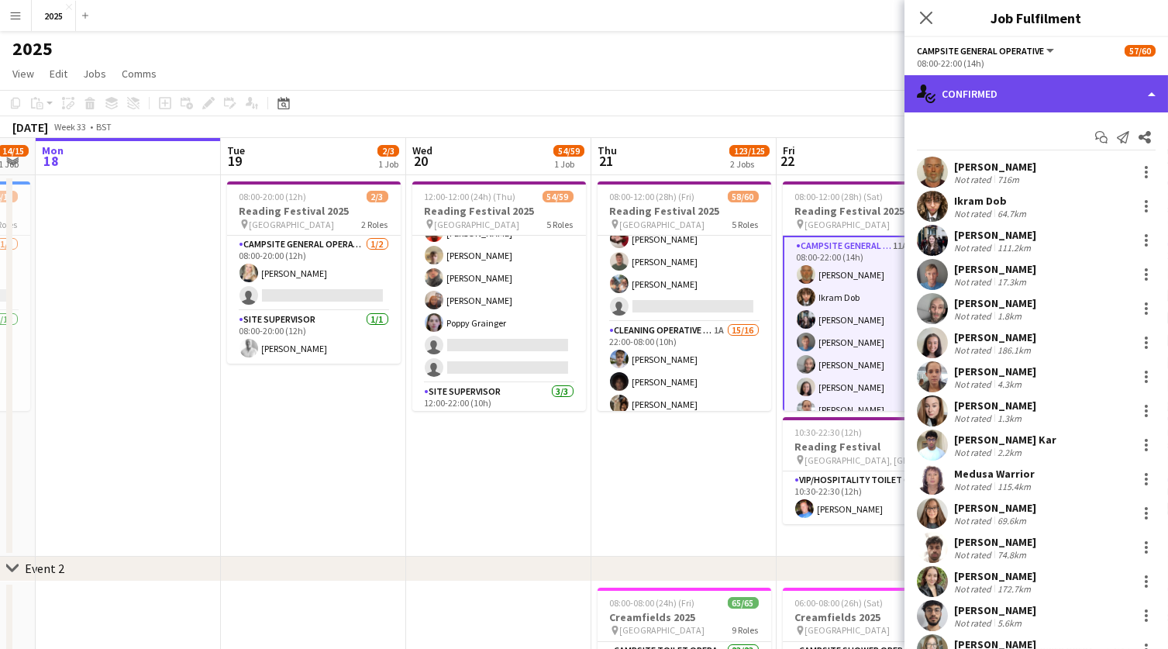
click at [1005, 105] on div "single-neutral-actions-check-2 Confirmed" at bounding box center [1037, 93] width 264 height 37
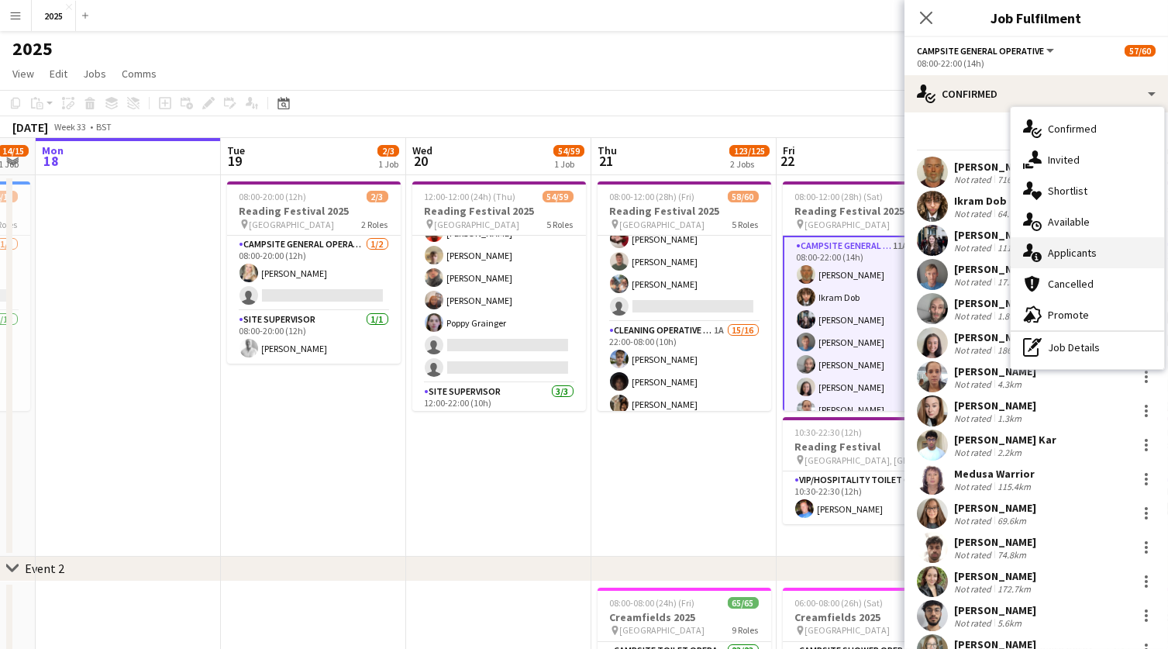
click at [1053, 256] on div "single-neutral-actions-information Applicants" at bounding box center [1087, 252] width 153 height 31
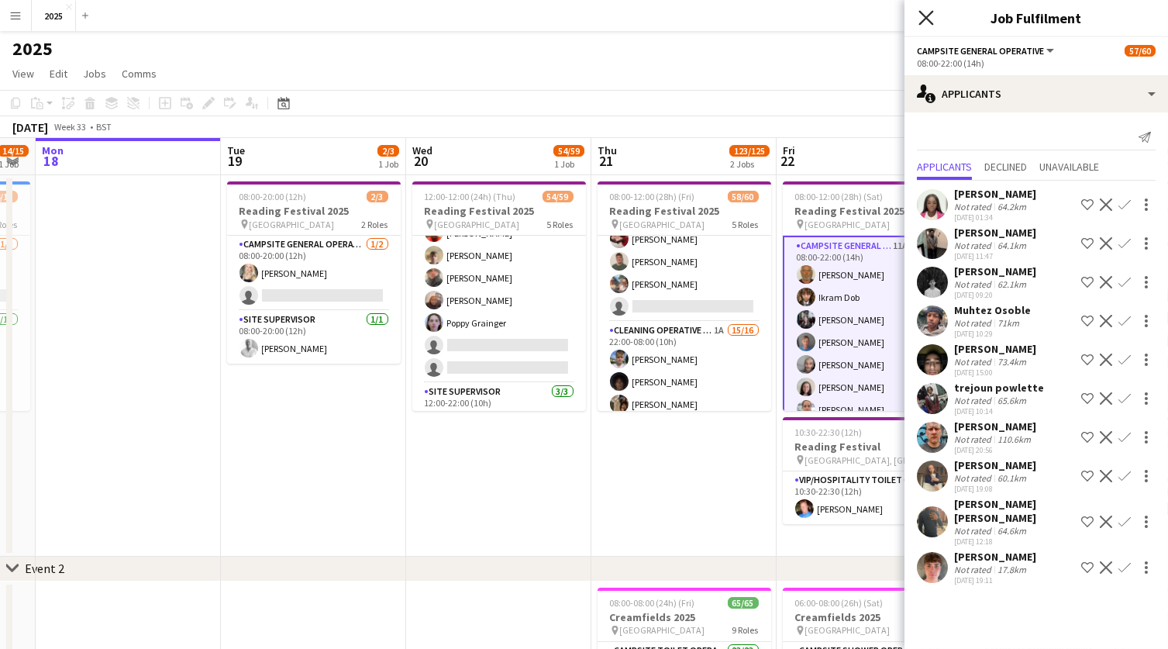
click at [928, 22] on icon "Close pop-in" at bounding box center [926, 17] width 15 height 15
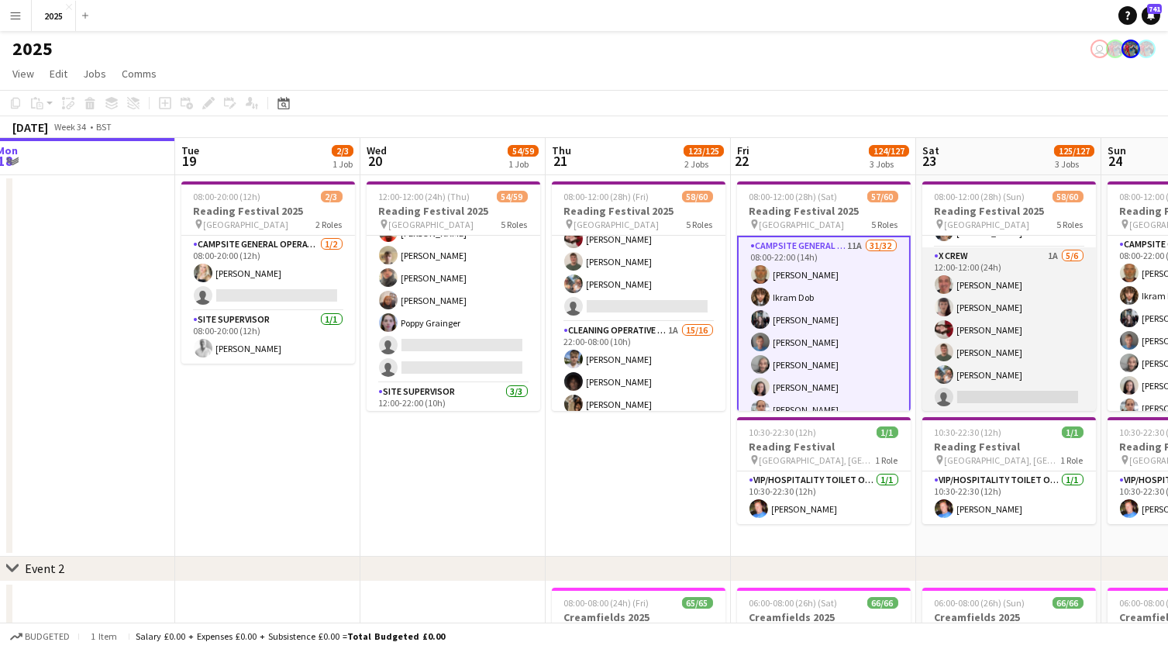
scroll to position [0, 565]
click at [1053, 247] on app-card-role "X Crew 1A [DATE] 12:00-12:00 (24h) [PERSON_NAME] [PERSON_NAME] [PERSON_NAME] [P…" at bounding box center [1010, 329] width 174 height 165
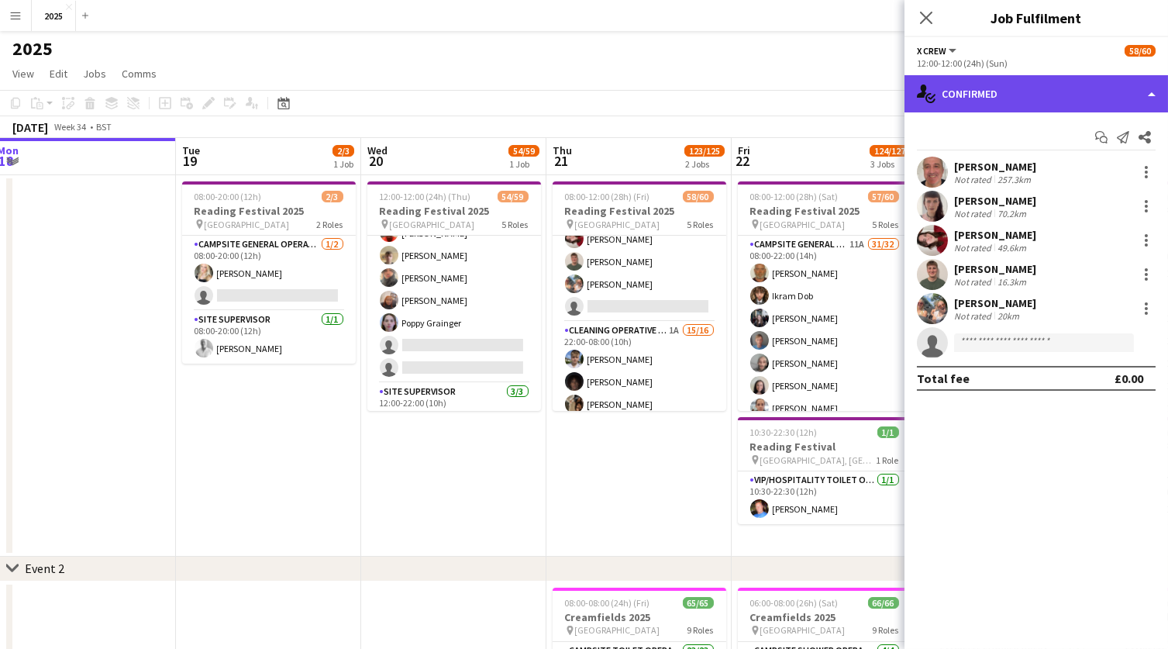
click at [1074, 96] on div "single-neutral-actions-check-2 Confirmed" at bounding box center [1037, 93] width 264 height 37
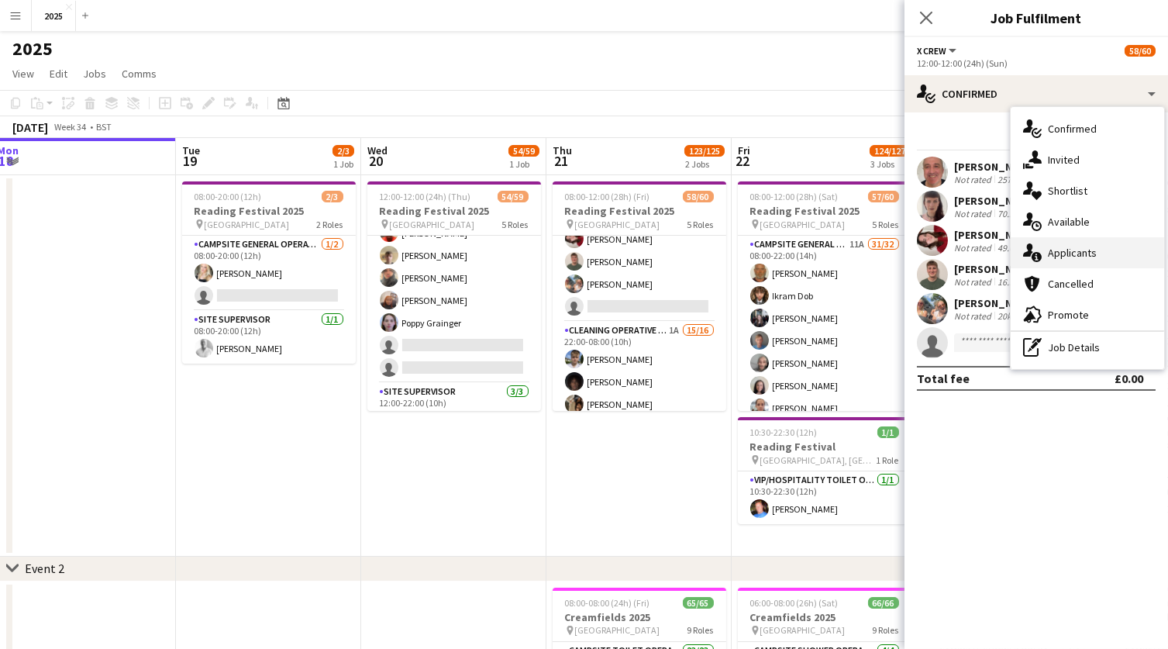
click at [1089, 247] on div "single-neutral-actions-information Applicants" at bounding box center [1087, 252] width 153 height 31
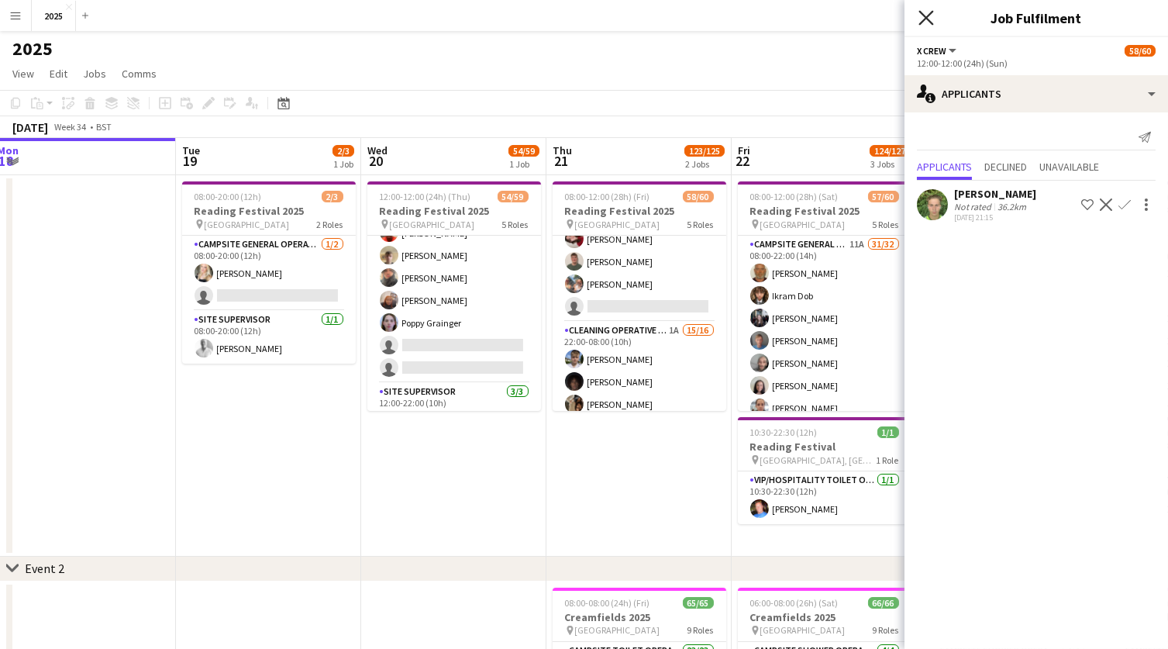
click at [926, 18] on icon at bounding box center [926, 17] width 15 height 15
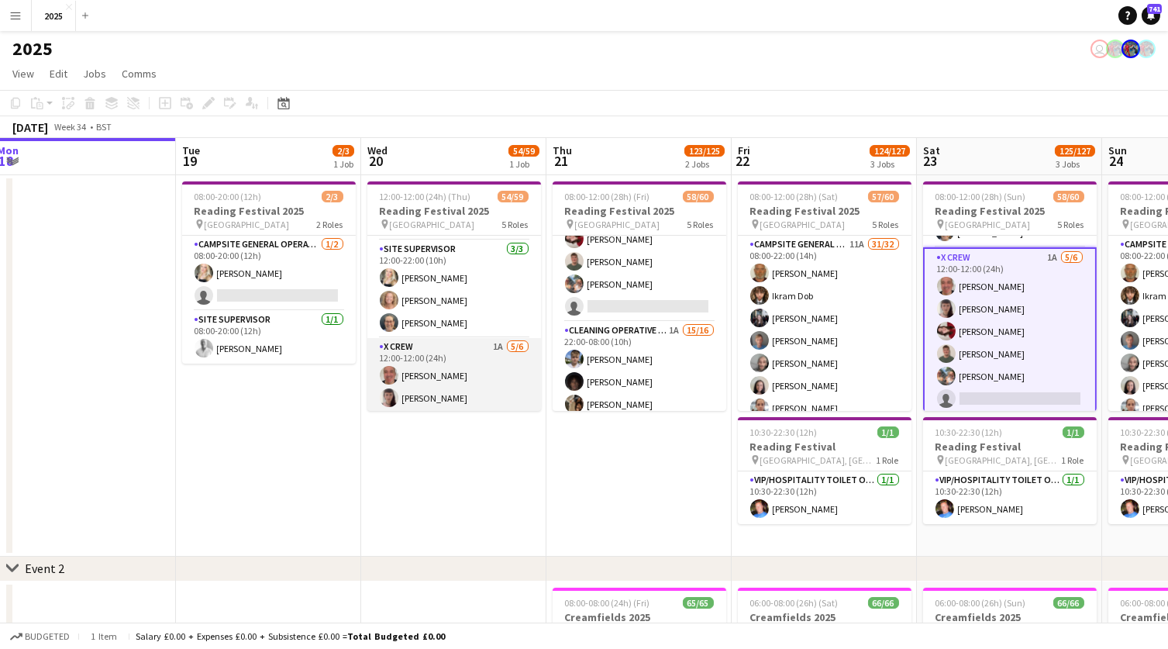
scroll to position [0, 564]
click at [497, 340] on app-card-role "X Crew 1A [DATE] 12:00-12:00 (24h) [PERSON_NAME] [PERSON_NAME] [PERSON_NAME] [P…" at bounding box center [455, 420] width 174 height 165
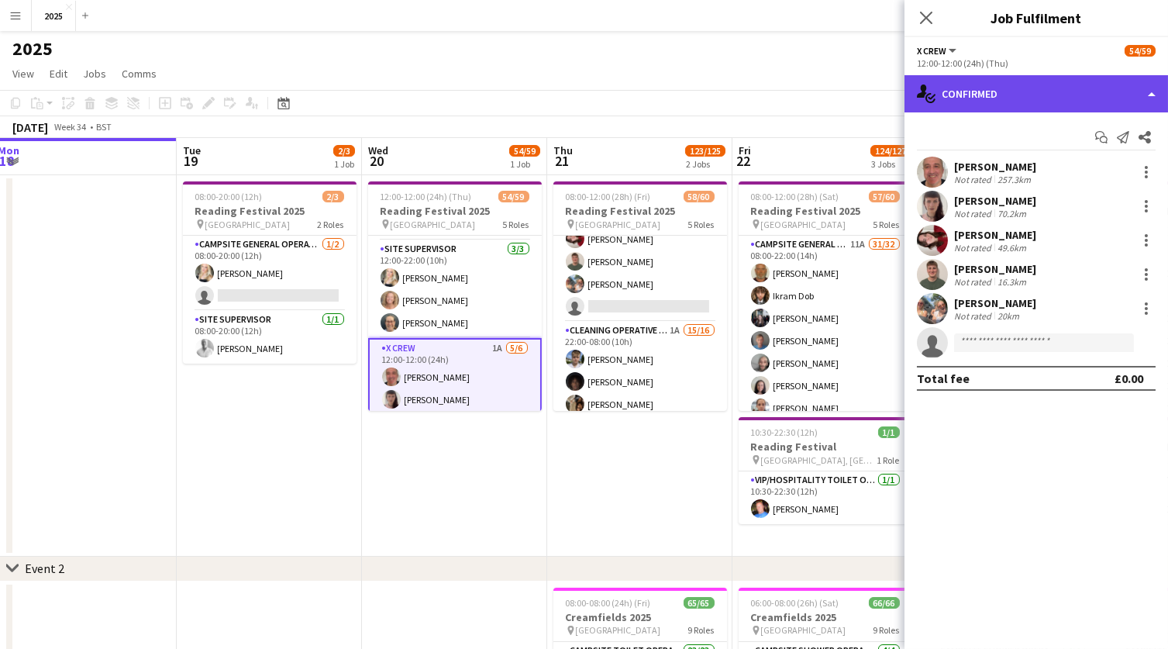
click at [1043, 86] on div "single-neutral-actions-check-2 Confirmed" at bounding box center [1037, 93] width 264 height 37
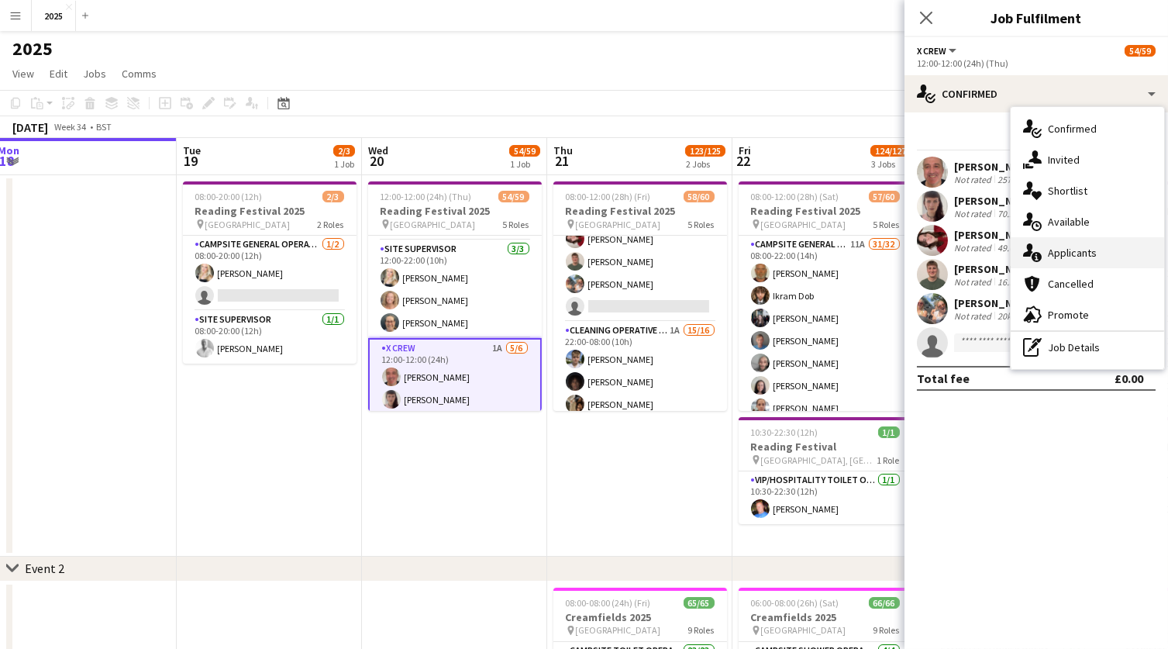
click at [1073, 254] on div "single-neutral-actions-information Applicants" at bounding box center [1087, 252] width 153 height 31
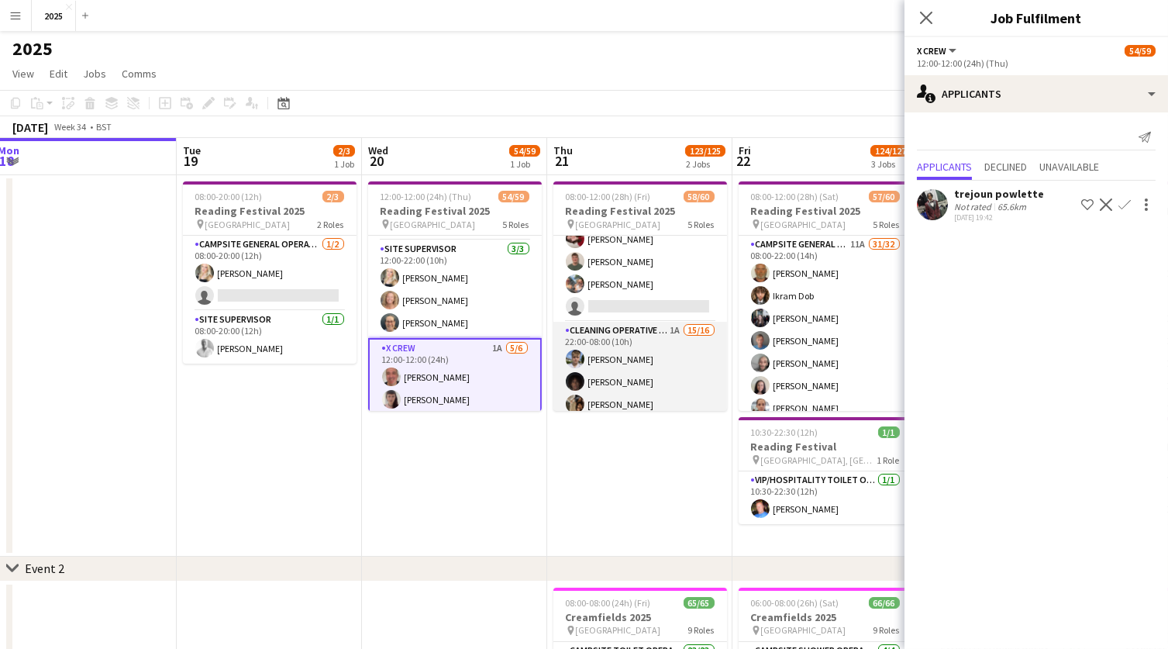
click at [673, 322] on app-card-role "Cleaning Operative (NIGHT) 1A 15/16 22:00-08:00 (10h) [PERSON_NAME]-[PERSON_NAM…" at bounding box center [641, 519] width 174 height 395
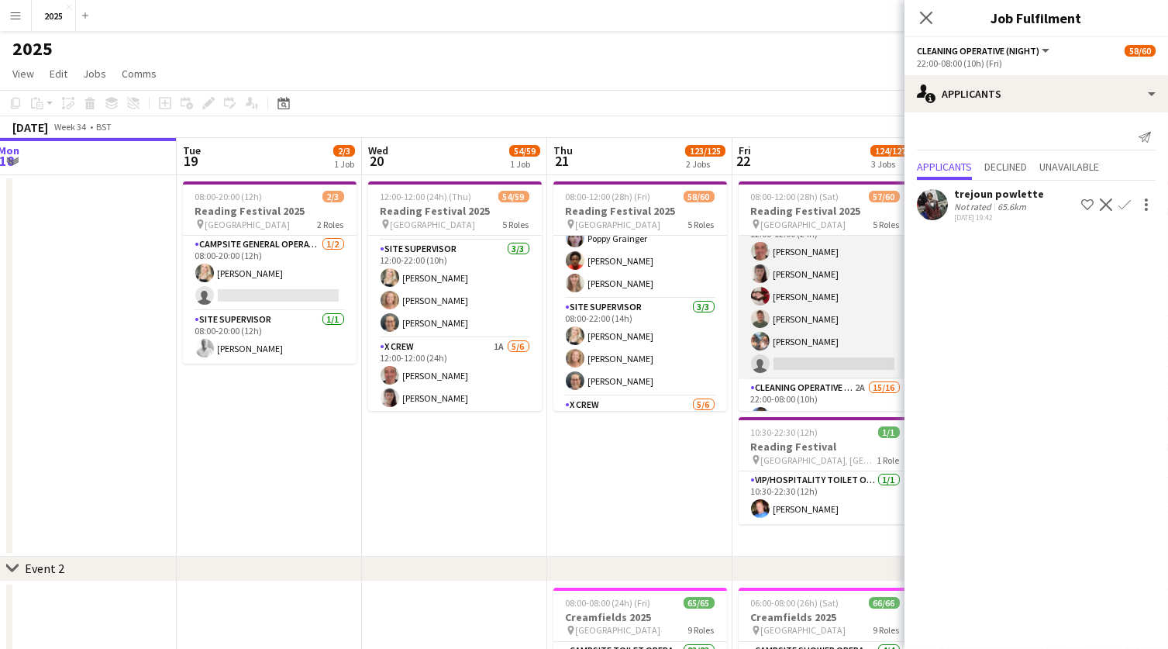
scroll to position [879, 0]
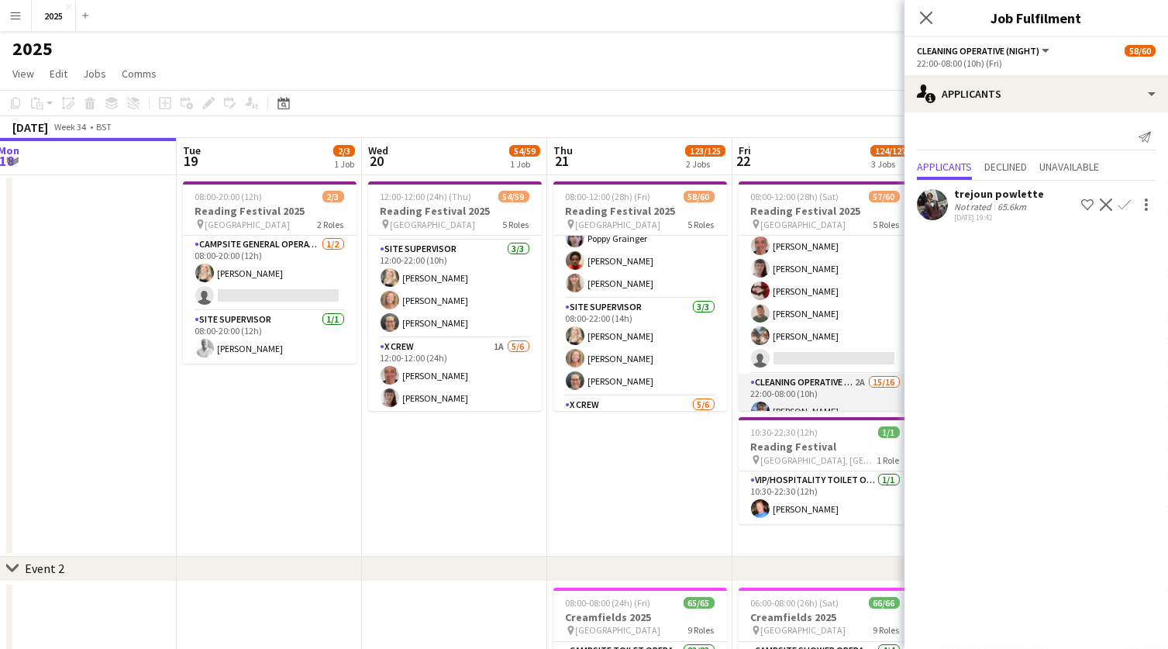
click at [860, 374] on app-card-role "Cleaning Operative (NIGHT) 2A 15/16 22:00-08:00 (10h) [PERSON_NAME]-[PERSON_NAM…" at bounding box center [826, 571] width 174 height 395
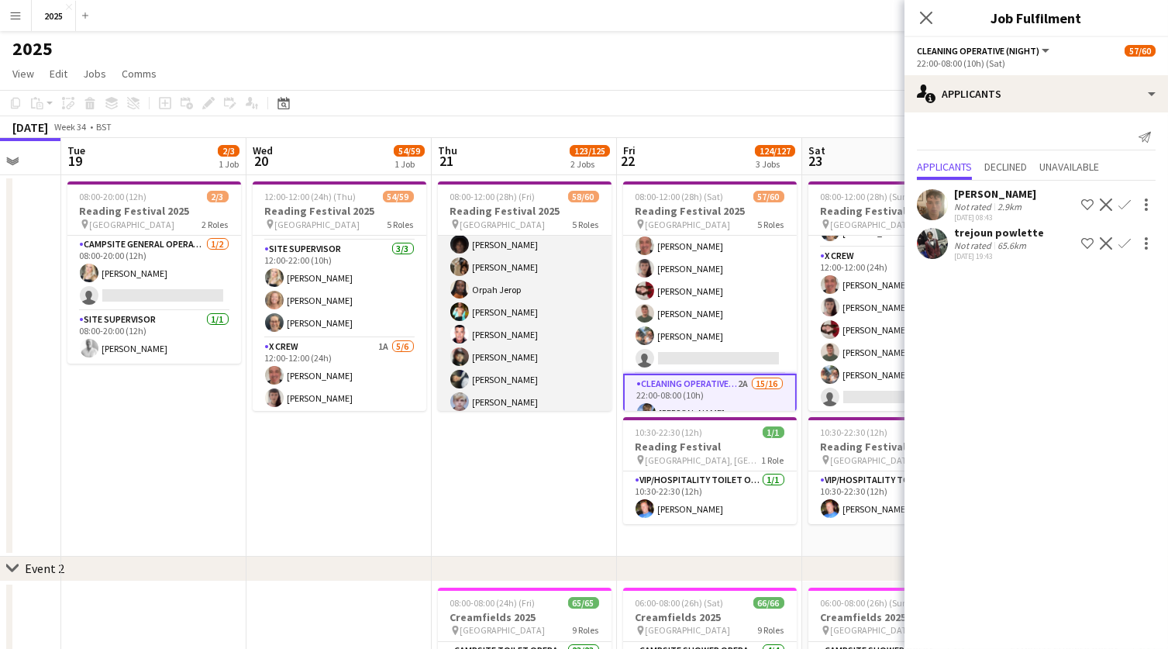
scroll to position [1063, 0]
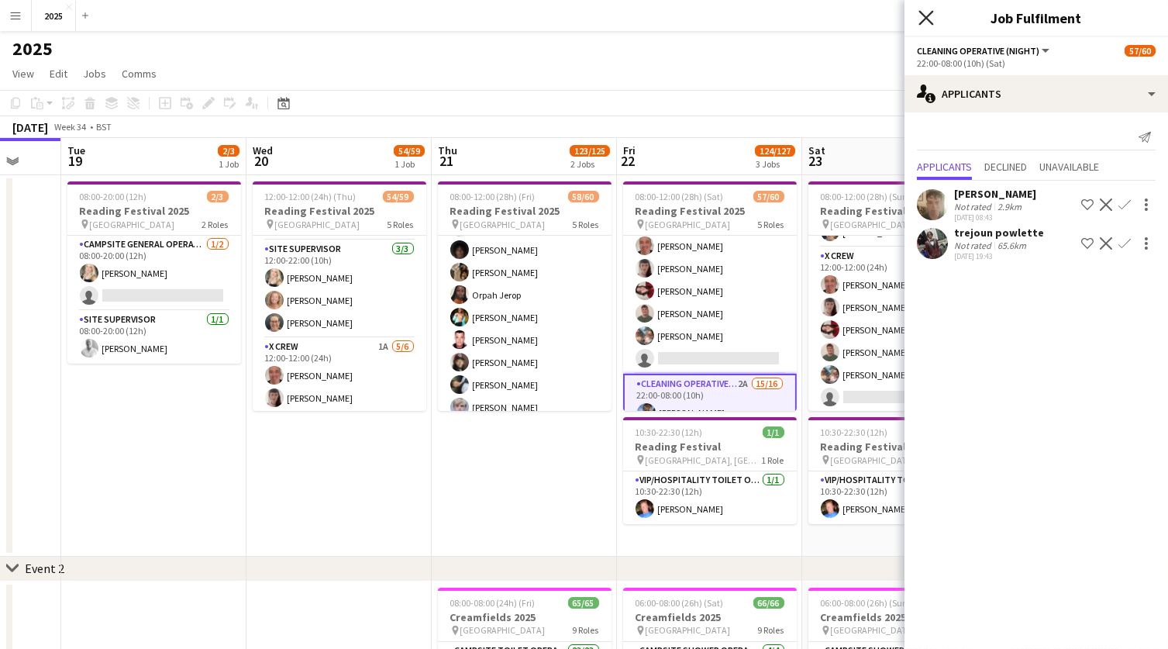
click at [926, 18] on icon at bounding box center [926, 17] width 15 height 15
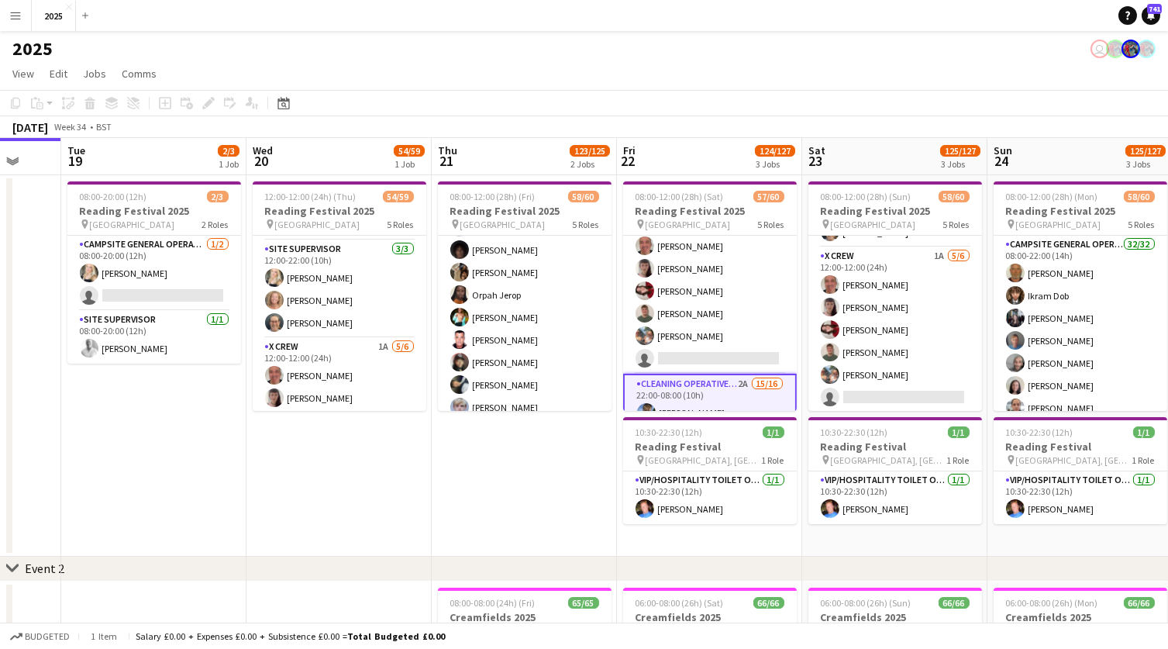
click at [600, 436] on app-date-cell "08:00-12:00 (28h) (Fri) 58/60 Reading Festival 2025 pin Richfield Avenue 5 Role…" at bounding box center [524, 365] width 185 height 381
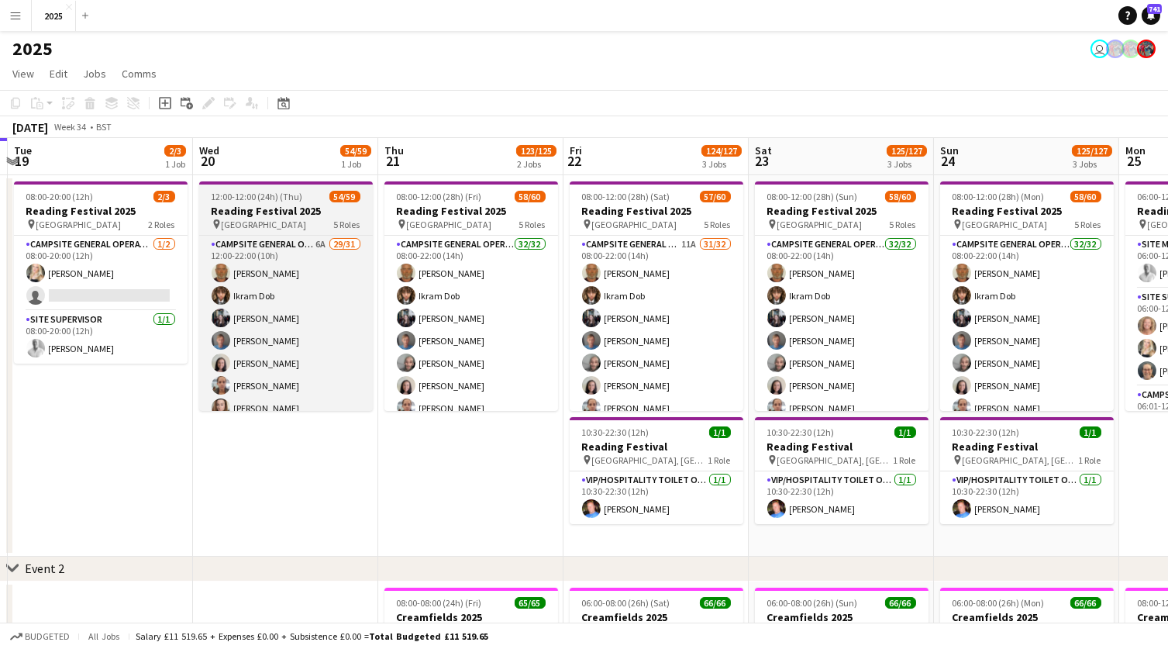
scroll to position [-1, 0]
click at [282, 208] on h3 "Reading Festival 2025" at bounding box center [286, 211] width 174 height 14
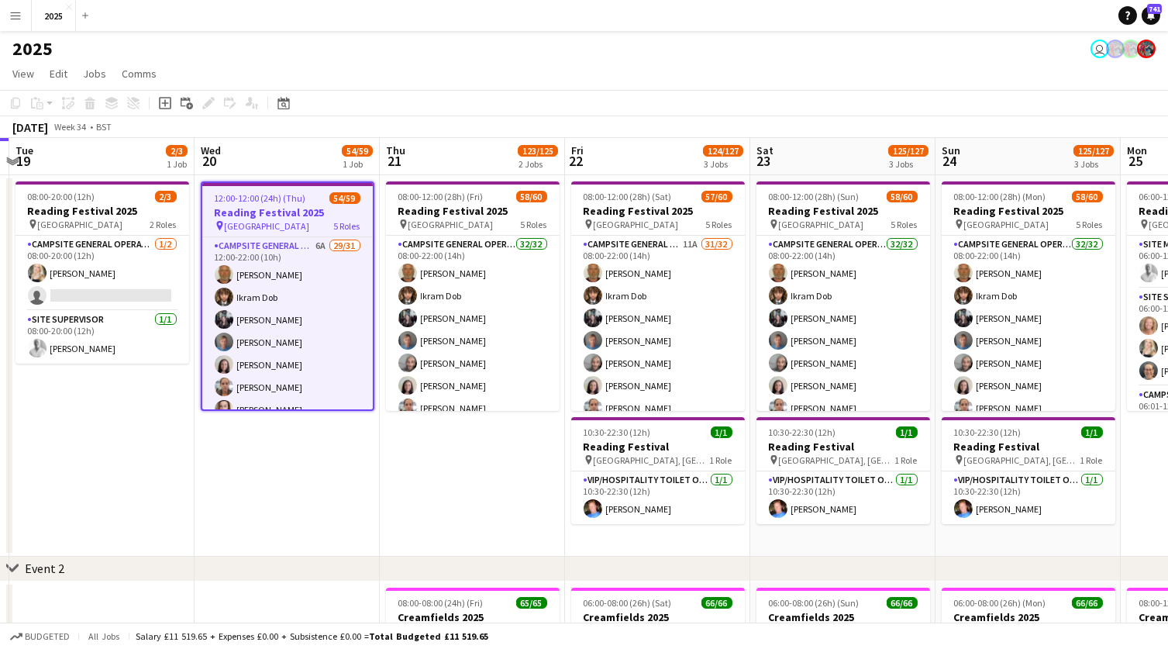
scroll to position [0, 0]
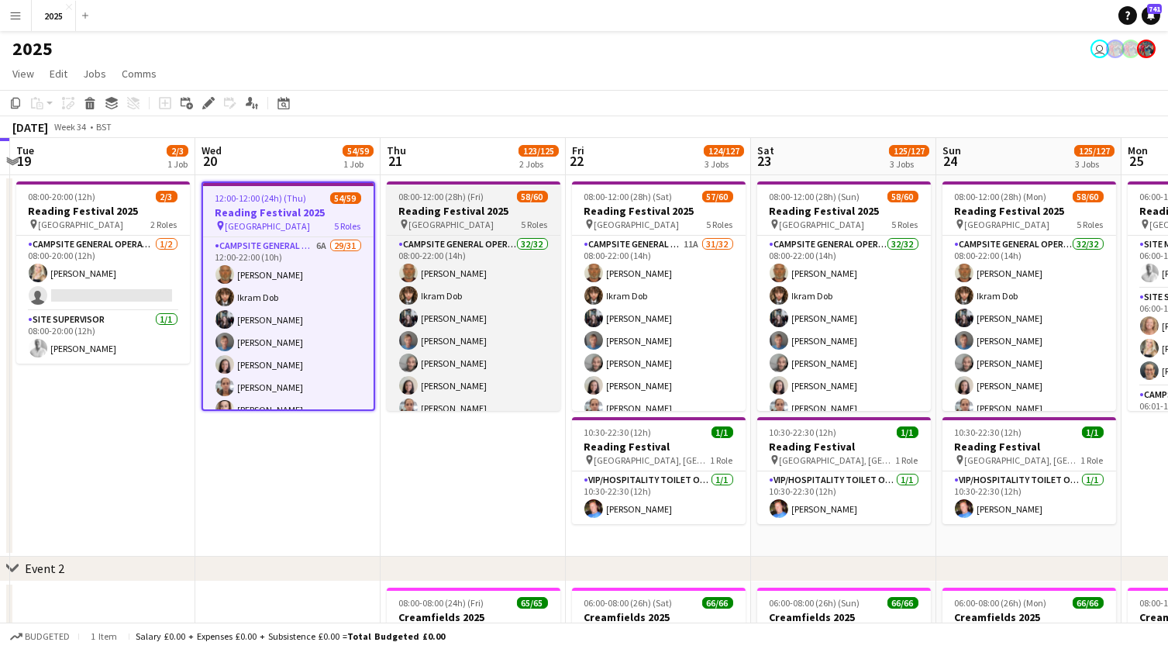
click at [478, 214] on h3 "Reading Festival 2025" at bounding box center [474, 211] width 174 height 14
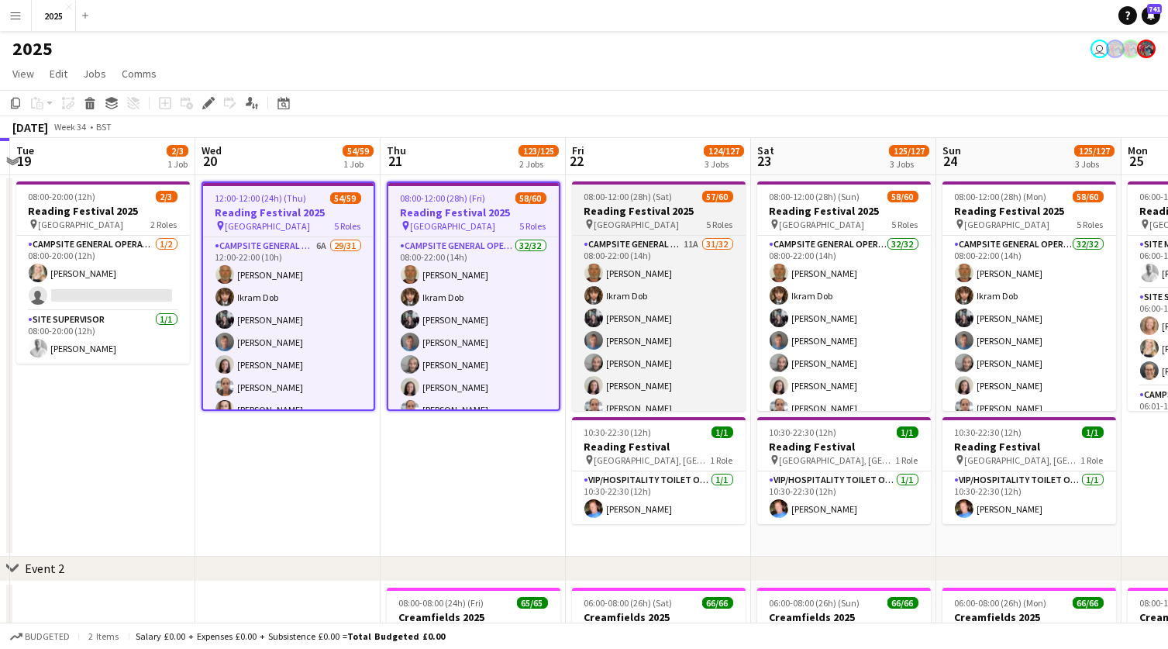
click at [659, 205] on h3 "Reading Festival 2025" at bounding box center [659, 211] width 174 height 14
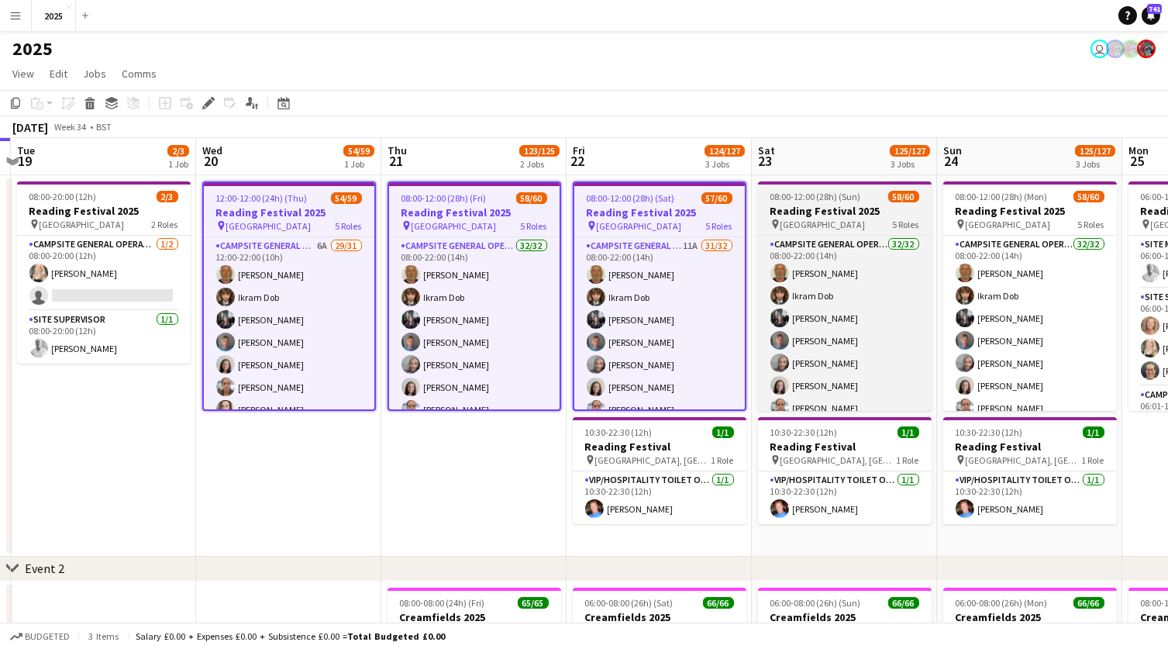
click at [880, 208] on h3 "Reading Festival 2025" at bounding box center [845, 211] width 174 height 14
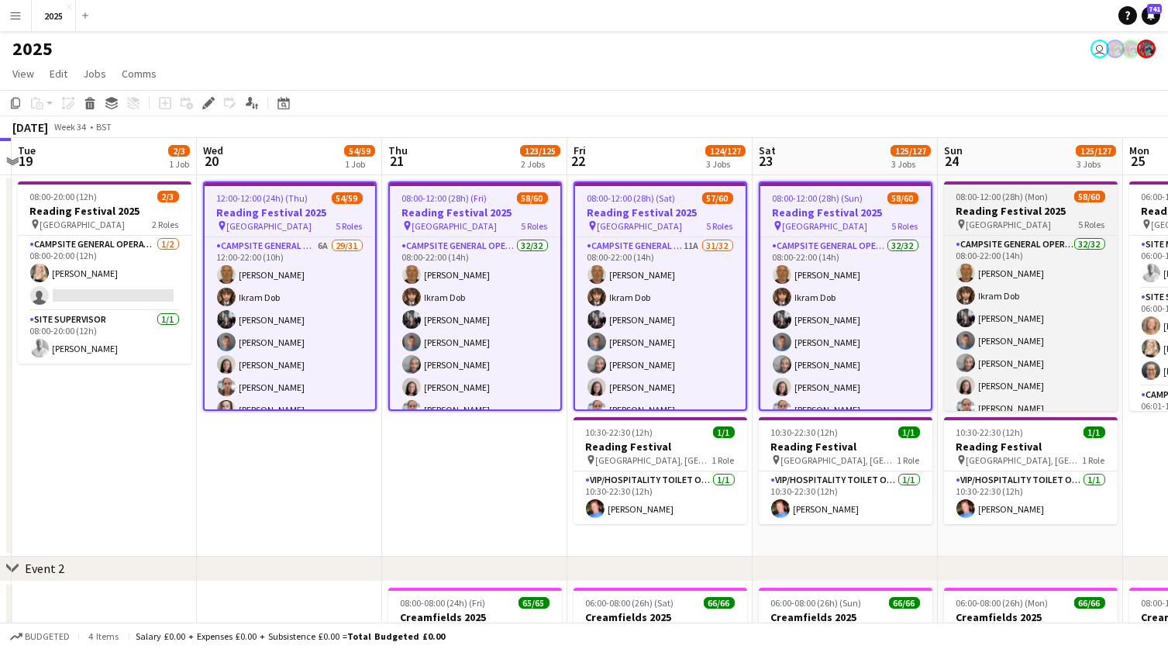
click at [1010, 205] on h3 "Reading Festival 2025" at bounding box center [1031, 211] width 174 height 14
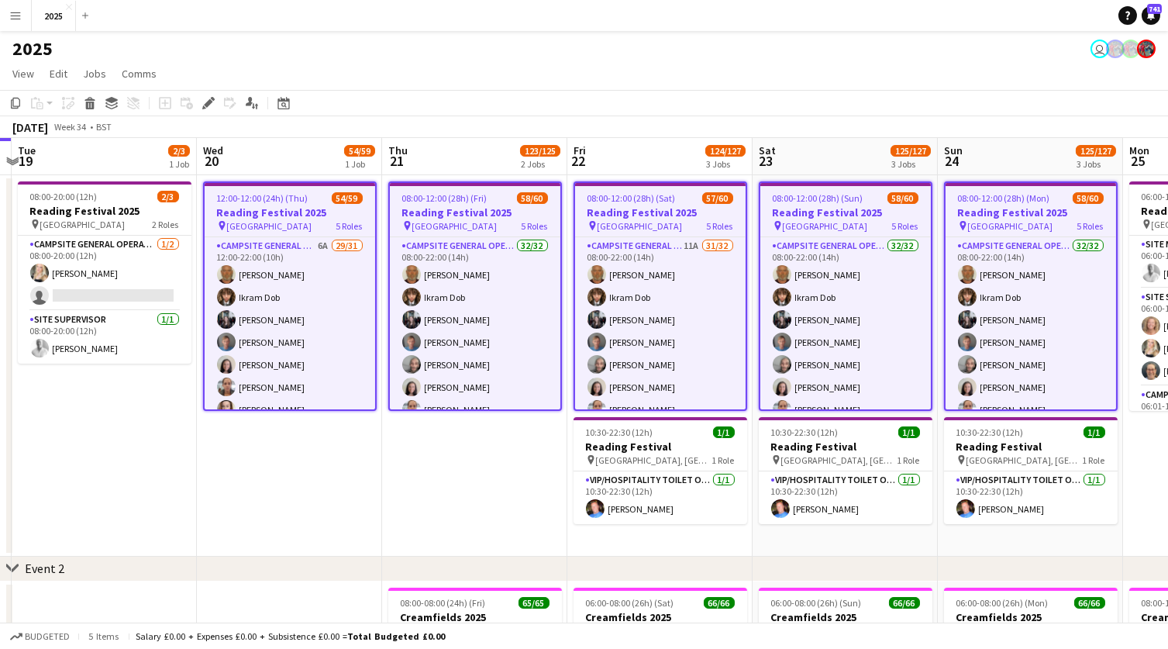
scroll to position [0, 543]
click at [209, 104] on icon "Edit" at bounding box center [208, 103] width 12 height 12
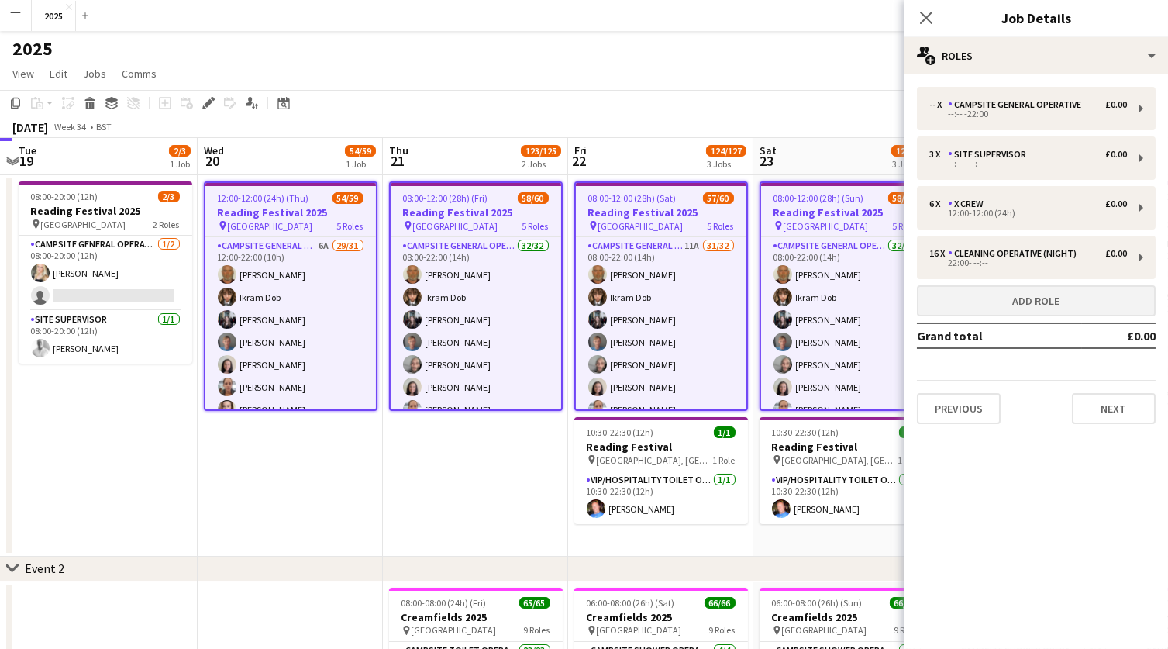
click at [1034, 305] on button "Add role" at bounding box center [1036, 300] width 239 height 31
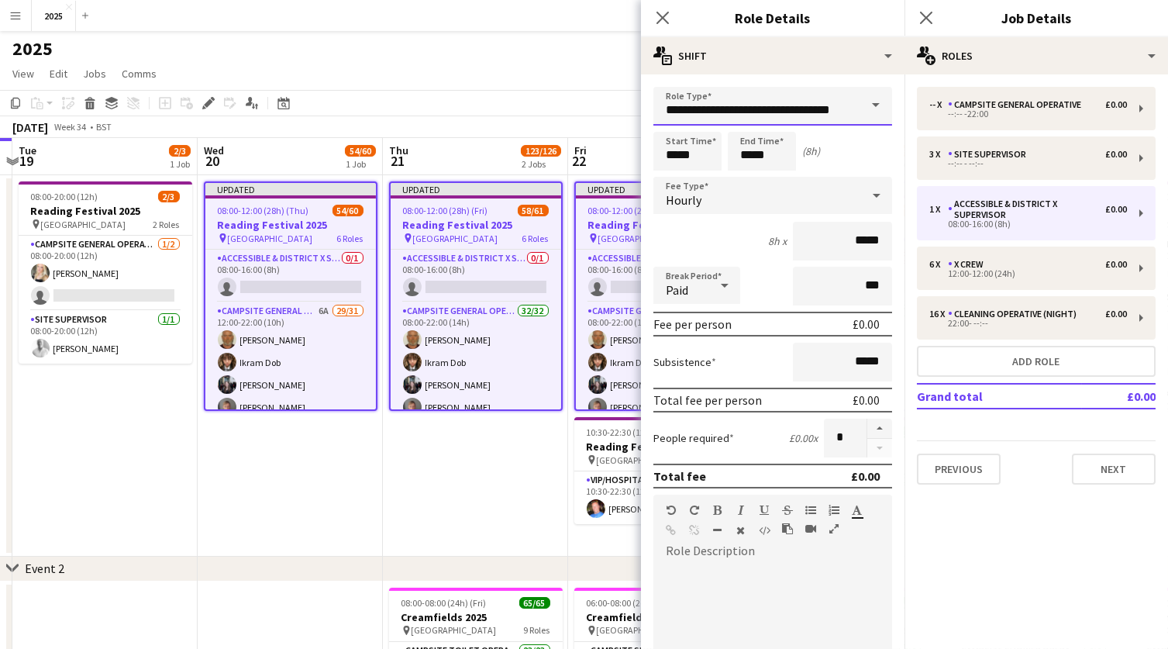
click at [843, 105] on input "**********" at bounding box center [773, 106] width 239 height 39
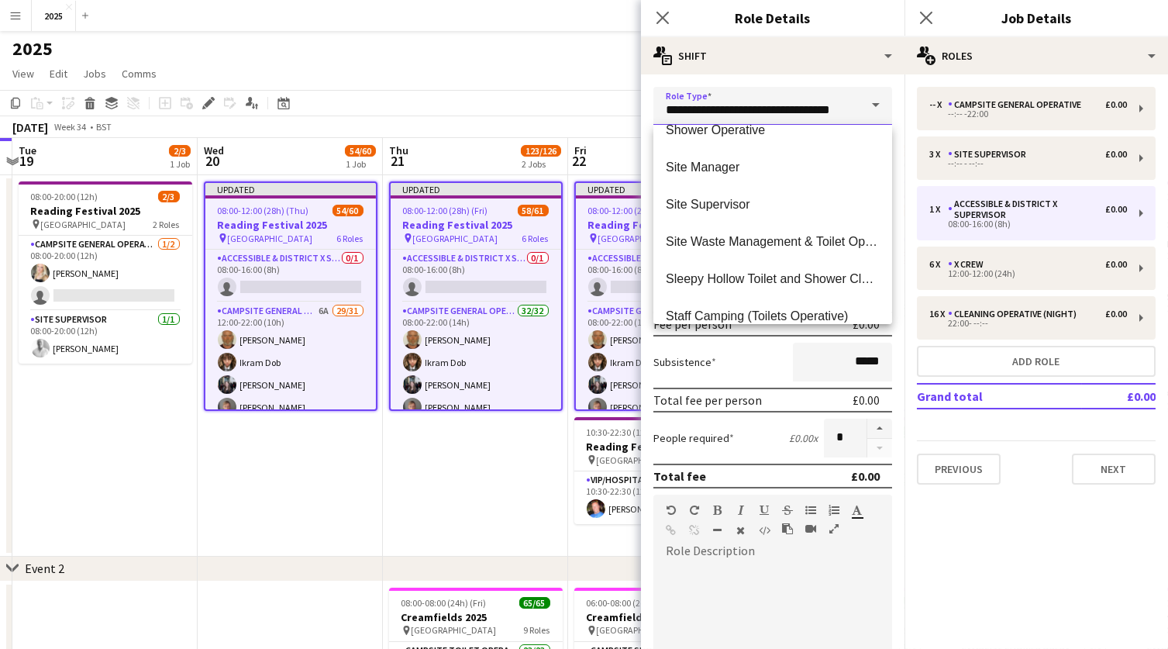
scroll to position [3448, 0]
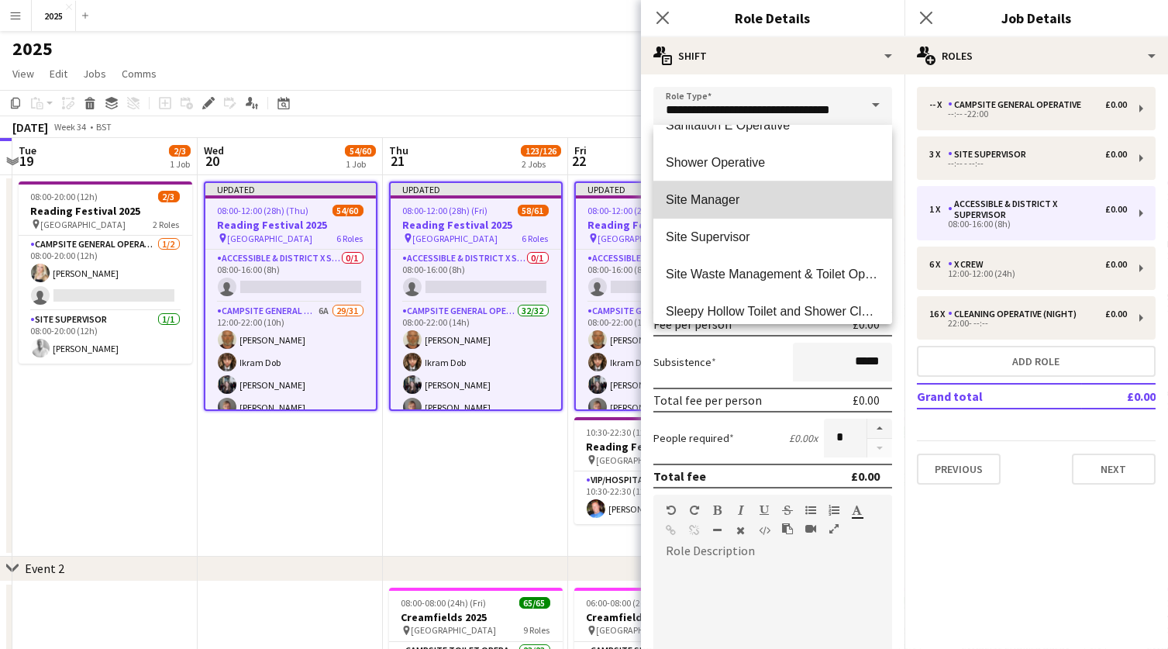
click at [781, 208] on mat-option "Site Manager" at bounding box center [773, 199] width 239 height 37
type input "**********"
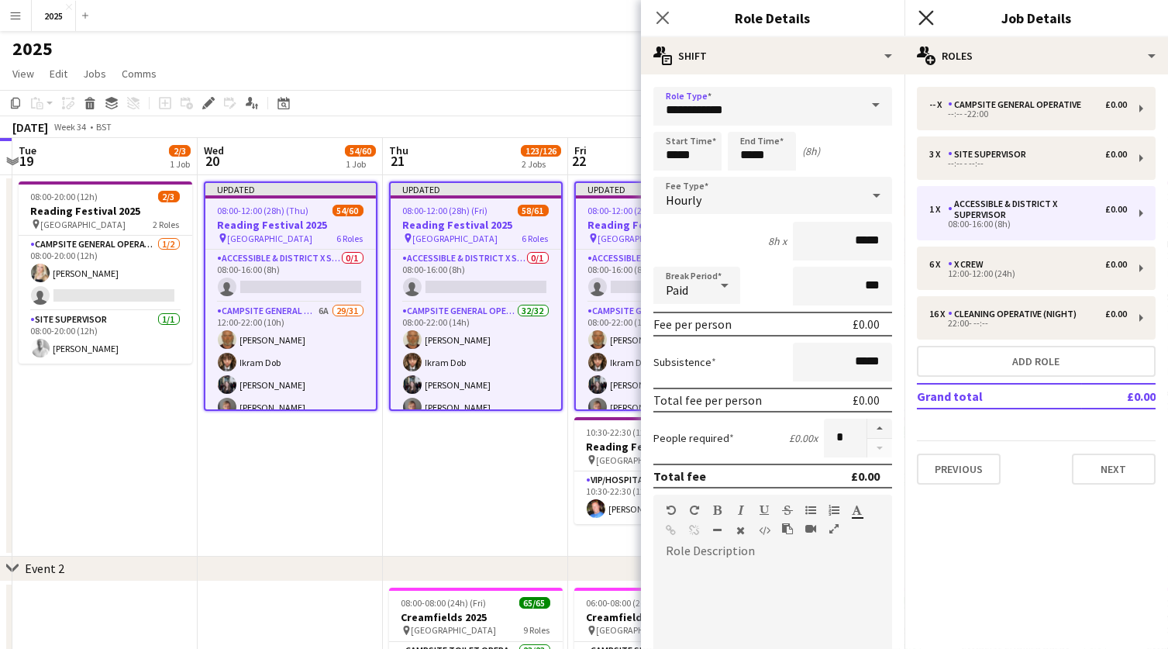
click at [924, 21] on icon "Close pop-in" at bounding box center [926, 17] width 15 height 15
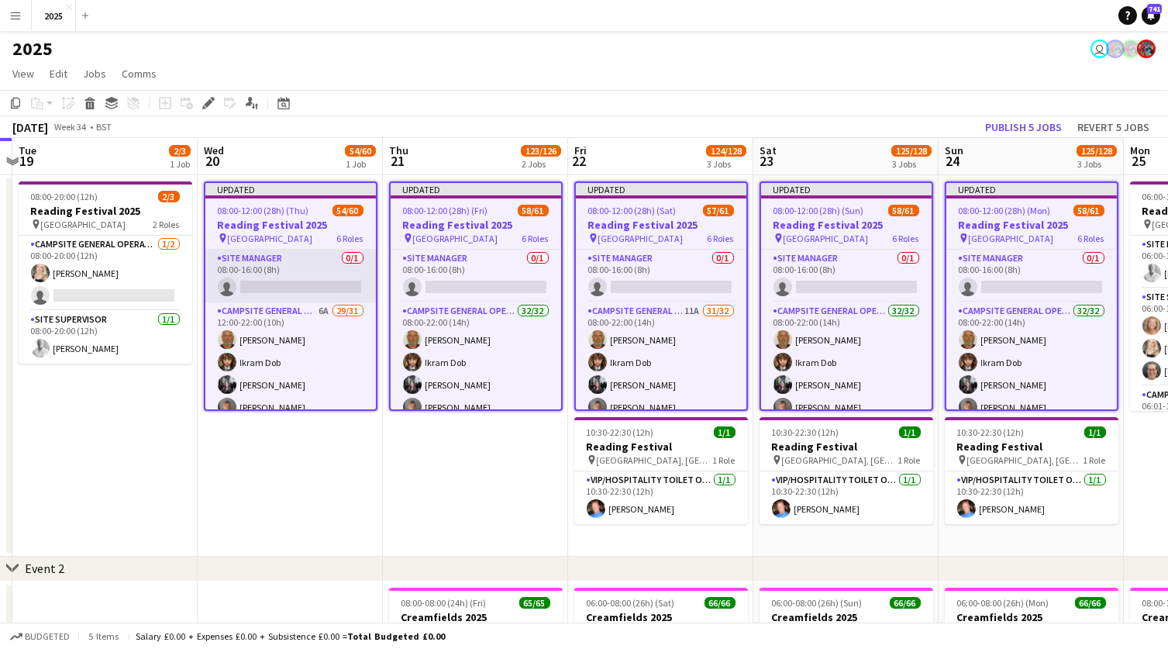
click at [304, 283] on app-card-role "Site Manager 0/1 08:00-16:00 (8h) single-neutral-actions" at bounding box center [290, 276] width 171 height 53
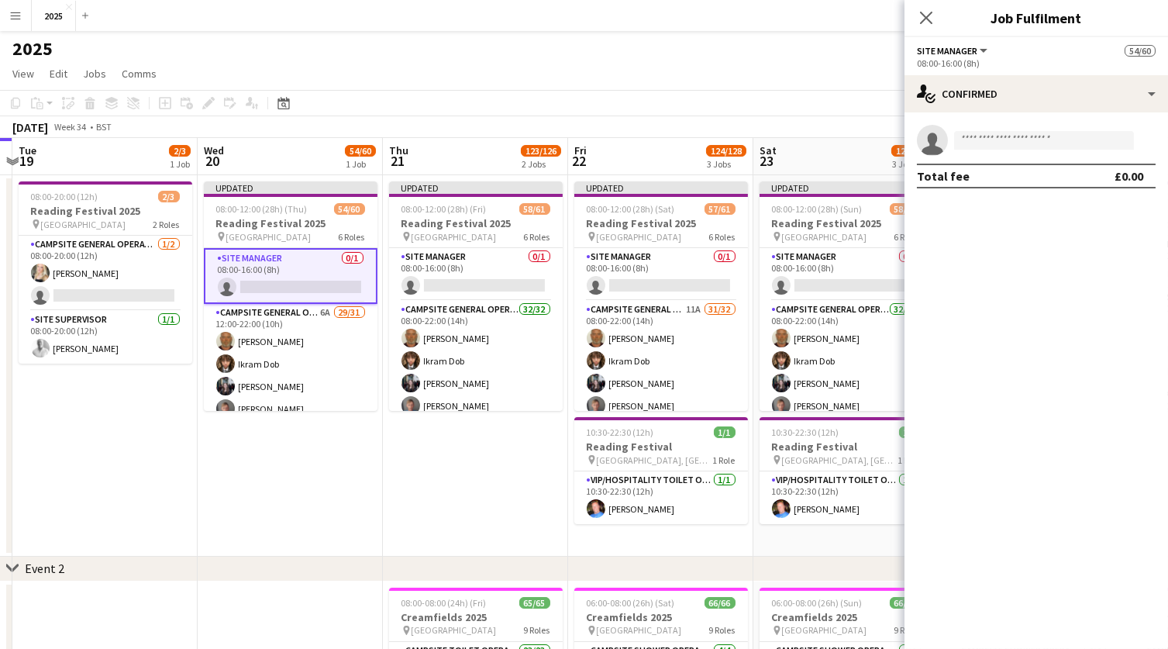
click at [1099, 126] on app-invite-slot "single-neutral-actions" at bounding box center [1037, 140] width 264 height 31
click at [1078, 137] on input at bounding box center [1044, 140] width 180 height 19
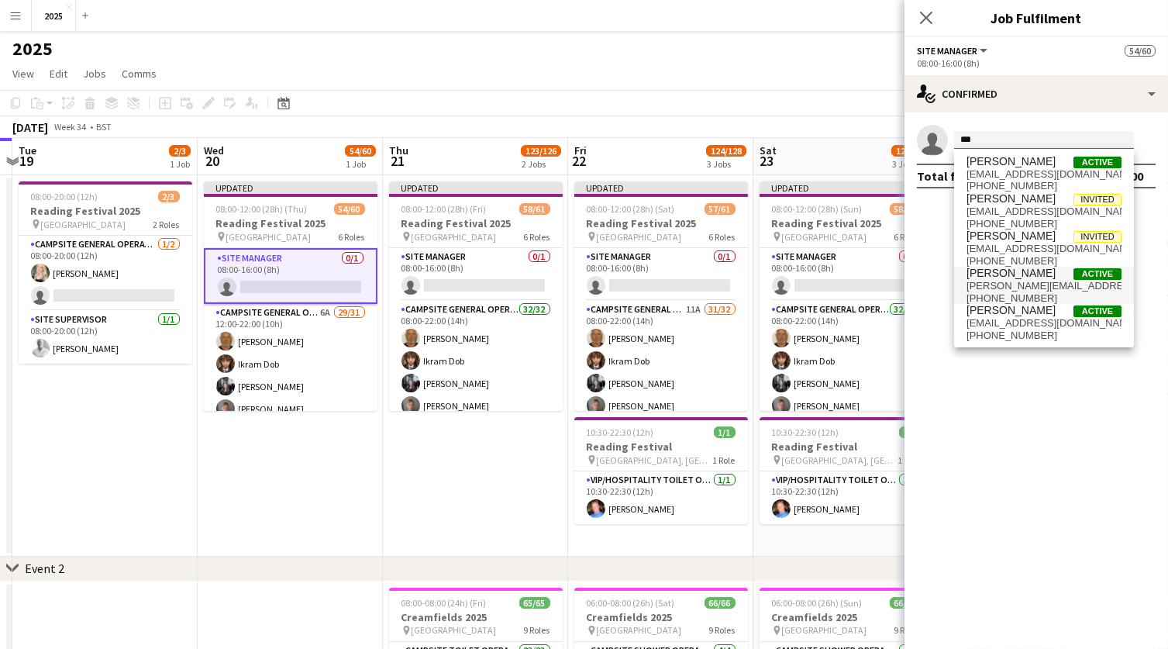
type input "***"
click at [1046, 273] on span "[PERSON_NAME] Active" at bounding box center [1044, 273] width 155 height 13
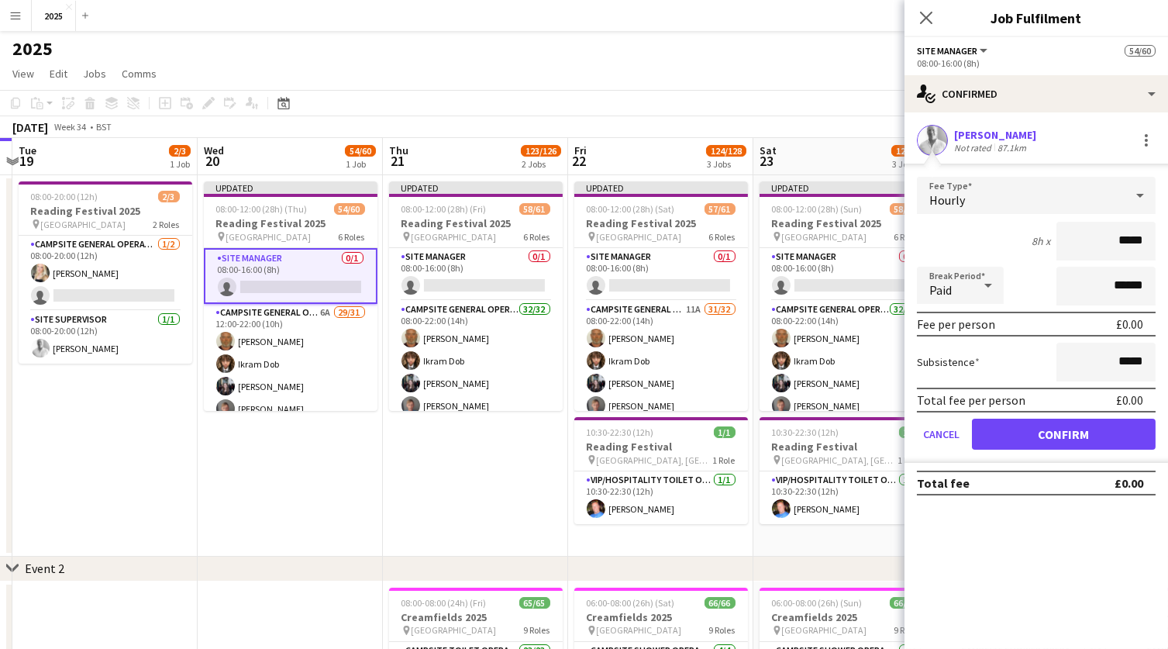
click at [1011, 433] on button "Confirm" at bounding box center [1064, 434] width 184 height 31
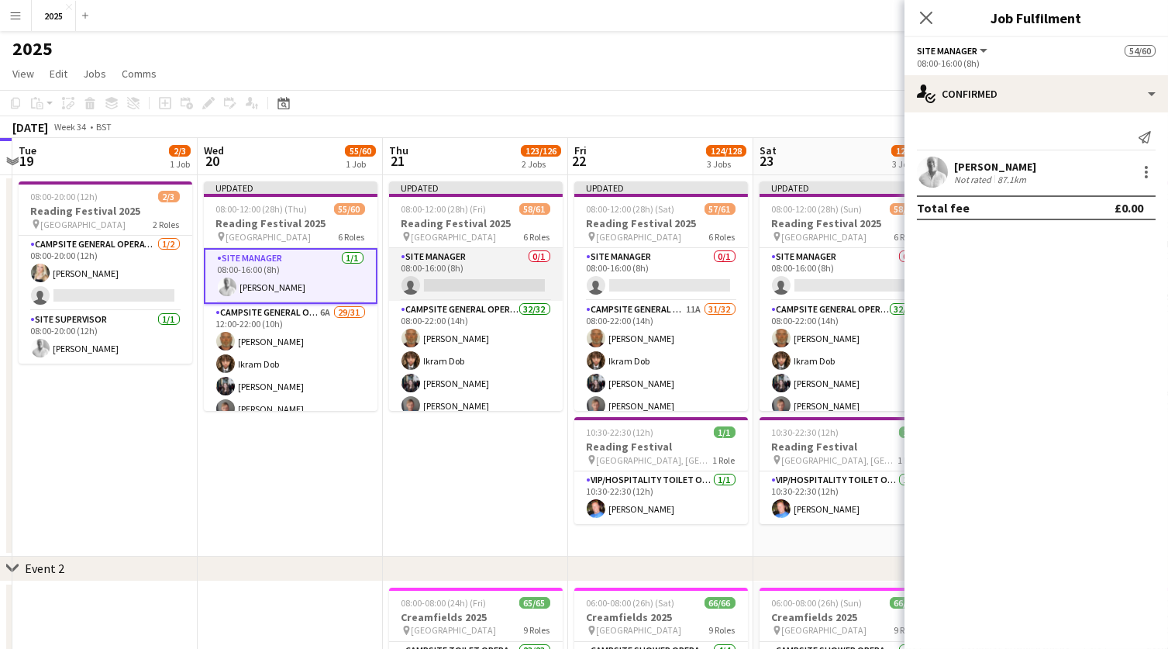
click at [505, 285] on app-card-role "Site Manager 0/1 08:00-16:00 (8h) single-neutral-actions" at bounding box center [476, 274] width 174 height 53
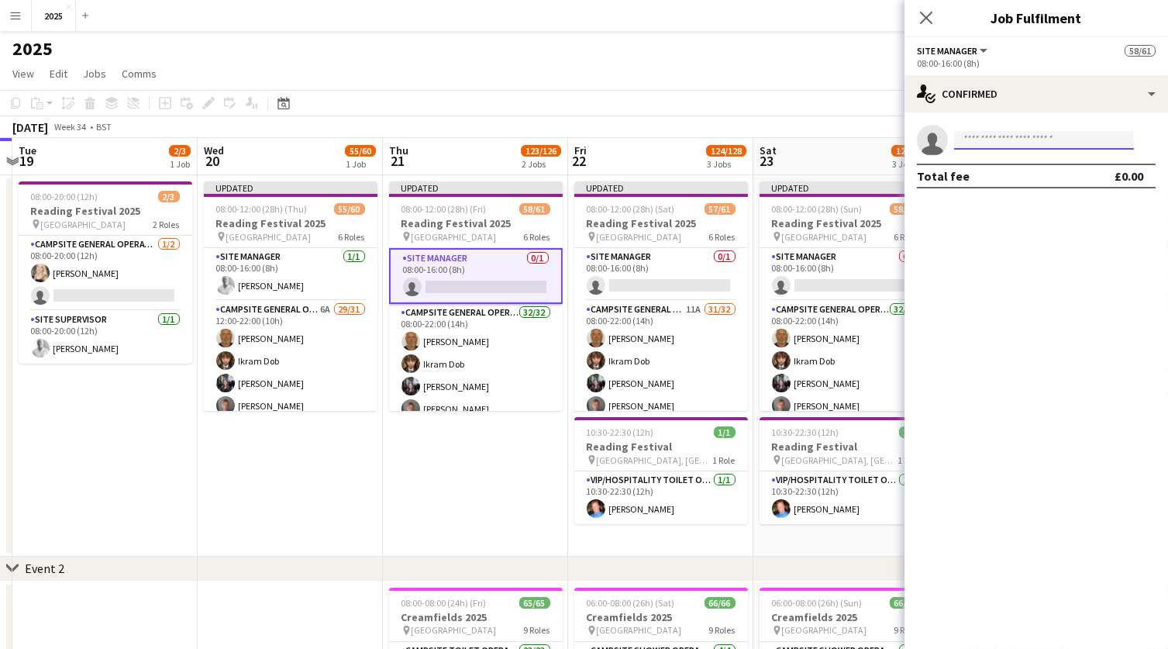
click at [1017, 136] on input at bounding box center [1044, 140] width 180 height 19
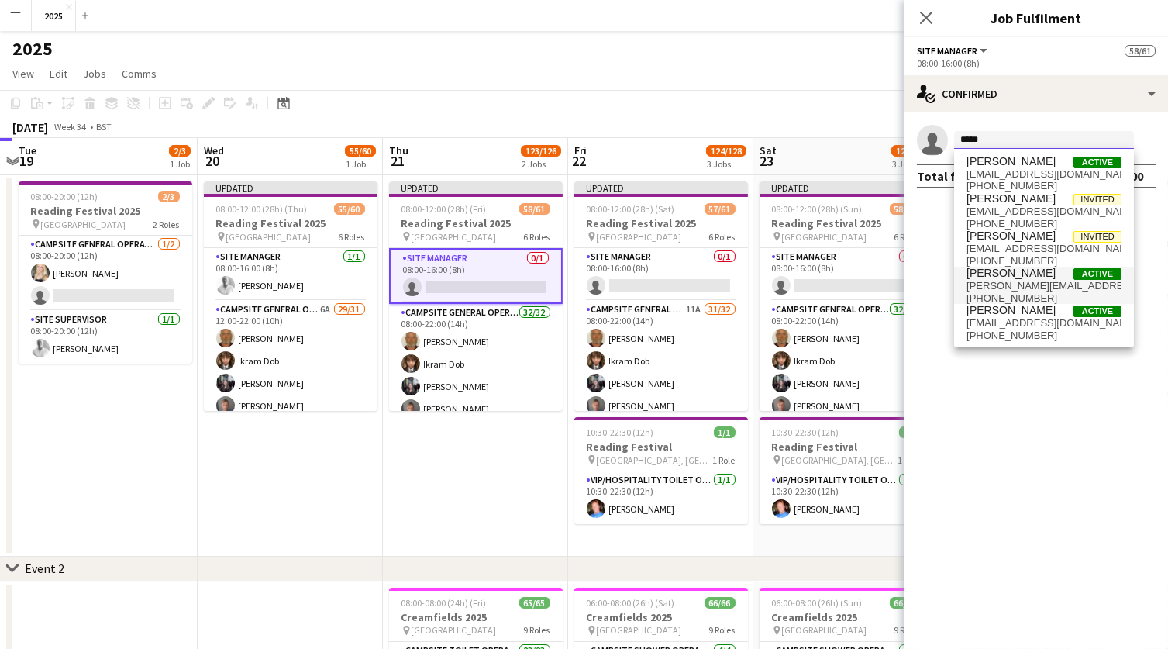
type input "*****"
click at [1030, 283] on span "[PERSON_NAME][EMAIL_ADDRESS][DOMAIN_NAME]" at bounding box center [1044, 286] width 155 height 12
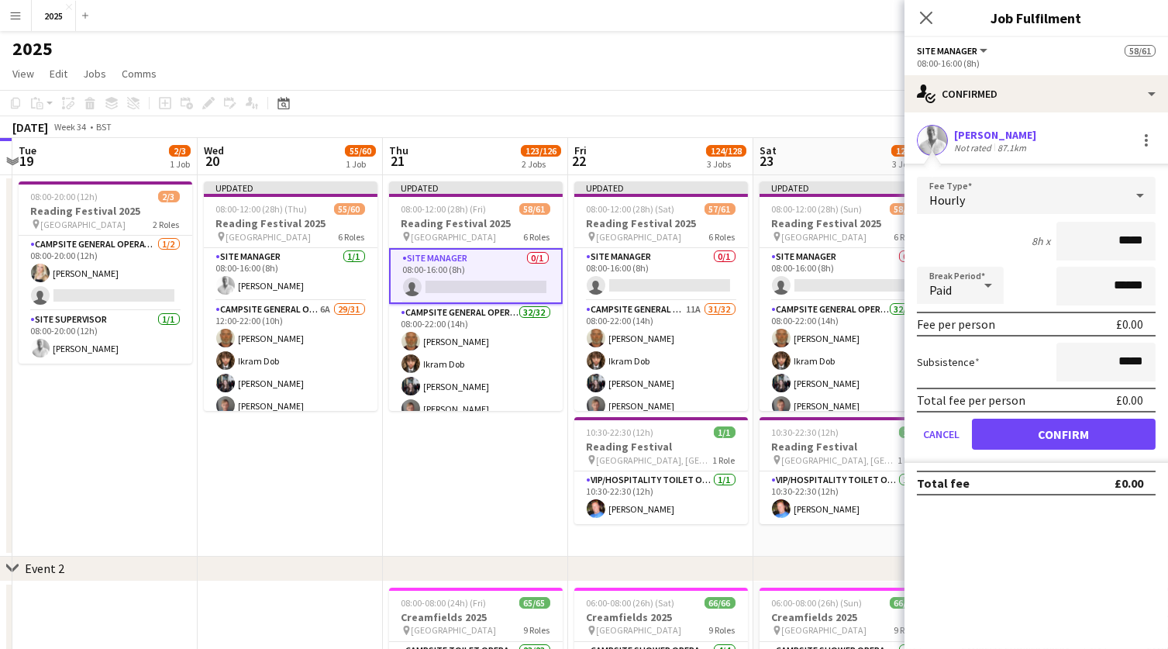
click at [1020, 433] on button "Confirm" at bounding box center [1064, 434] width 184 height 31
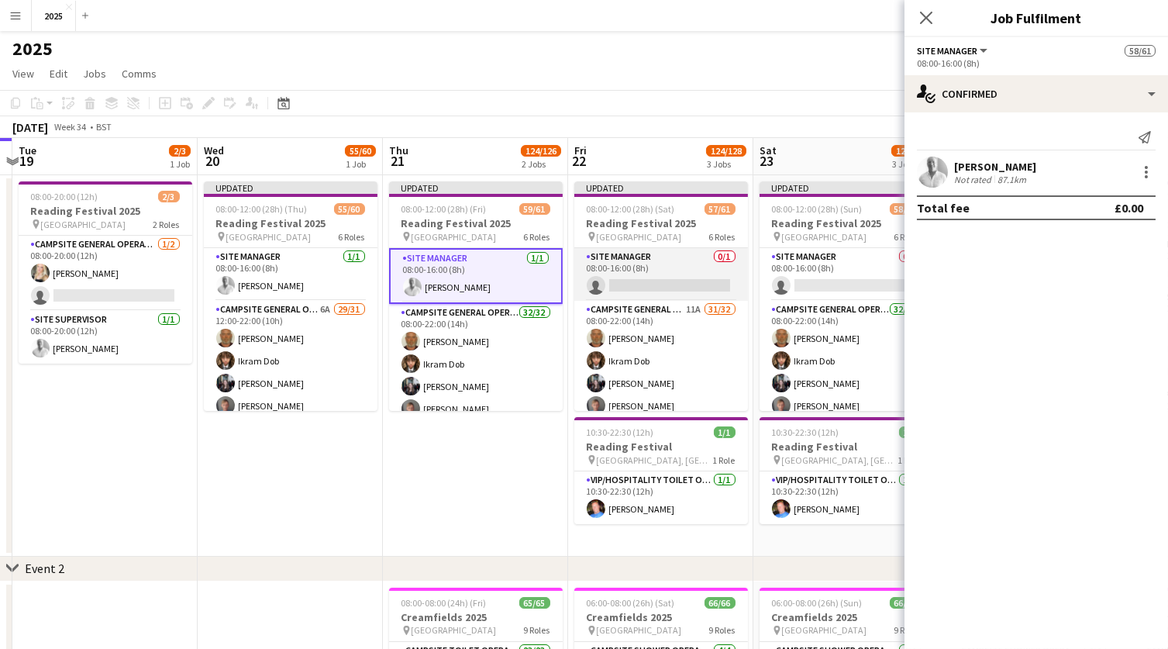
click at [705, 283] on app-card-role "Site Manager 0/1 08:00-16:00 (8h) single-neutral-actions" at bounding box center [661, 274] width 174 height 53
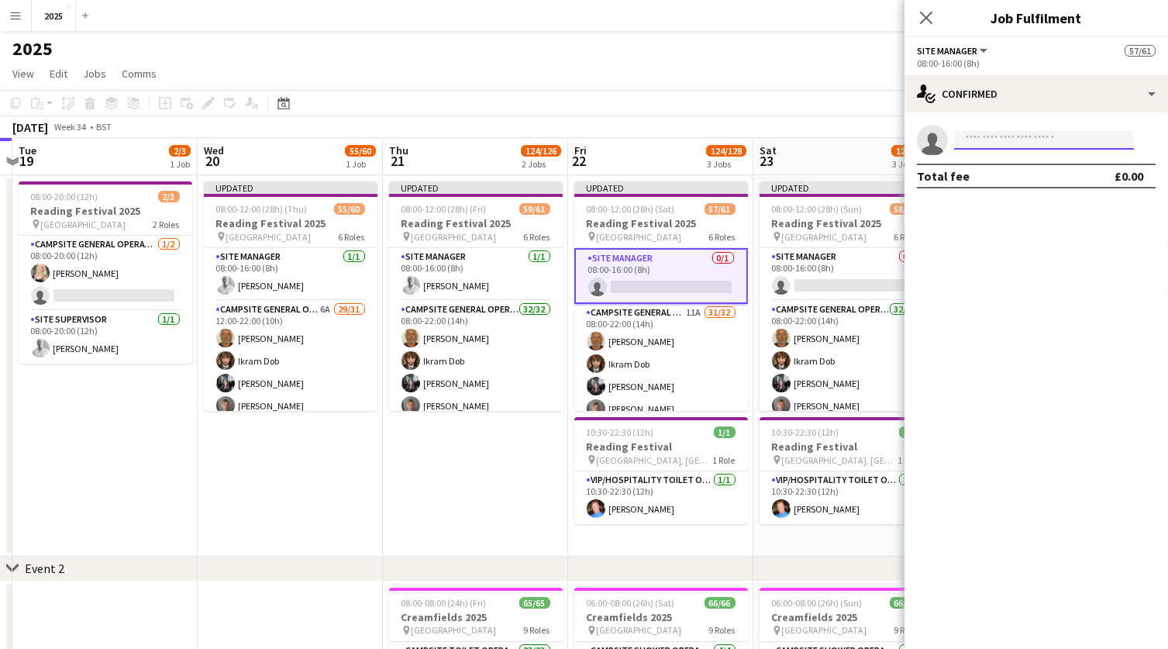
click at [1016, 142] on input at bounding box center [1044, 140] width 180 height 19
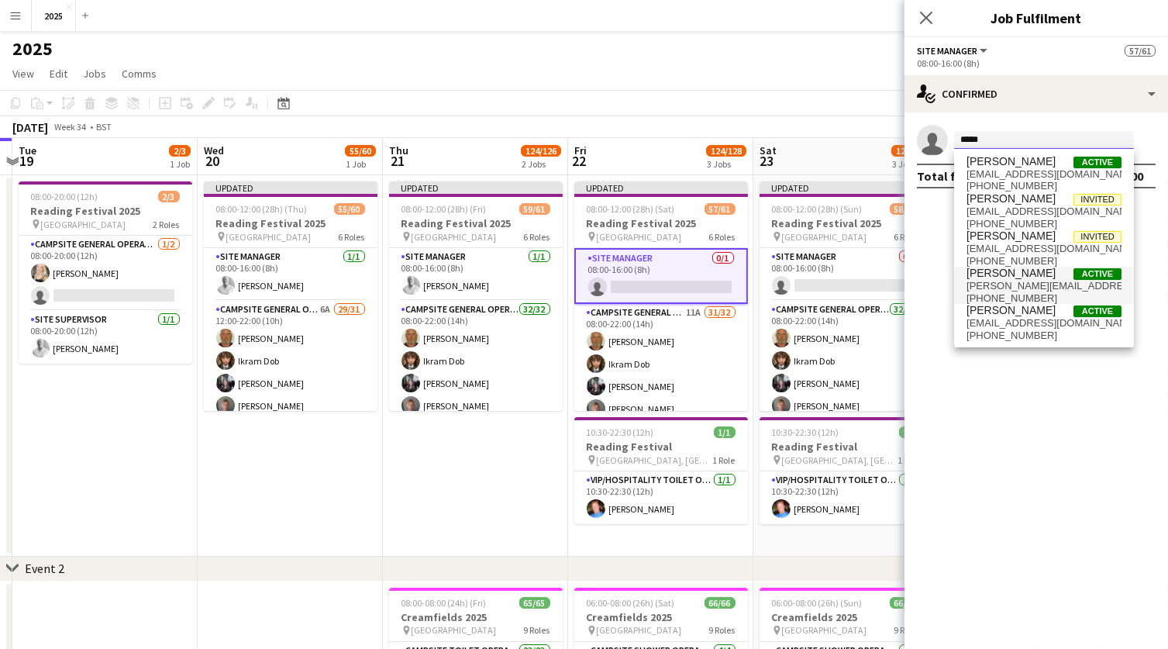
type input "*****"
click at [1019, 285] on span "[PERSON_NAME][EMAIL_ADDRESS][DOMAIN_NAME]" at bounding box center [1044, 286] width 155 height 12
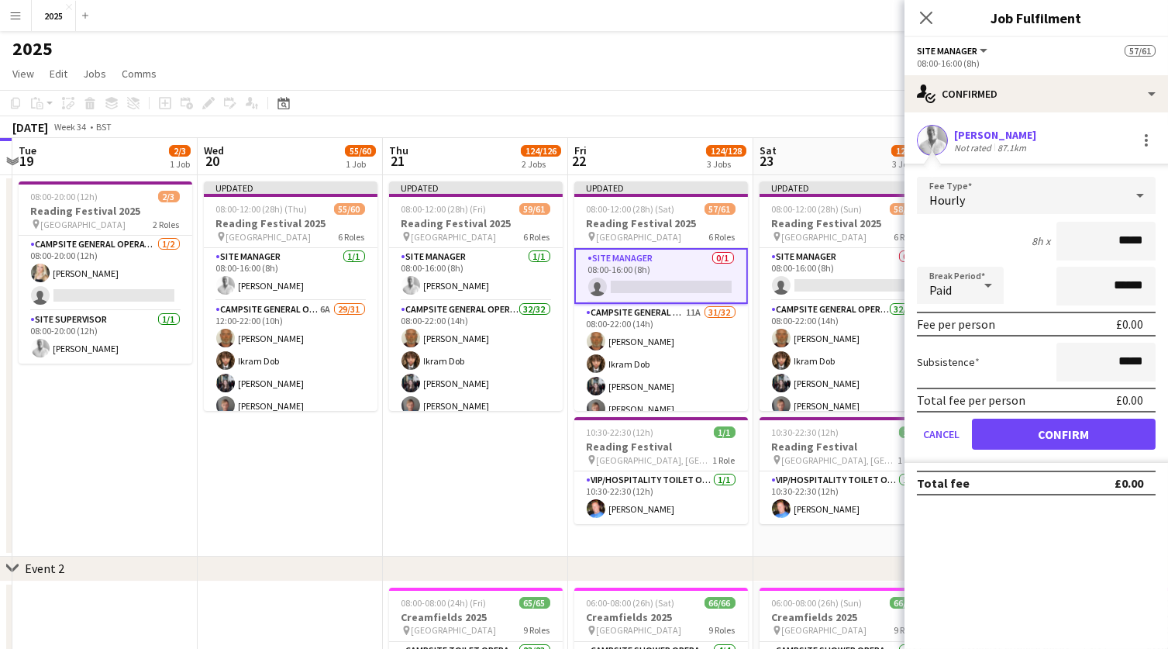
click at [1012, 425] on button "Confirm" at bounding box center [1064, 434] width 184 height 31
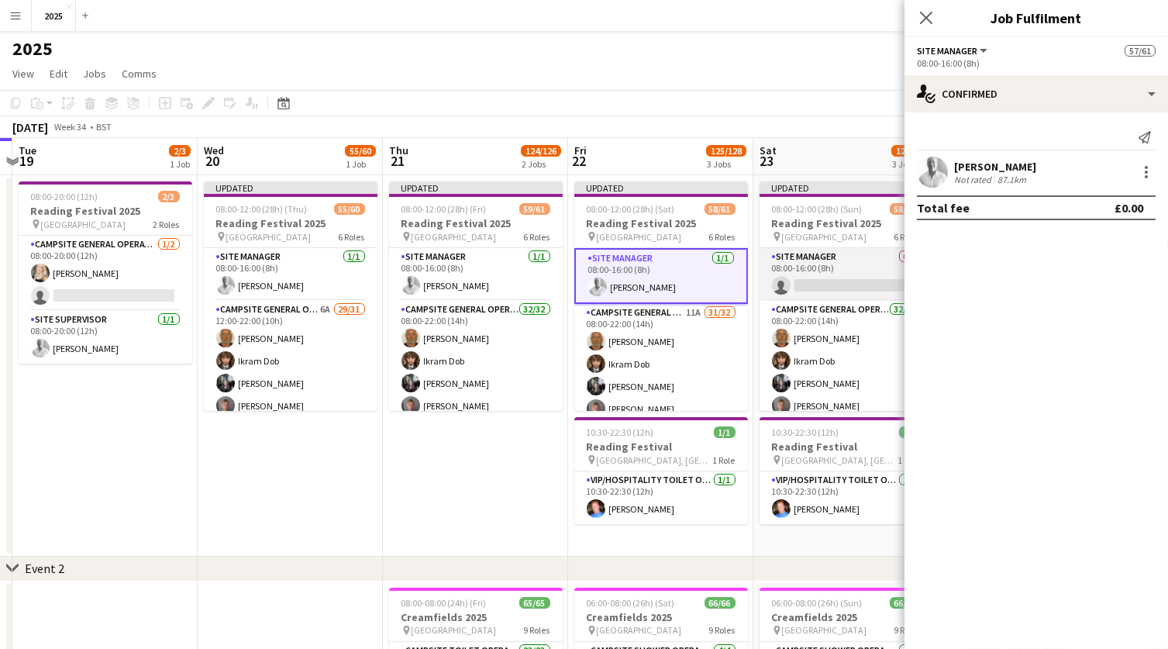
click at [825, 285] on app-card-role "Site Manager 0/1 08:00-16:00 (8h) single-neutral-actions" at bounding box center [847, 274] width 174 height 53
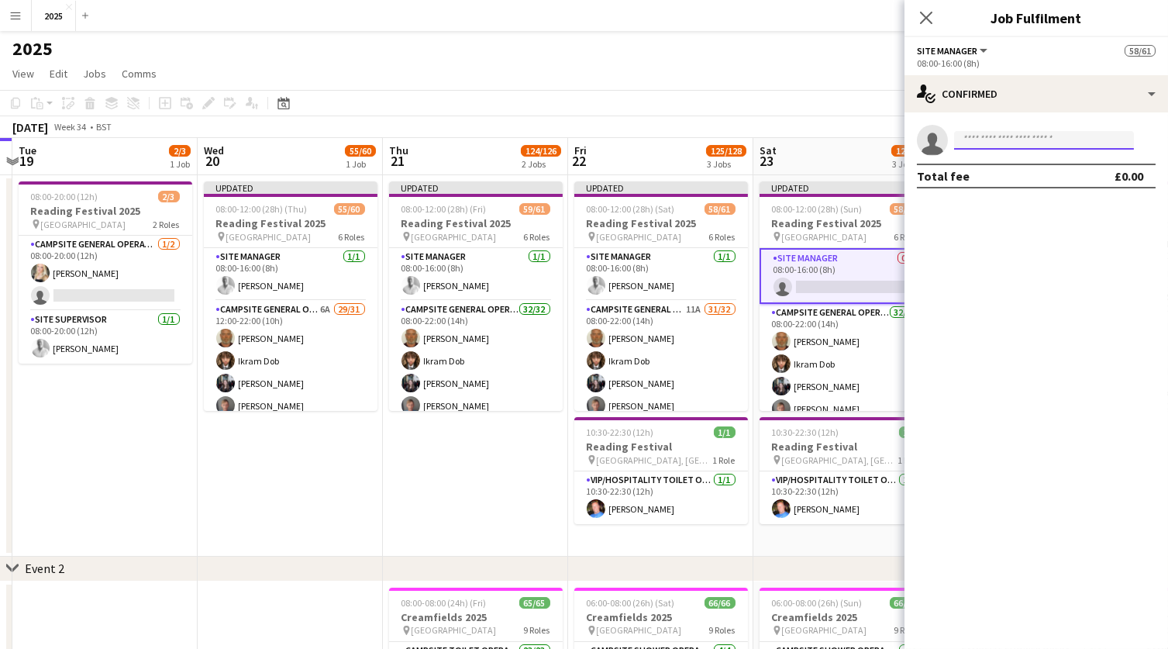
click at [1006, 135] on input at bounding box center [1044, 140] width 180 height 19
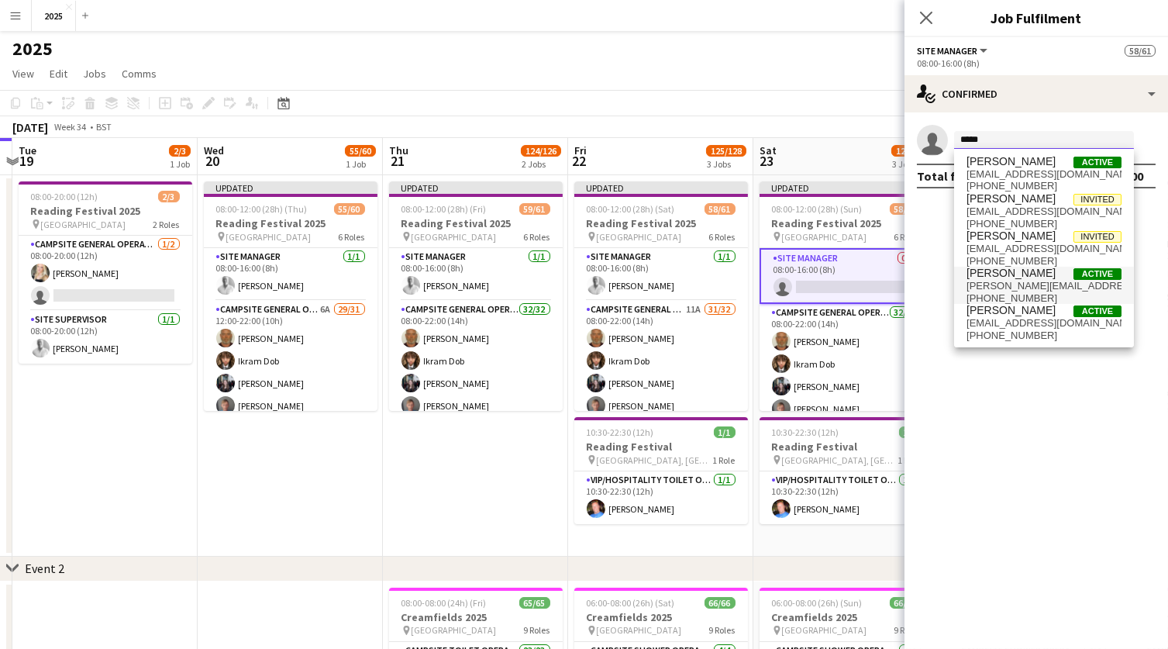
type input "*****"
click at [1007, 276] on span "[PERSON_NAME]" at bounding box center [1011, 273] width 89 height 13
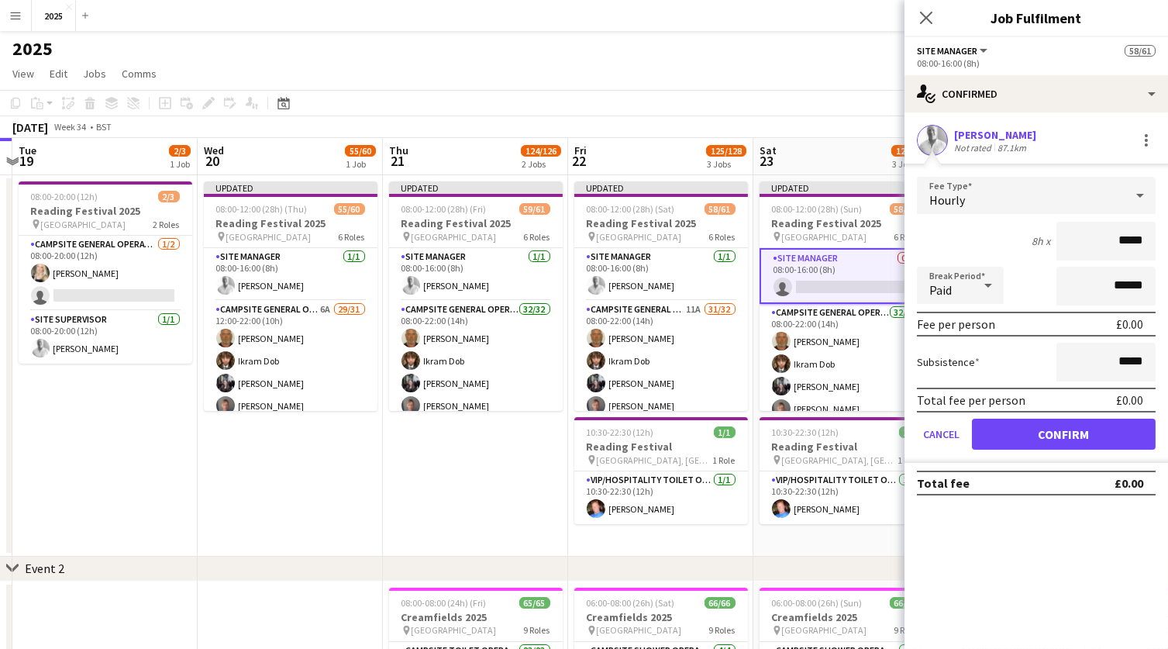
click at [996, 421] on button "Confirm" at bounding box center [1064, 434] width 184 height 31
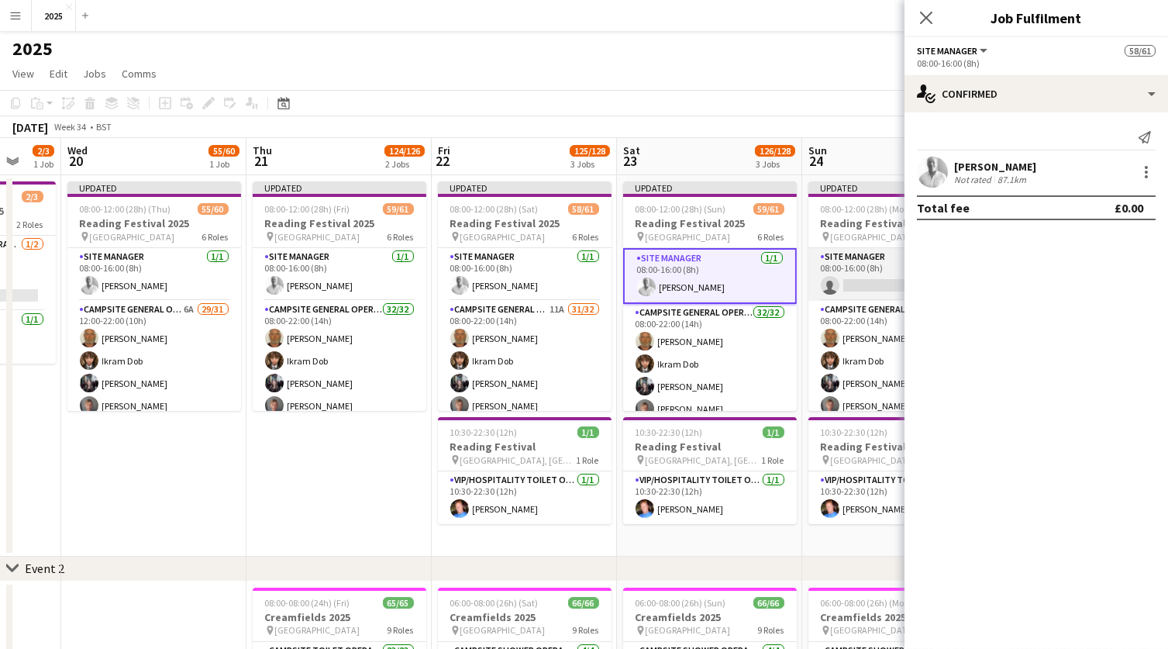
click at [859, 285] on app-card-role "Site Manager 0/1 08:00-16:00 (8h) single-neutral-actions" at bounding box center [896, 274] width 174 height 53
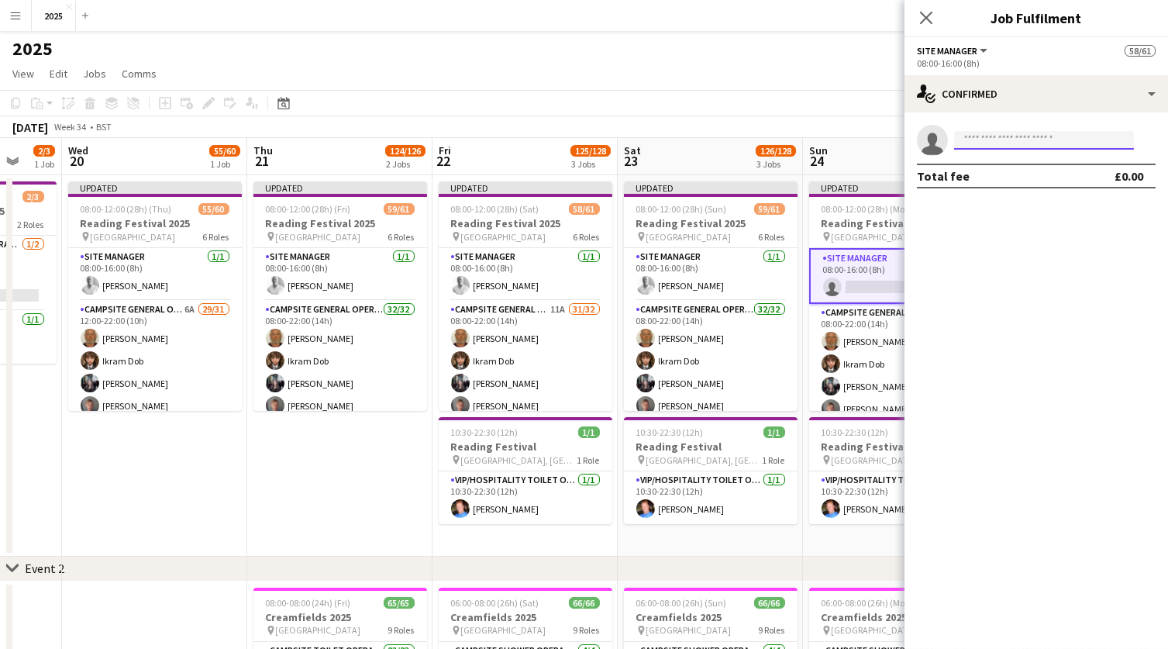
click at [1015, 136] on input at bounding box center [1044, 140] width 180 height 19
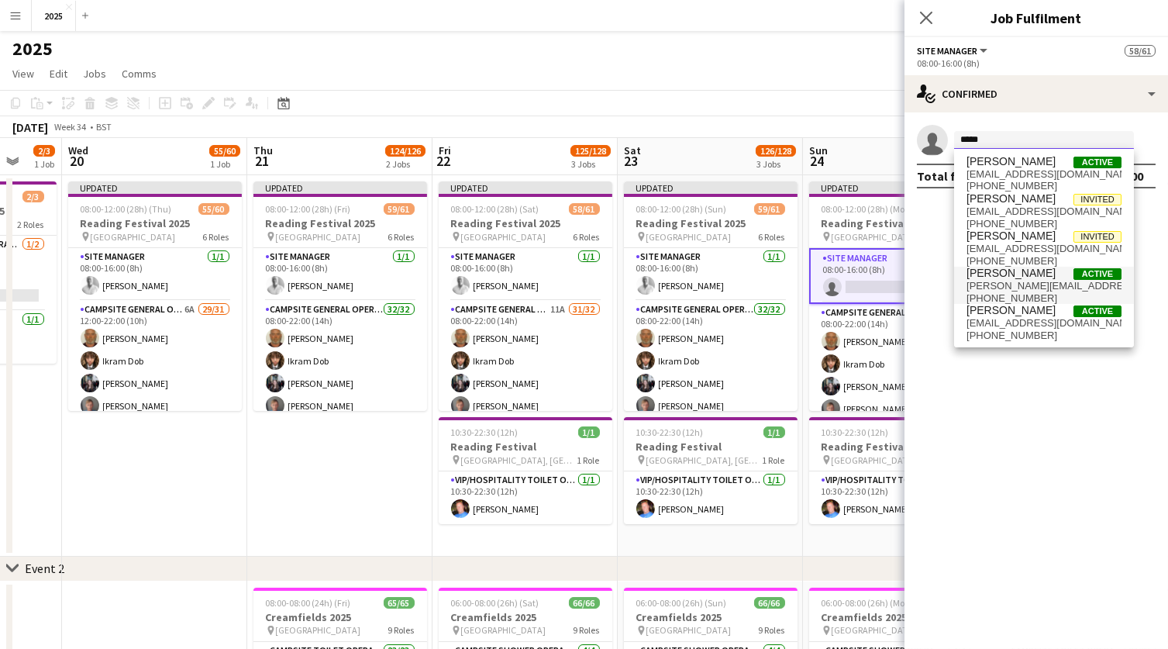
type input "*****"
click at [1022, 296] on span "[PHONE_NUMBER]" at bounding box center [1044, 298] width 155 height 12
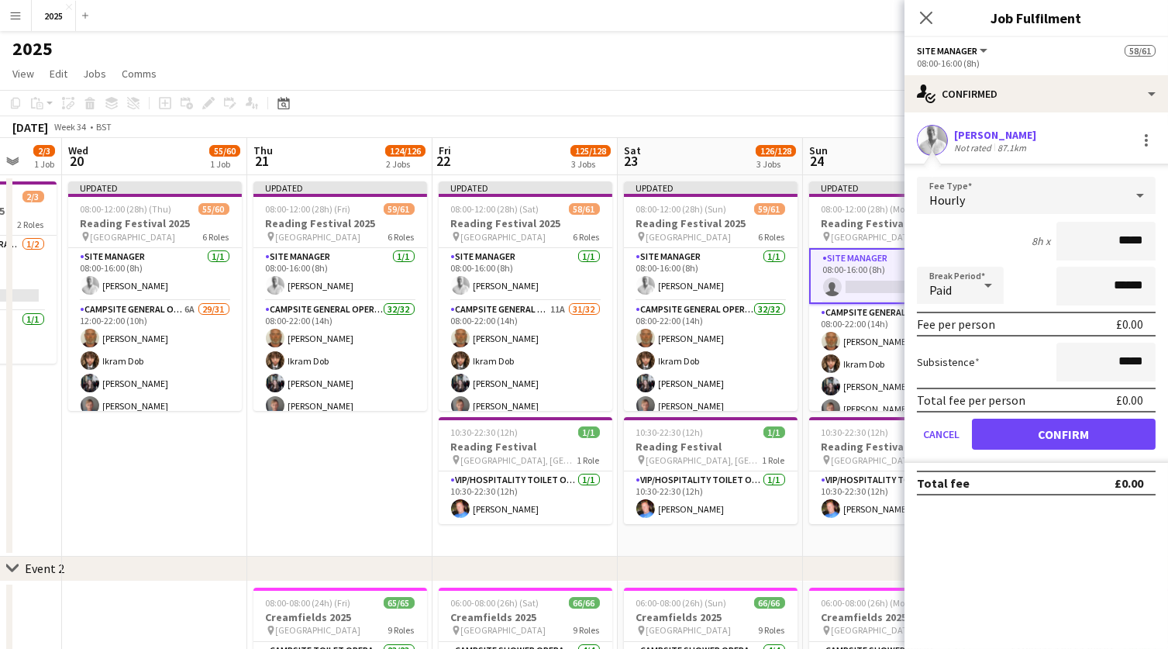
click at [1040, 424] on button "Confirm" at bounding box center [1064, 434] width 184 height 31
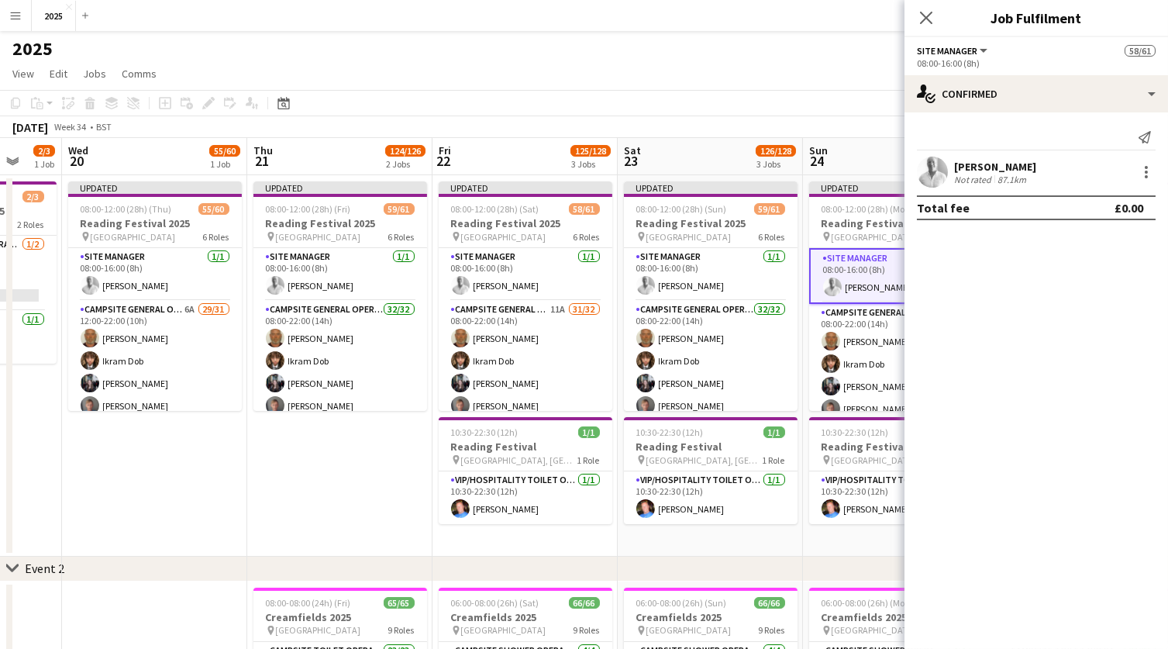
click at [875, 541] on app-date-cell "Updated 08:00-12:00 (28h) (Mon) 59/61 Reading Festival 2025 pin Richfield Avenu…" at bounding box center [895, 365] width 185 height 381
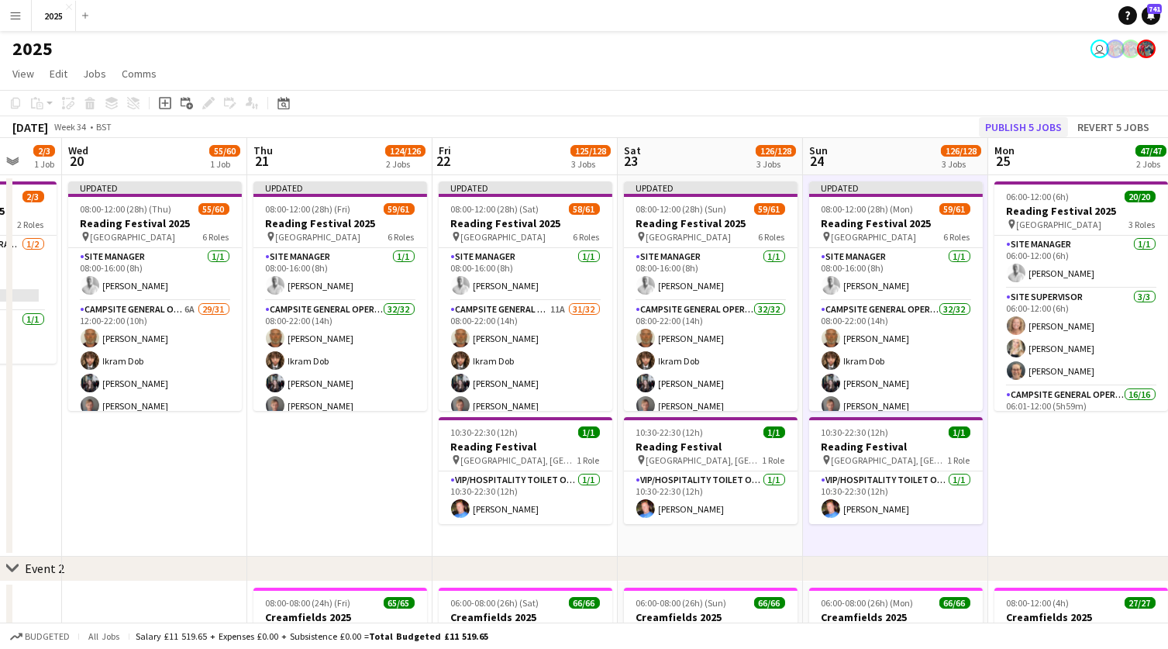
click at [1021, 131] on button "Publish 5 jobs" at bounding box center [1023, 127] width 89 height 20
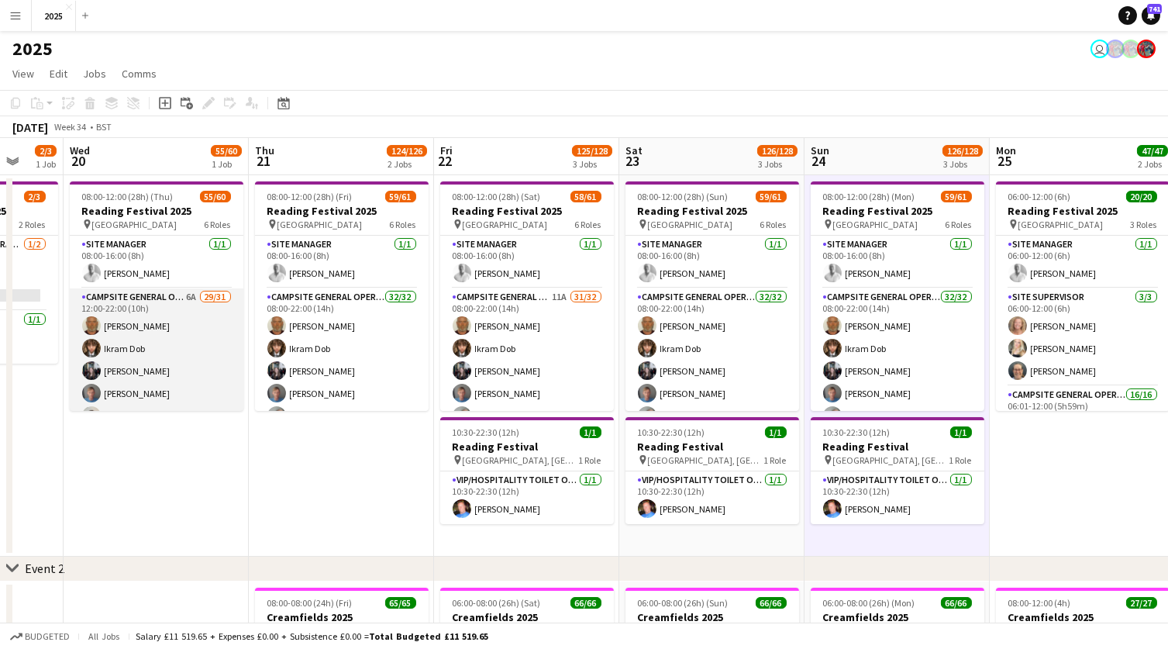
scroll to position [0, 0]
click at [190, 296] on app-card-role "Campsite General Operative 6A 29/31 12:00-22:00 (10h) [PERSON_NAME] [PERSON_NAM…" at bounding box center [157, 654] width 174 height 732
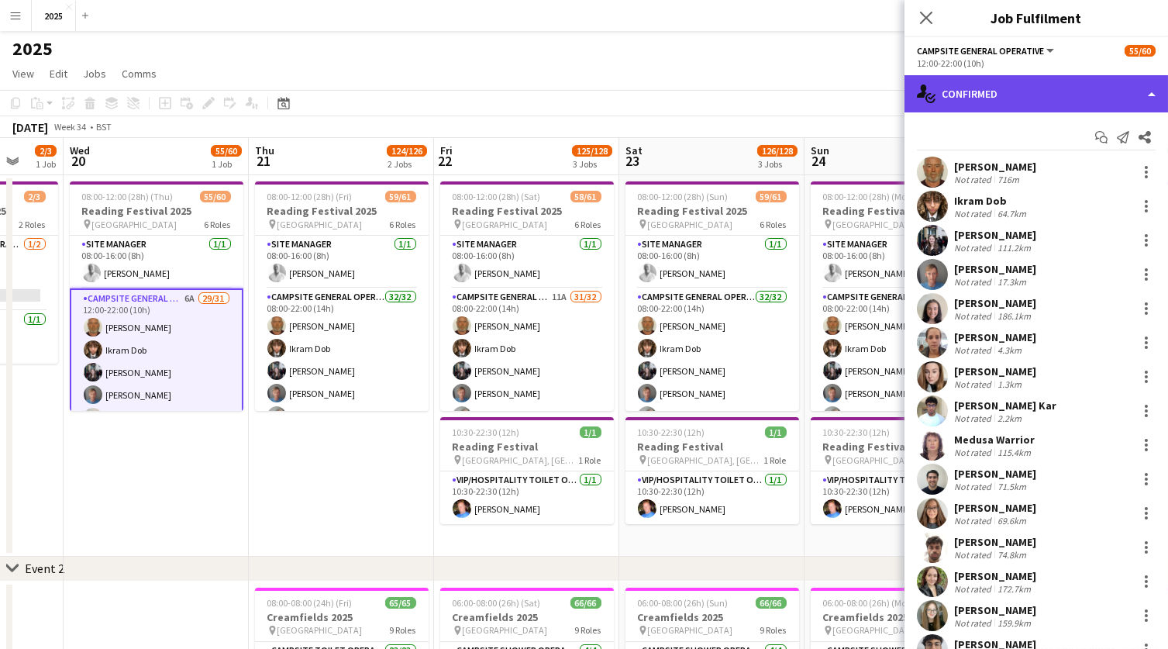
click at [954, 99] on div "single-neutral-actions-check-2 Confirmed" at bounding box center [1037, 93] width 264 height 37
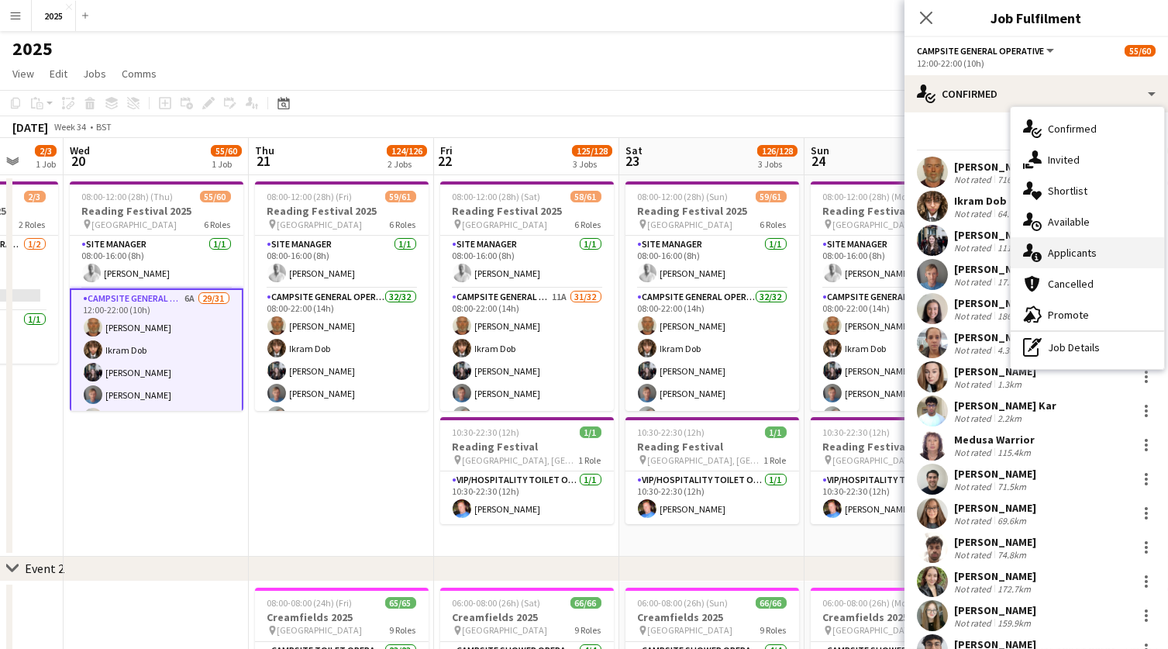
click at [1038, 252] on icon at bounding box center [1037, 257] width 10 height 10
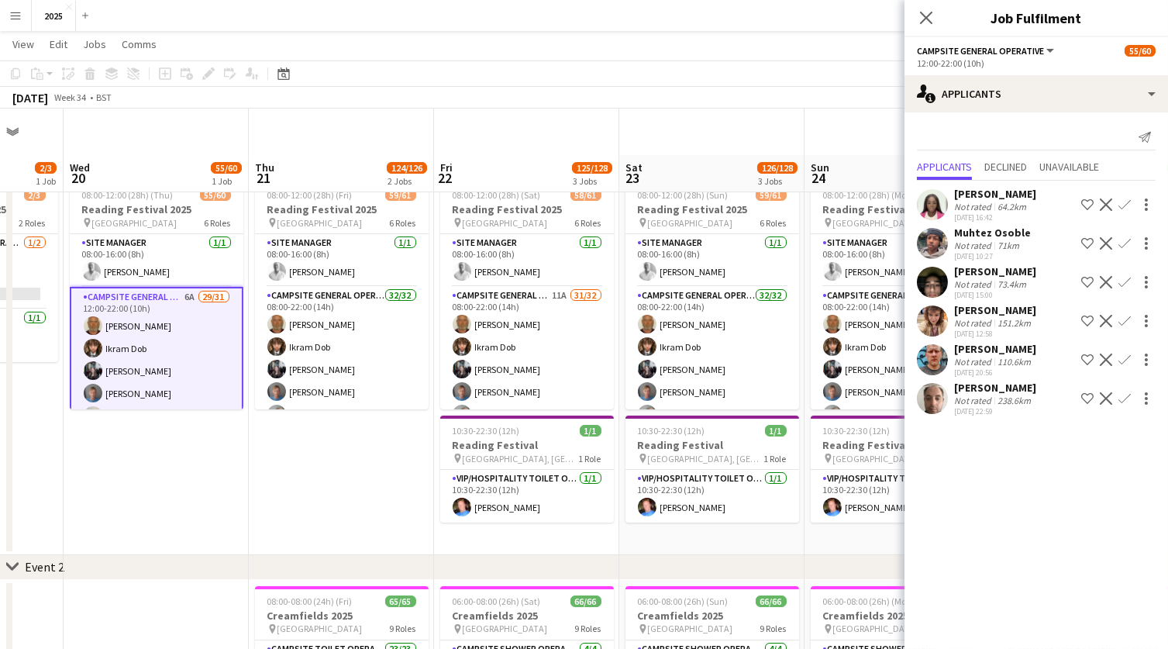
scroll to position [186, 0]
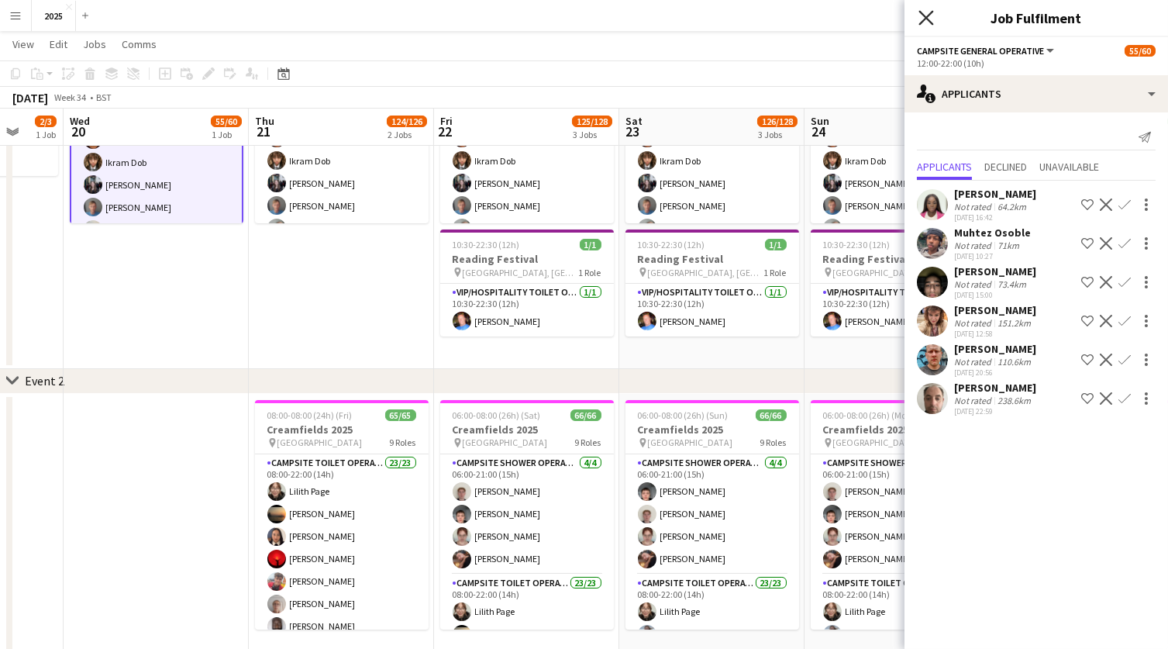
click at [926, 22] on icon "Close pop-in" at bounding box center [926, 17] width 15 height 15
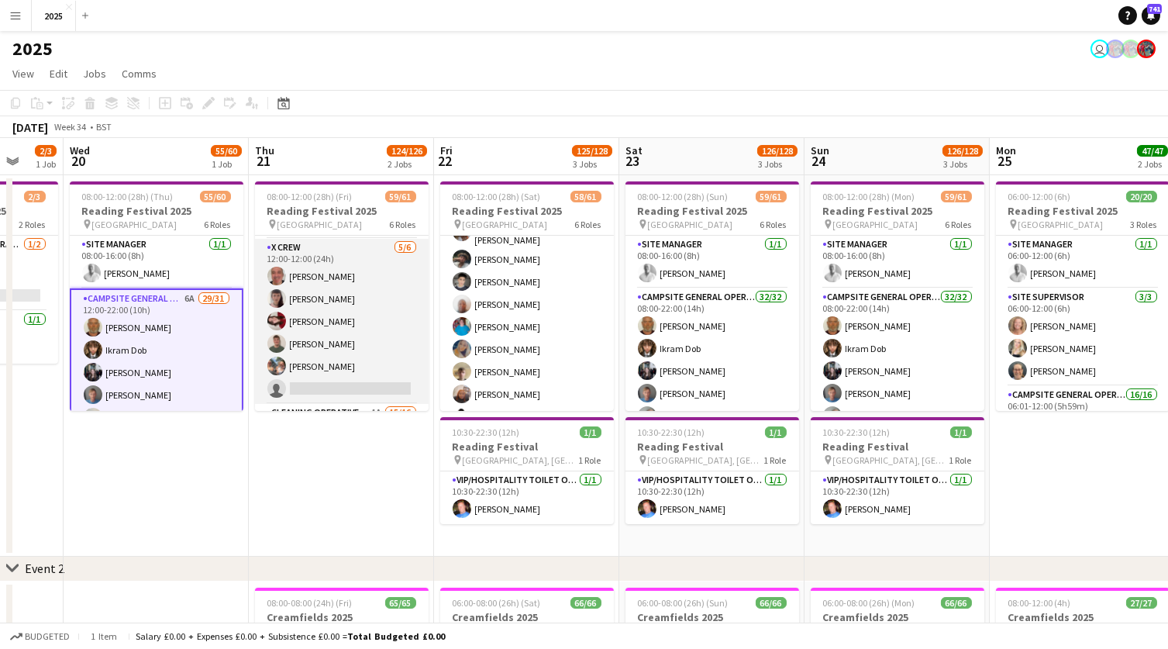
scroll to position [957, 0]
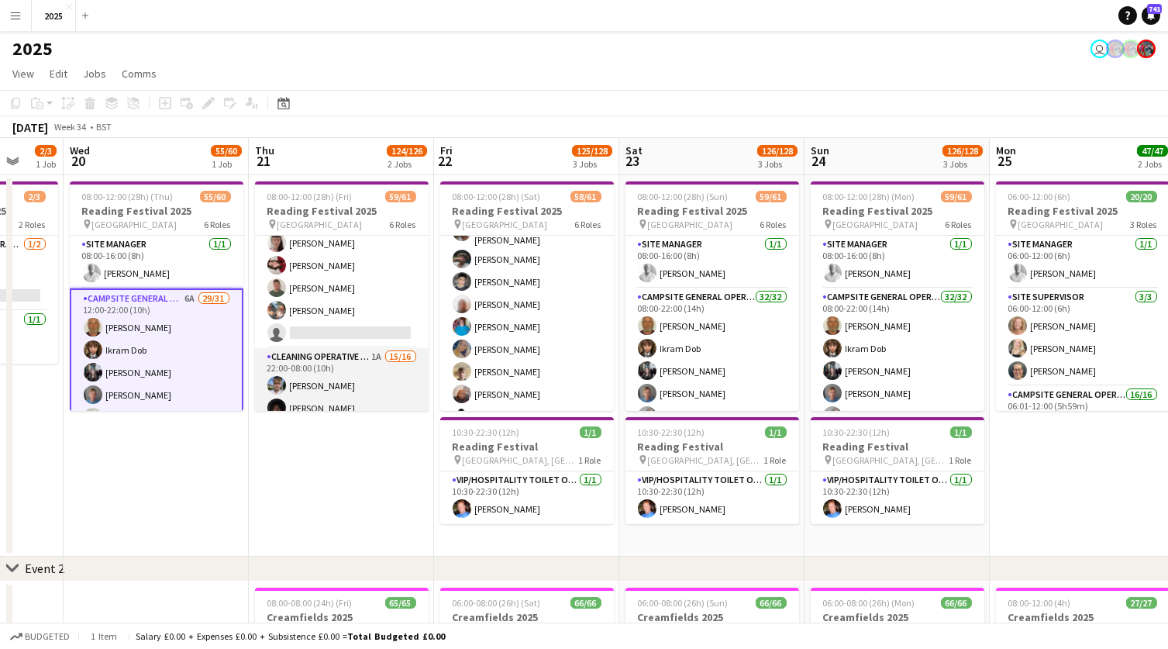
click at [376, 348] on app-card-role "Cleaning Operative (NIGHT) 1A 15/16 22:00-08:00 (10h) [PERSON_NAME]-[PERSON_NAM…" at bounding box center [342, 545] width 174 height 395
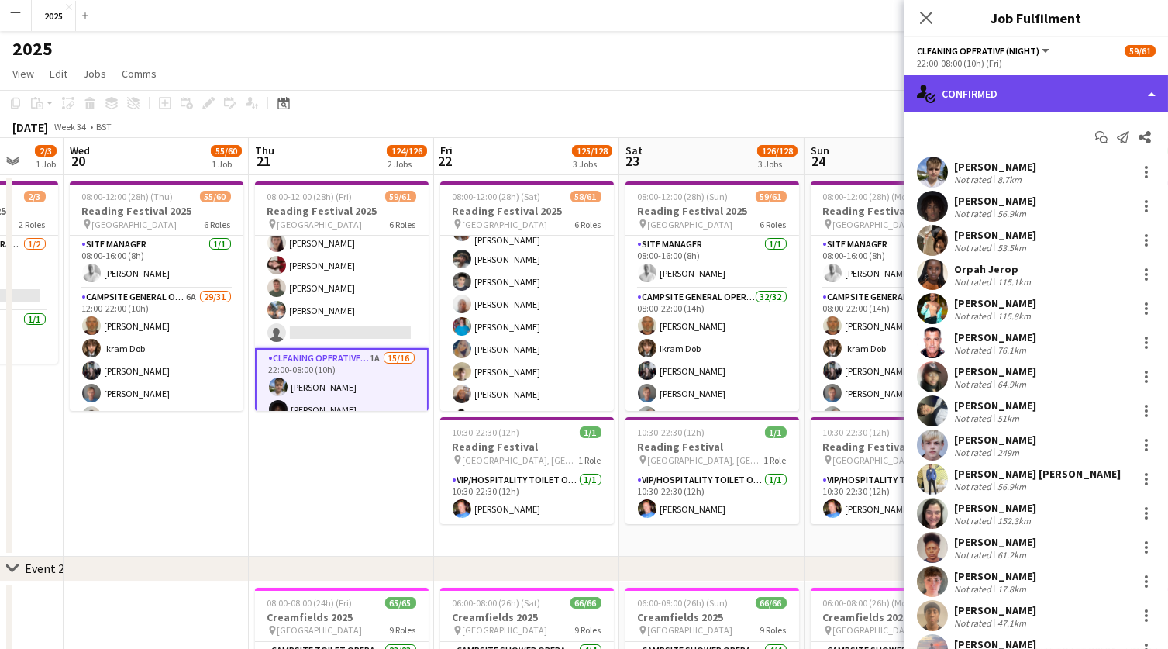
click at [1058, 100] on div "single-neutral-actions-check-2 Confirmed" at bounding box center [1037, 93] width 264 height 37
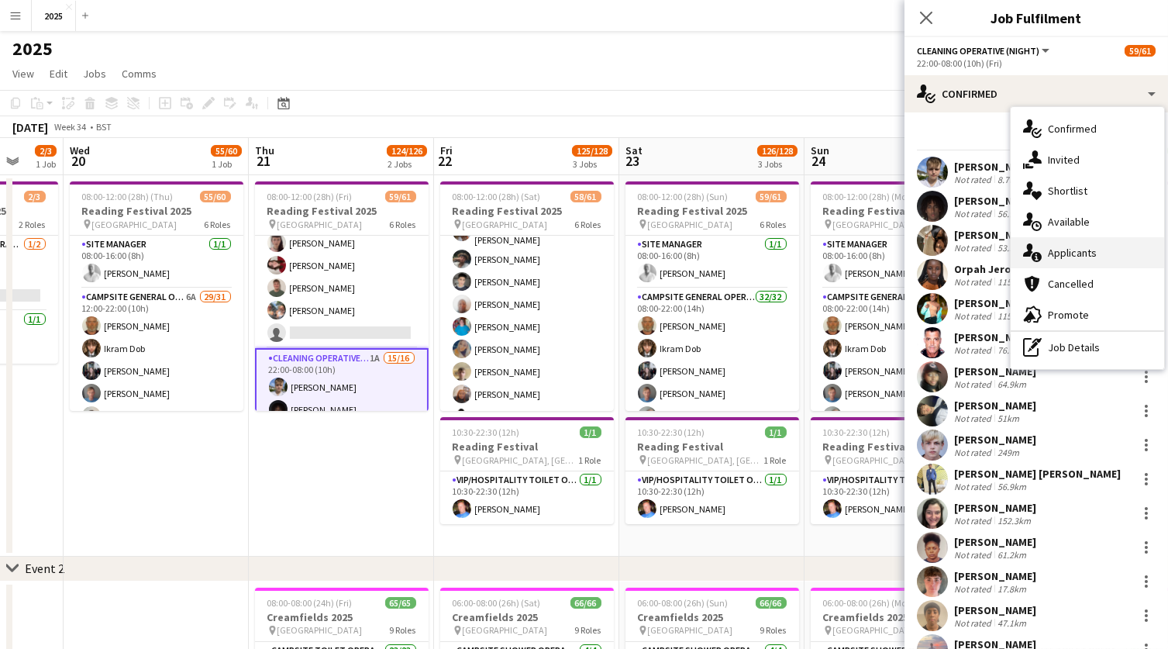
click at [1063, 260] on div "single-neutral-actions-information Applicants" at bounding box center [1087, 252] width 153 height 31
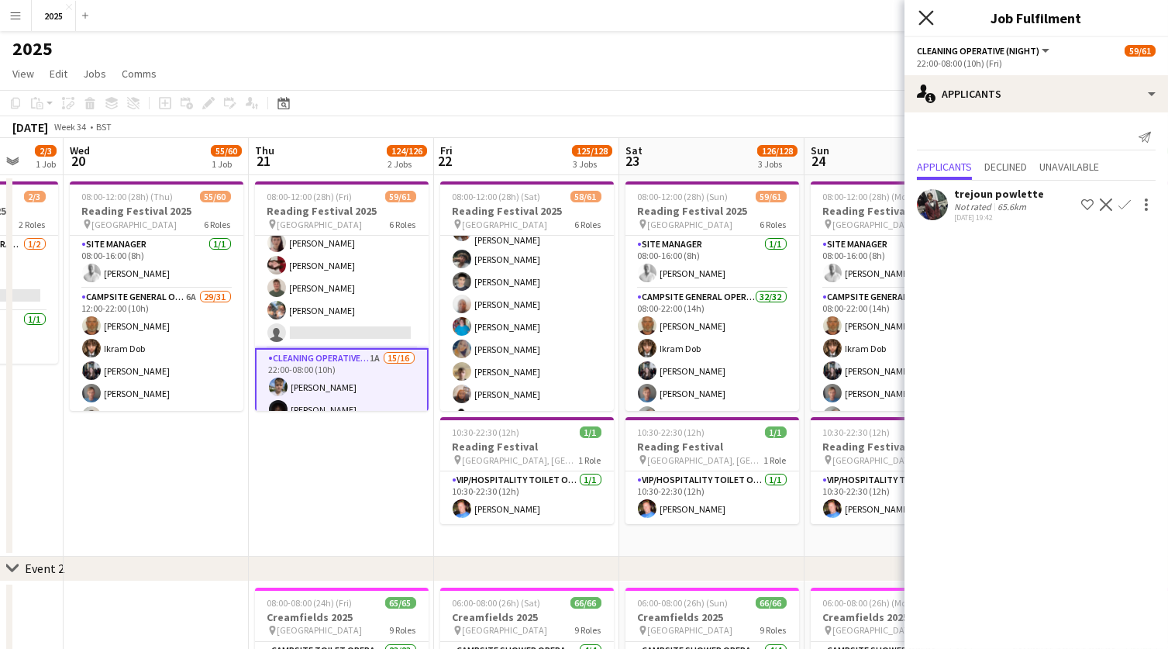
click at [922, 18] on icon "Close pop-in" at bounding box center [926, 17] width 15 height 15
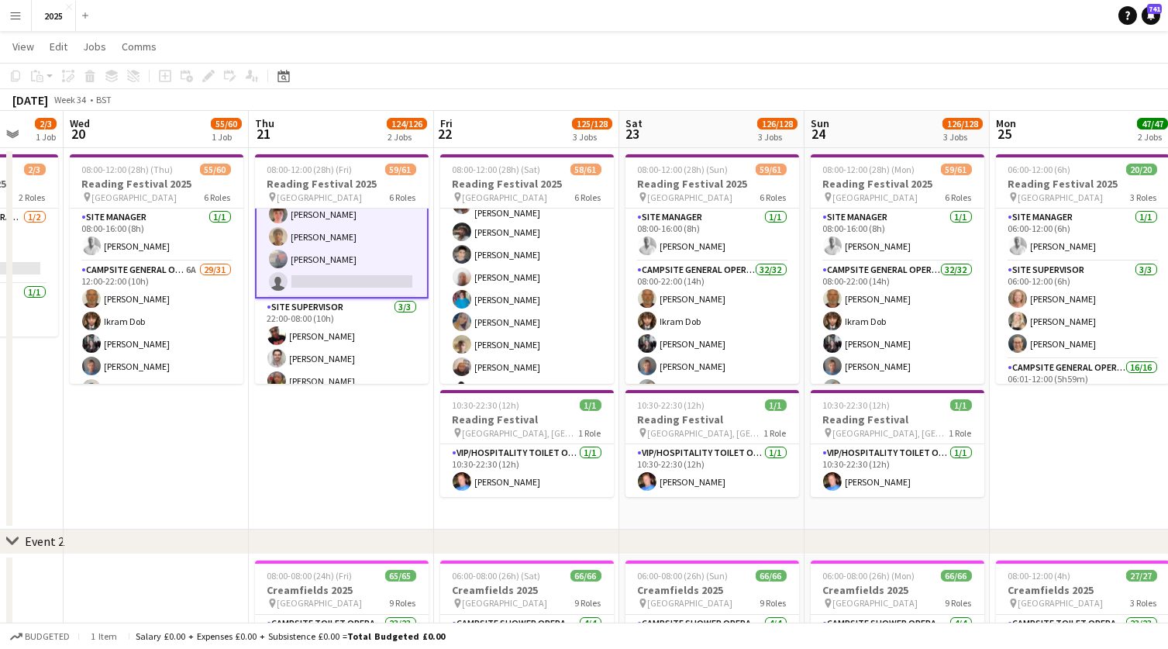
scroll to position [1377, 0]
click at [396, 412] on app-date-cell "08:00-12:00 (28h) (Fri) 59/61 Reading Festival 2025 pin Richfield Avenue 6 Role…" at bounding box center [341, 338] width 185 height 381
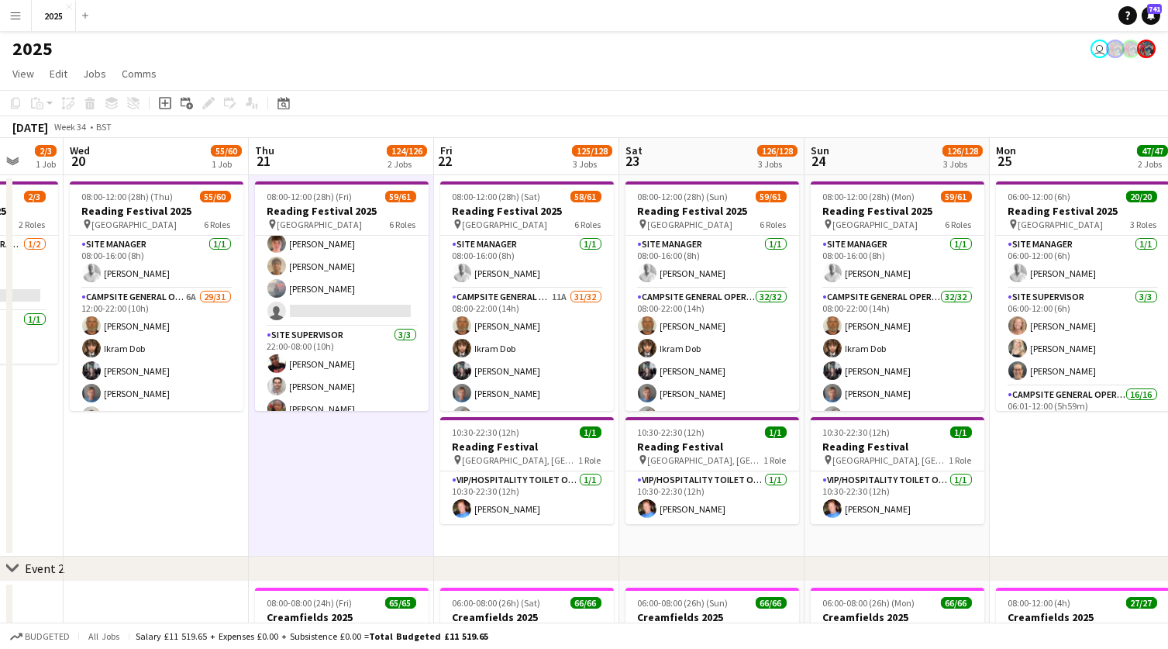
scroll to position [0, 0]
click at [18, 12] on app-icon "Menu" at bounding box center [15, 15] width 12 height 12
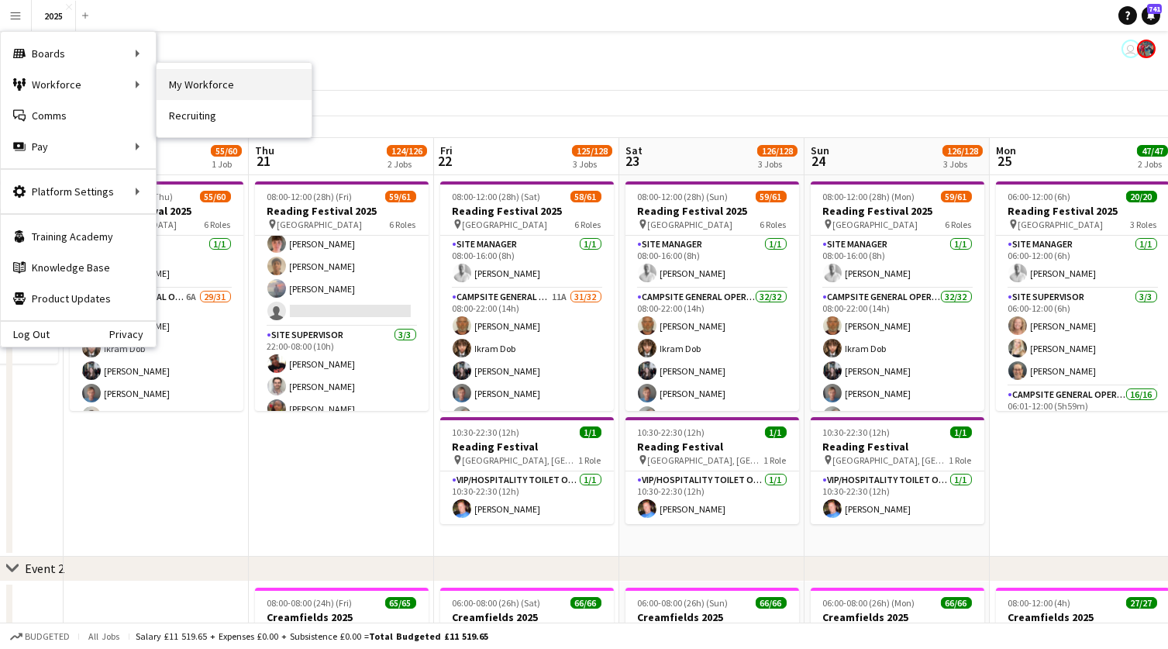
click at [192, 87] on link "My Workforce" at bounding box center [234, 84] width 155 height 31
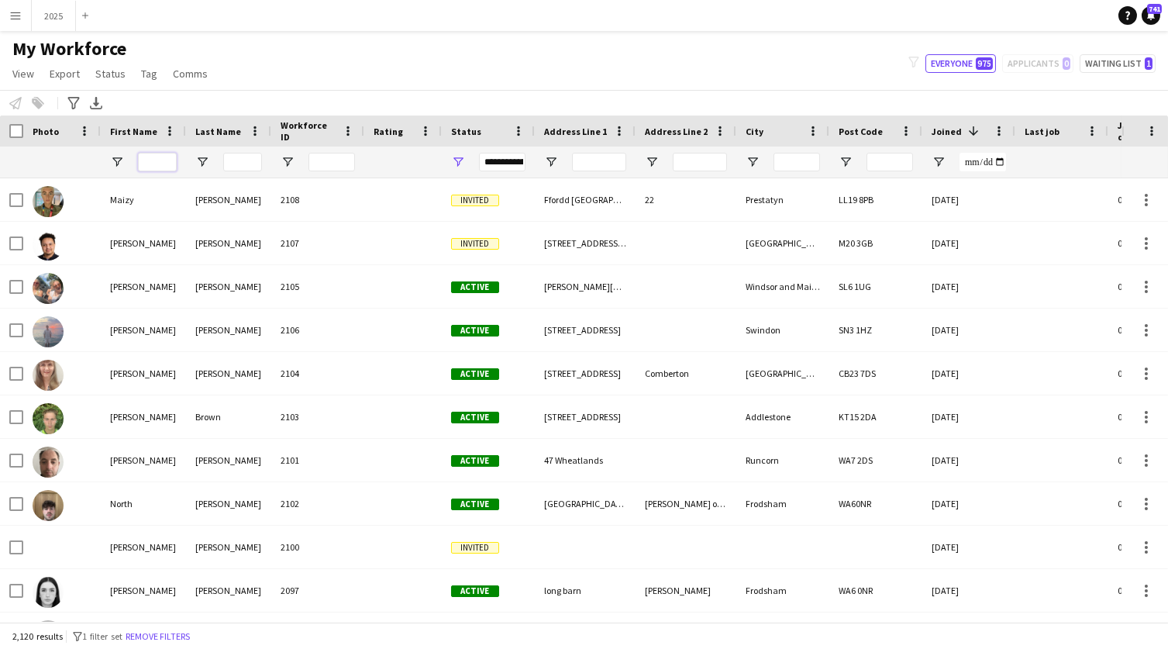
click at [153, 160] on input "First Name Filter Input" at bounding box center [157, 162] width 39 height 19
type input "******"
